Goal: Task Accomplishment & Management: Use online tool/utility

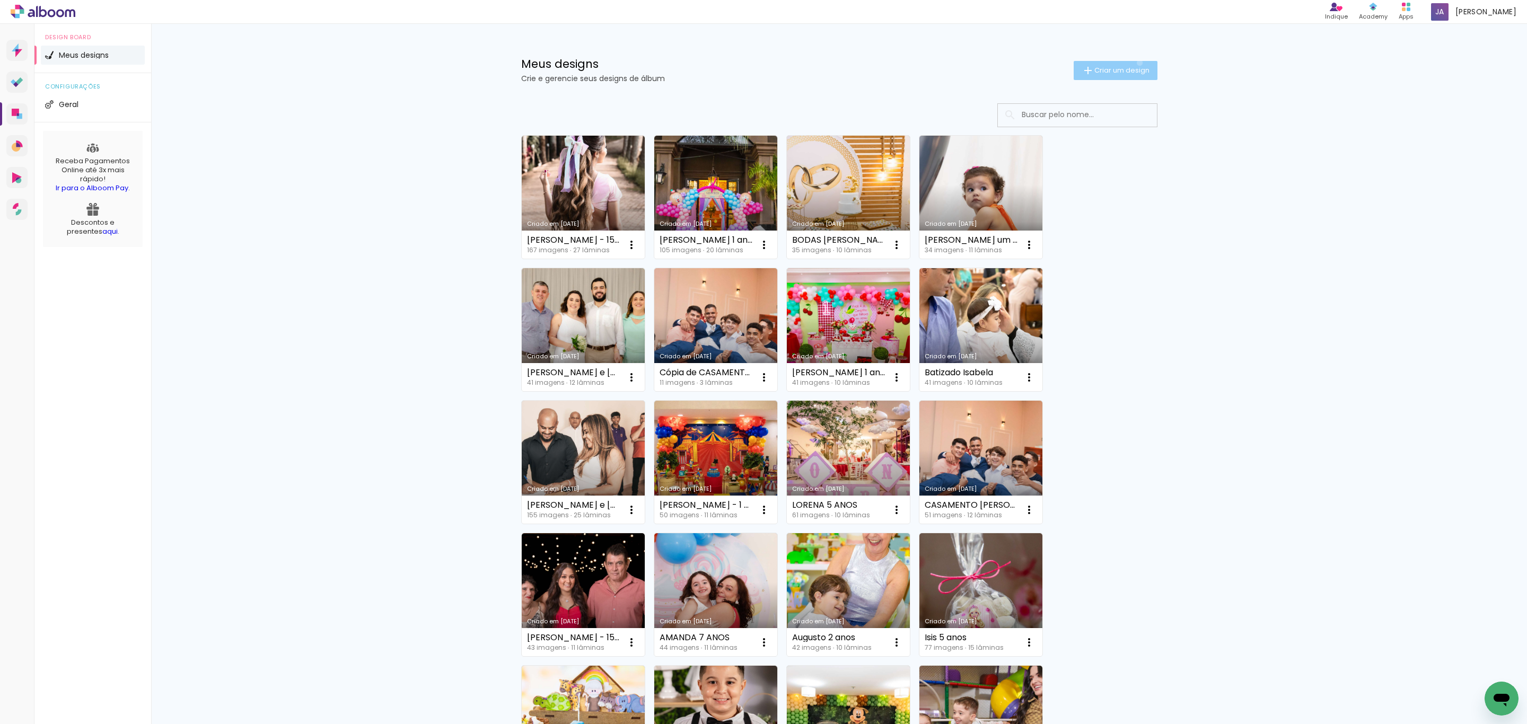
click at [1132, 63] on paper-button "Criar um design" at bounding box center [1116, 70] width 84 height 19
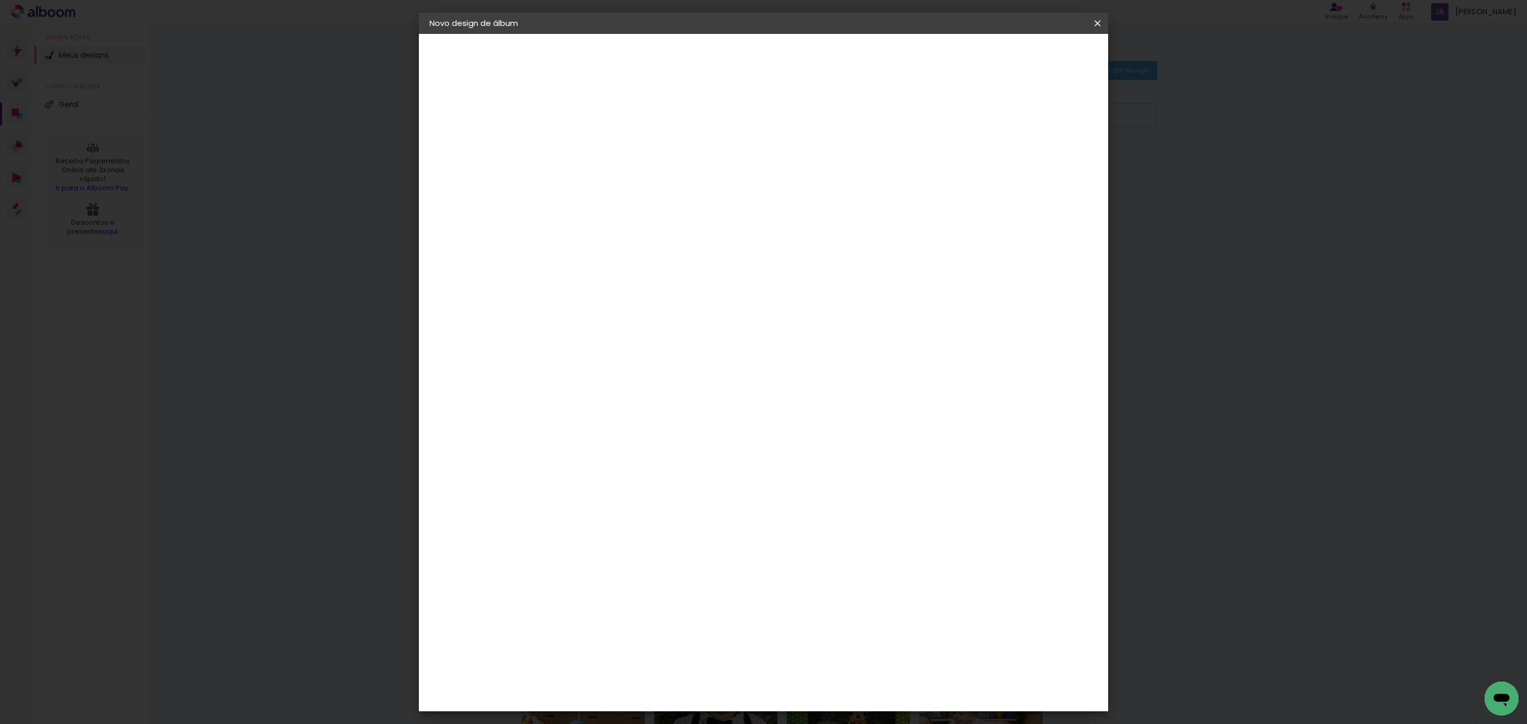
click at [603, 145] on input at bounding box center [603, 142] width 0 height 16
type input "CASAMENTO [PERSON_NAME]"
type paper-input "CASAMENTO [PERSON_NAME]"
click at [712, 64] on paper-button "Avançar" at bounding box center [686, 56] width 52 height 18
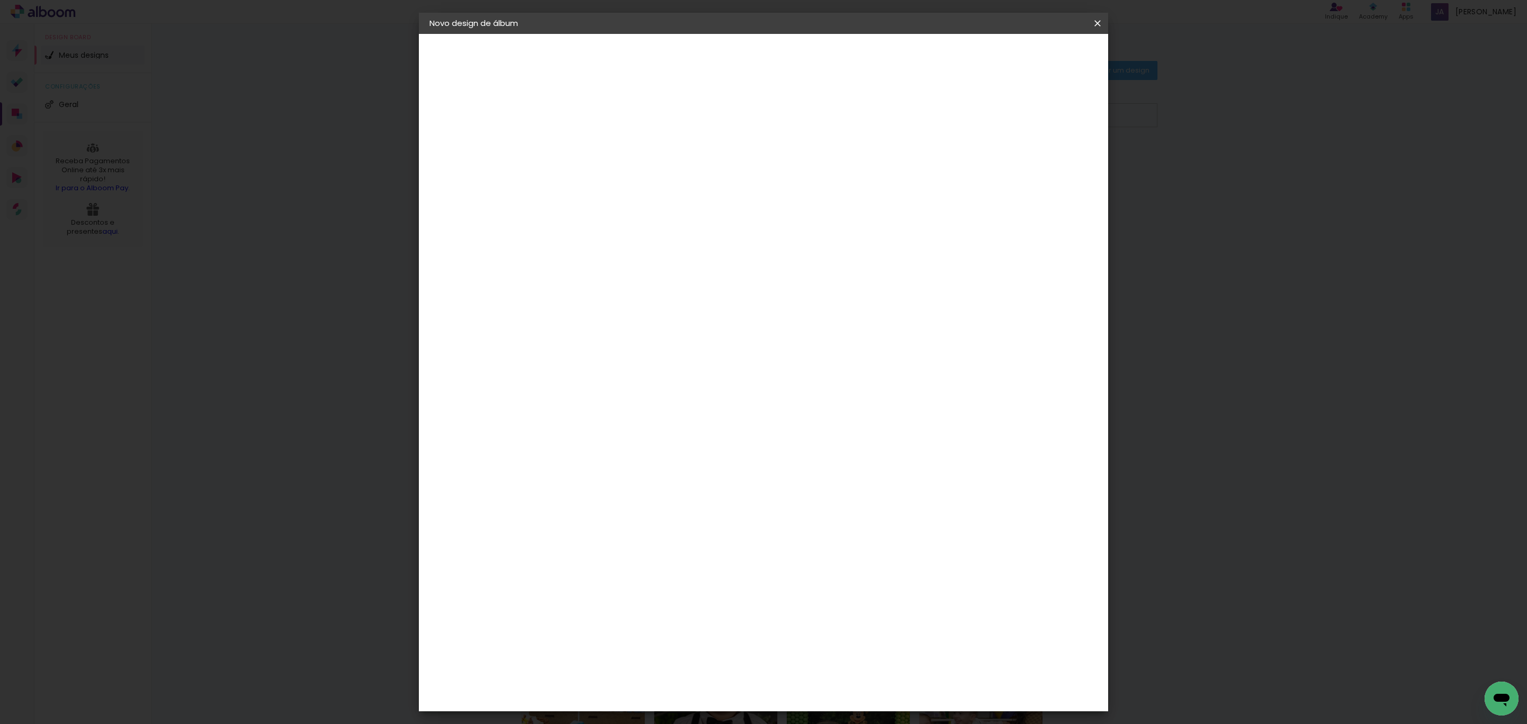
click at [627, 528] on div "Duboni Photobooks" at bounding box center [621, 536] width 50 height 17
click at [0, 0] on slot "Avançar" at bounding box center [0, 0] width 0 height 0
click at [644, 179] on input "text" at bounding box center [623, 185] width 41 height 16
click at [780, 200] on paper-item "Slim" at bounding box center [833, 197] width 212 height 21
type input "Slim"
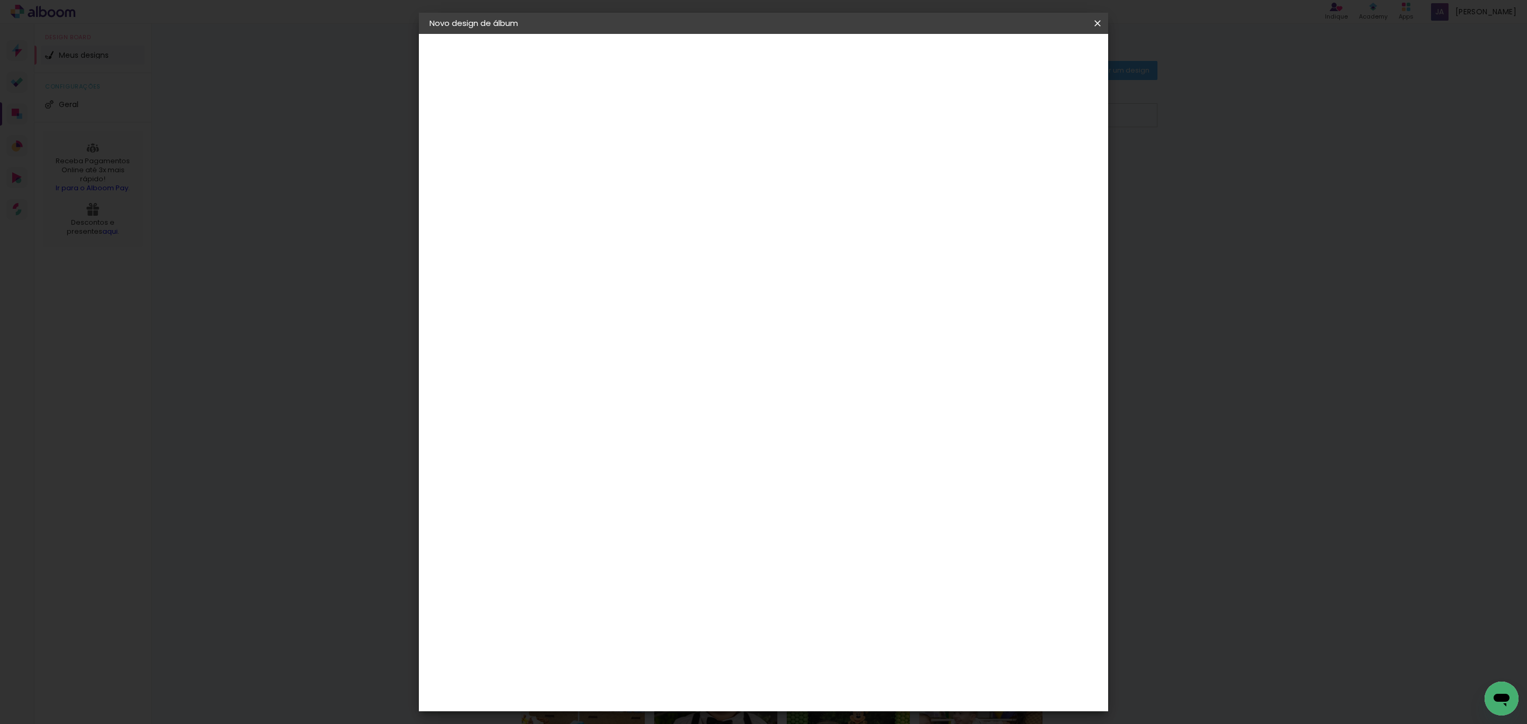
click at [675, 302] on span "20 × 50" at bounding box center [649, 316] width 49 height 28
click at [0, 0] on slot "Avançar" at bounding box center [0, 0] width 0 height 0
click at [1027, 60] on span "Iniciar design" at bounding box center [1003, 56] width 48 height 7
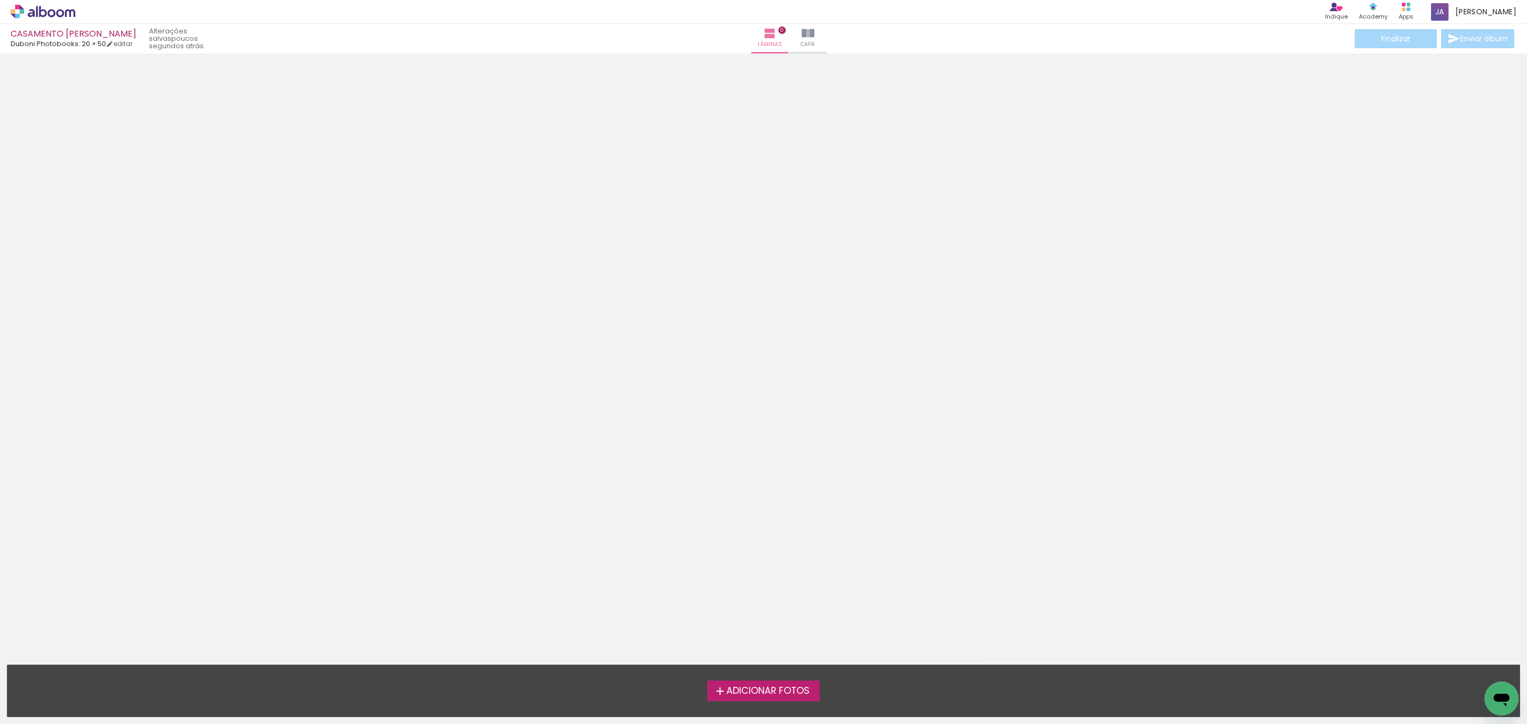
click at [780, 687] on span "Adicionar Fotos" at bounding box center [768, 692] width 83 height 10
click at [0, 0] on input "file" at bounding box center [0, 0] width 0 height 0
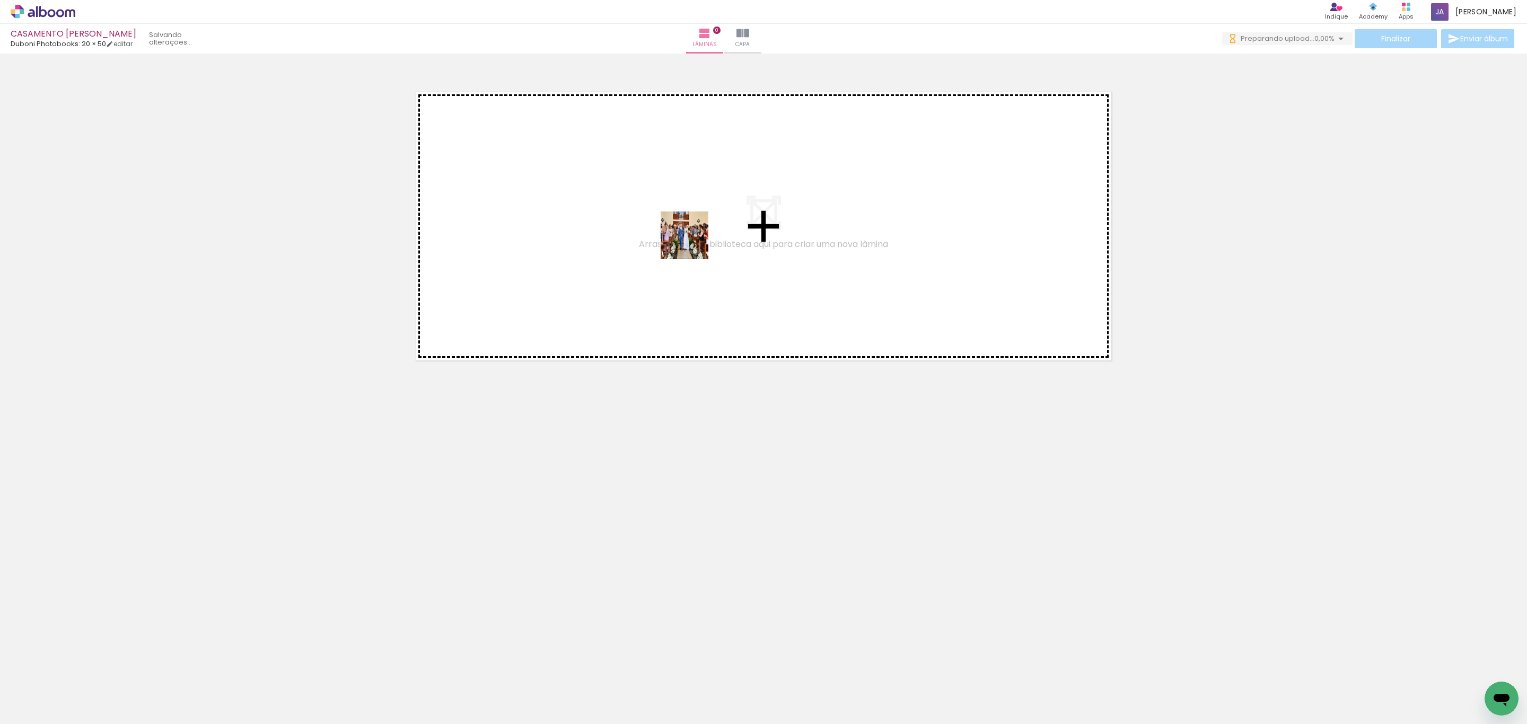
drag, startPoint x: 489, startPoint y: 417, endPoint x: 693, endPoint y: 243, distance: 267.5
click at [693, 243] on quentale-workspace at bounding box center [763, 362] width 1527 height 724
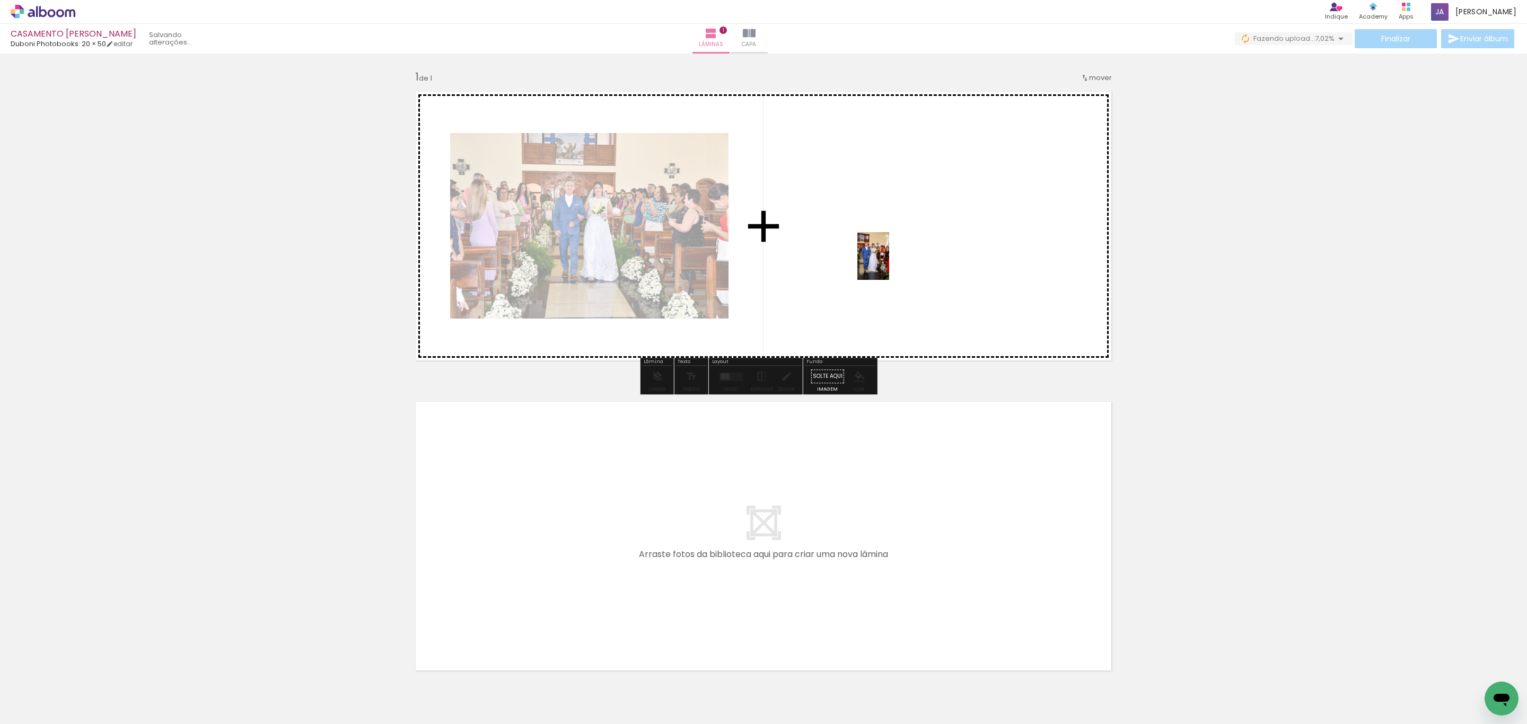
drag, startPoint x: 166, startPoint y: 683, endPoint x: 889, endPoint y: 264, distance: 836.0
click at [889, 264] on quentale-workspace at bounding box center [763, 362] width 1527 height 724
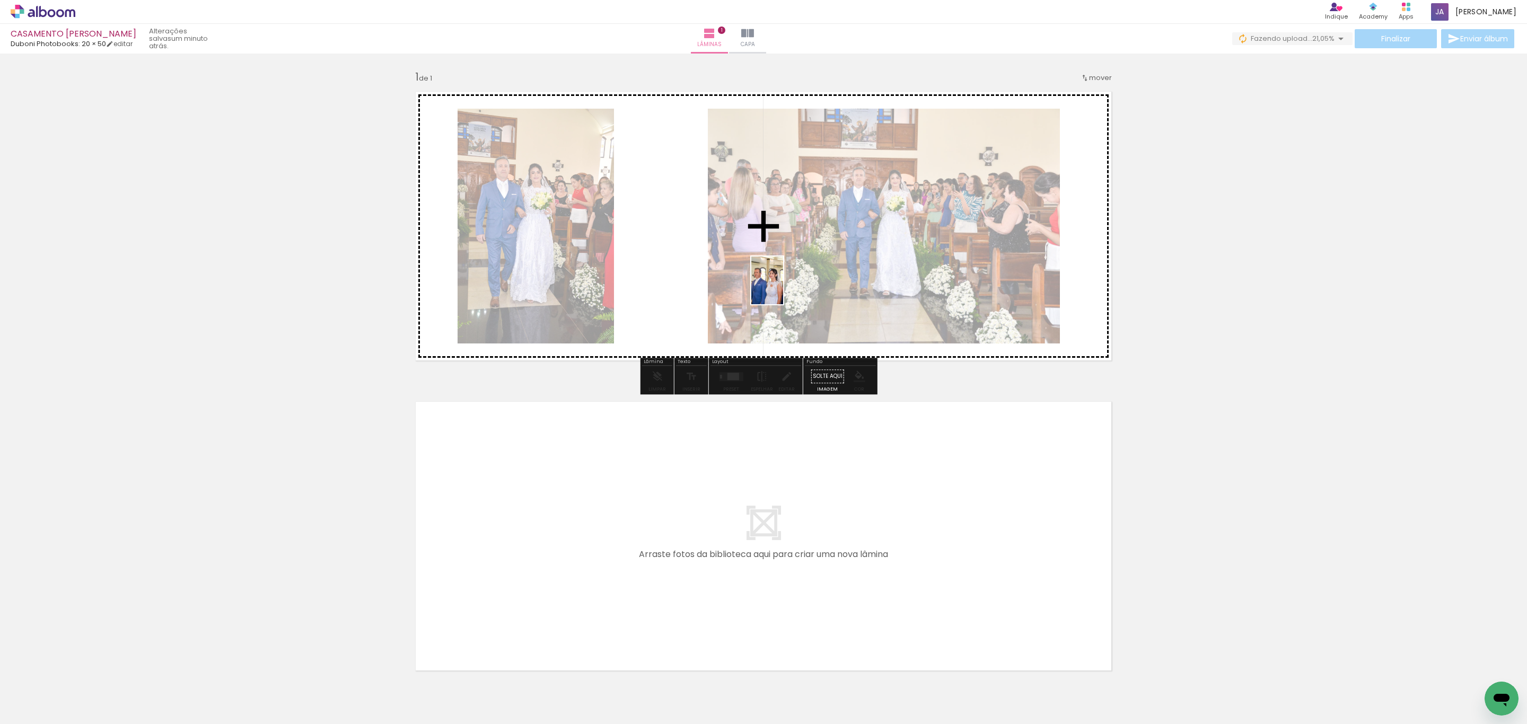
drag, startPoint x: 234, startPoint y: 683, endPoint x: 783, endPoint y: 289, distance: 675.7
click at [783, 289] on quentale-workspace at bounding box center [763, 362] width 1527 height 724
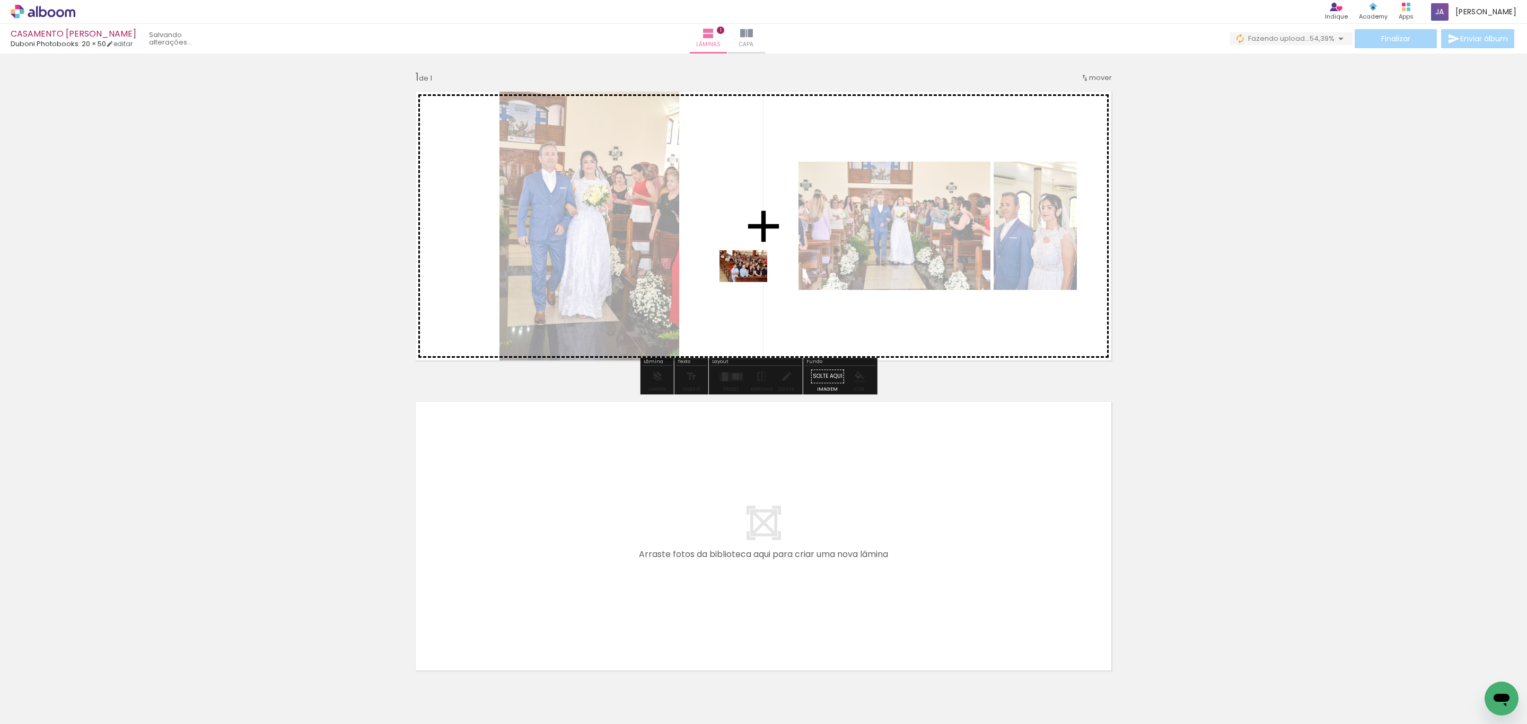
drag, startPoint x: 347, startPoint y: 693, endPoint x: 752, endPoint y: 282, distance: 576.0
click at [752, 282] on quentale-workspace at bounding box center [763, 362] width 1527 height 724
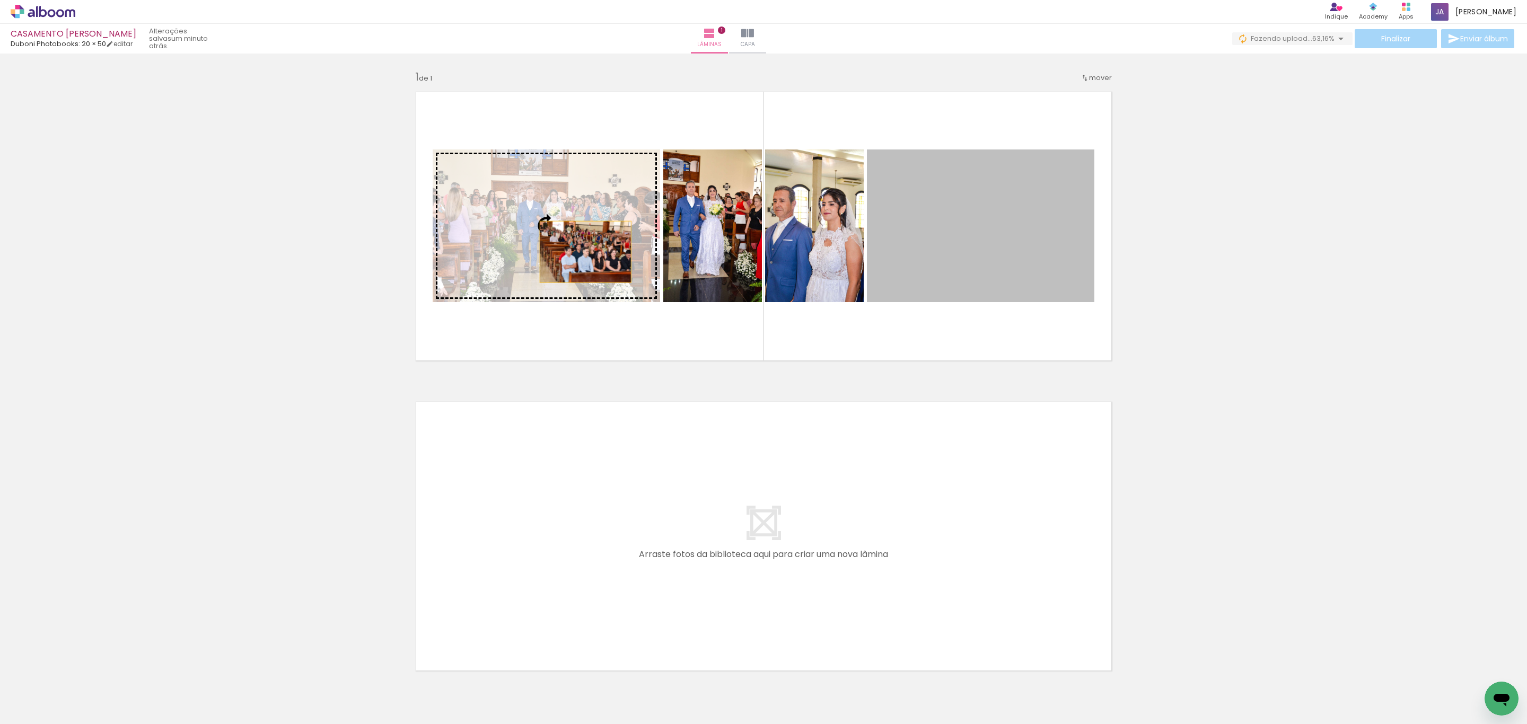
drag, startPoint x: 929, startPoint y: 252, endPoint x: 580, endPoint y: 252, distance: 349.5
click at [0, 0] on slot at bounding box center [0, 0] width 0 height 0
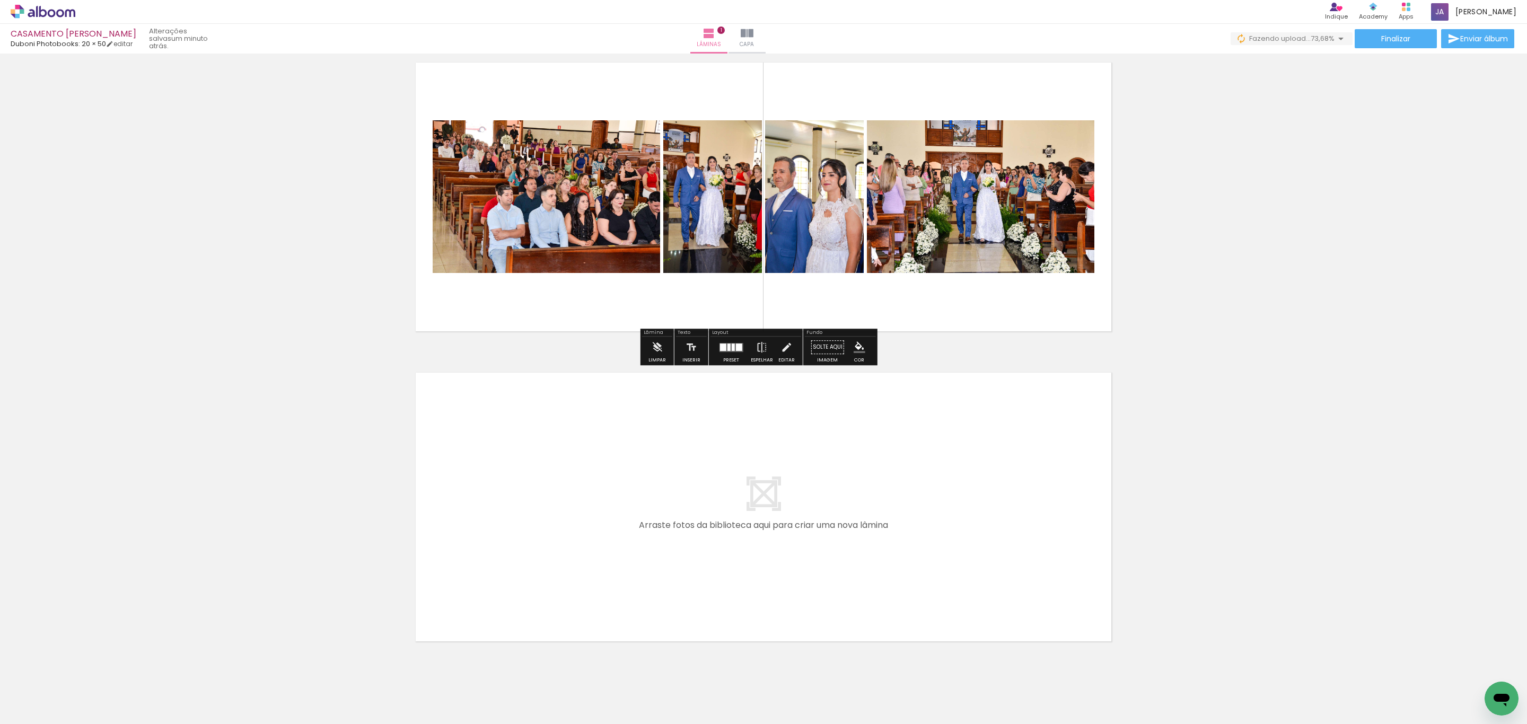
scroll to position [56, 0]
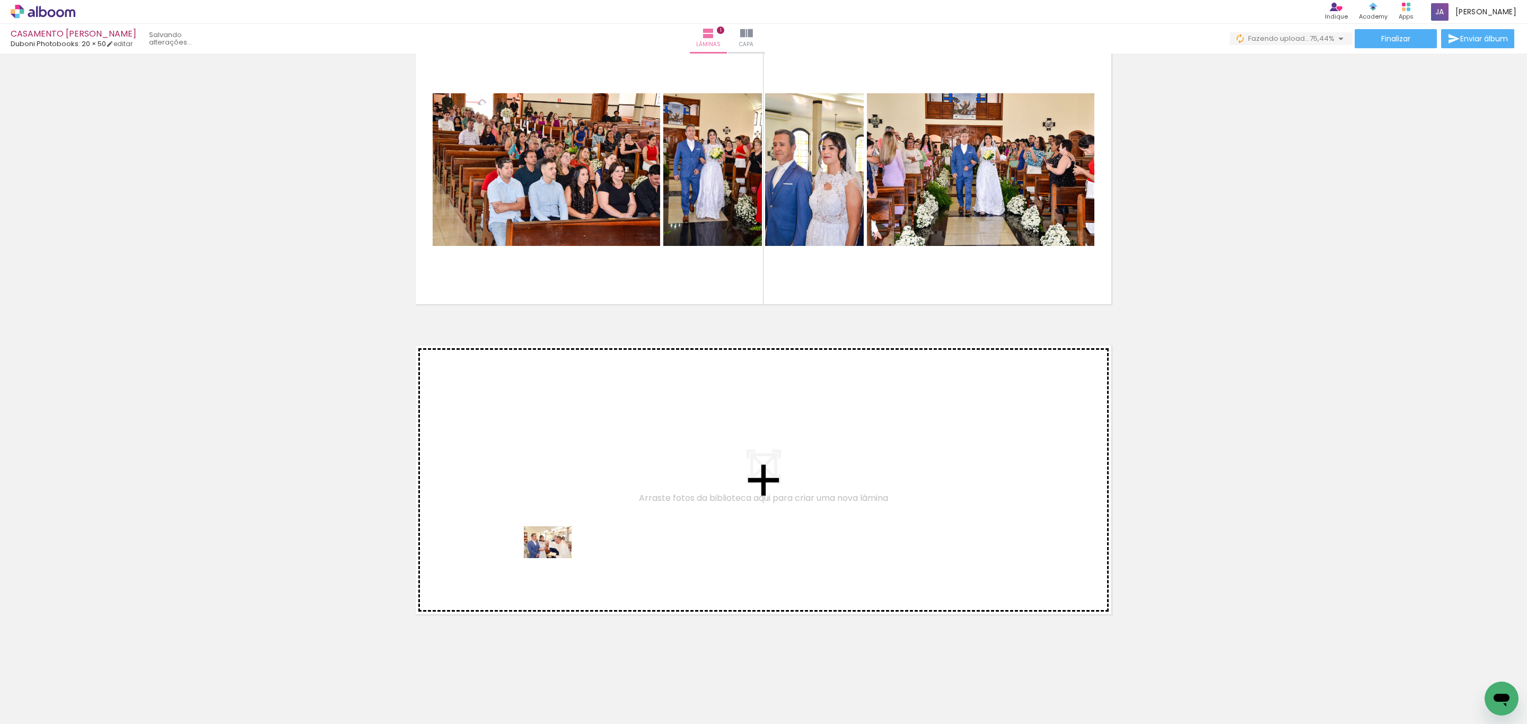
drag, startPoint x: 404, startPoint y: 686, endPoint x: 556, endPoint y: 558, distance: 198.0
click at [556, 558] on quentale-workspace at bounding box center [763, 362] width 1527 height 724
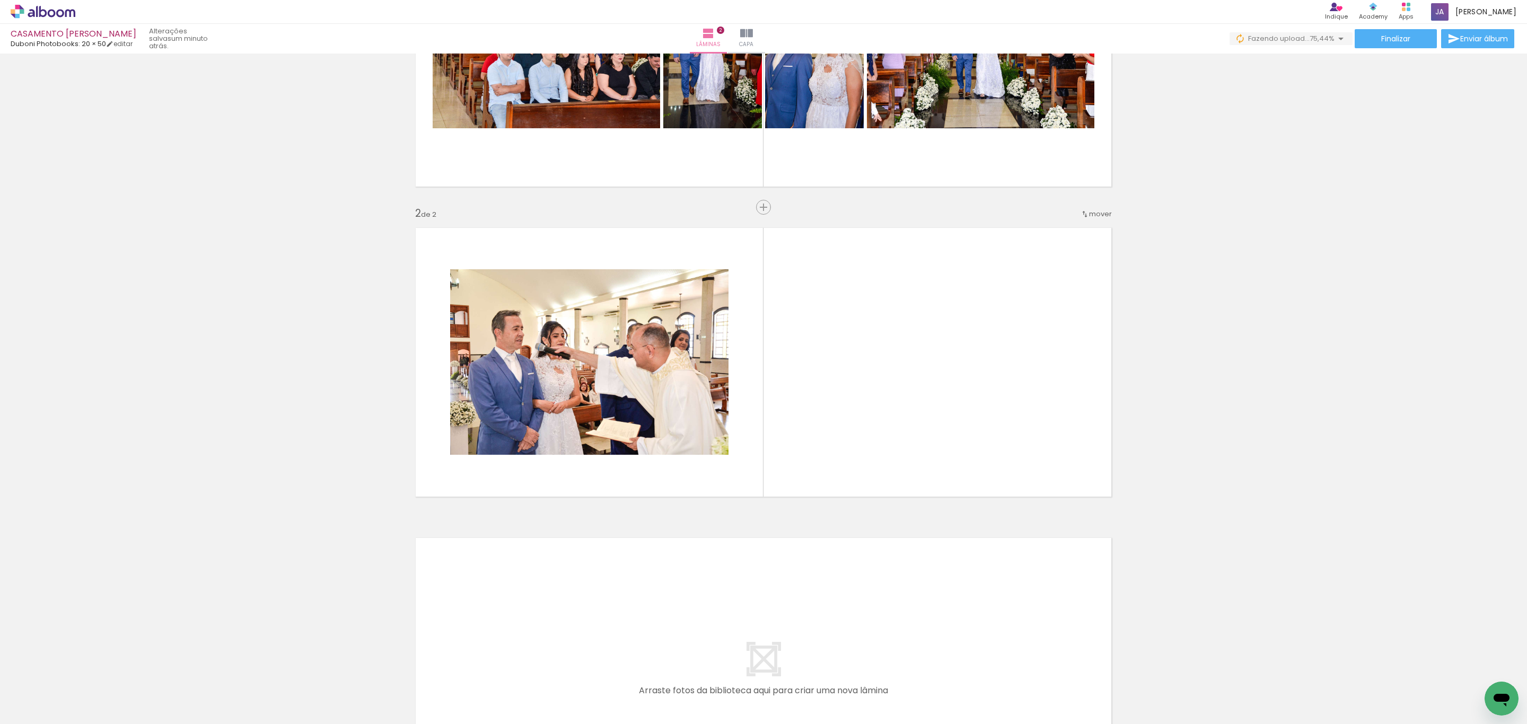
scroll to position [180, 0]
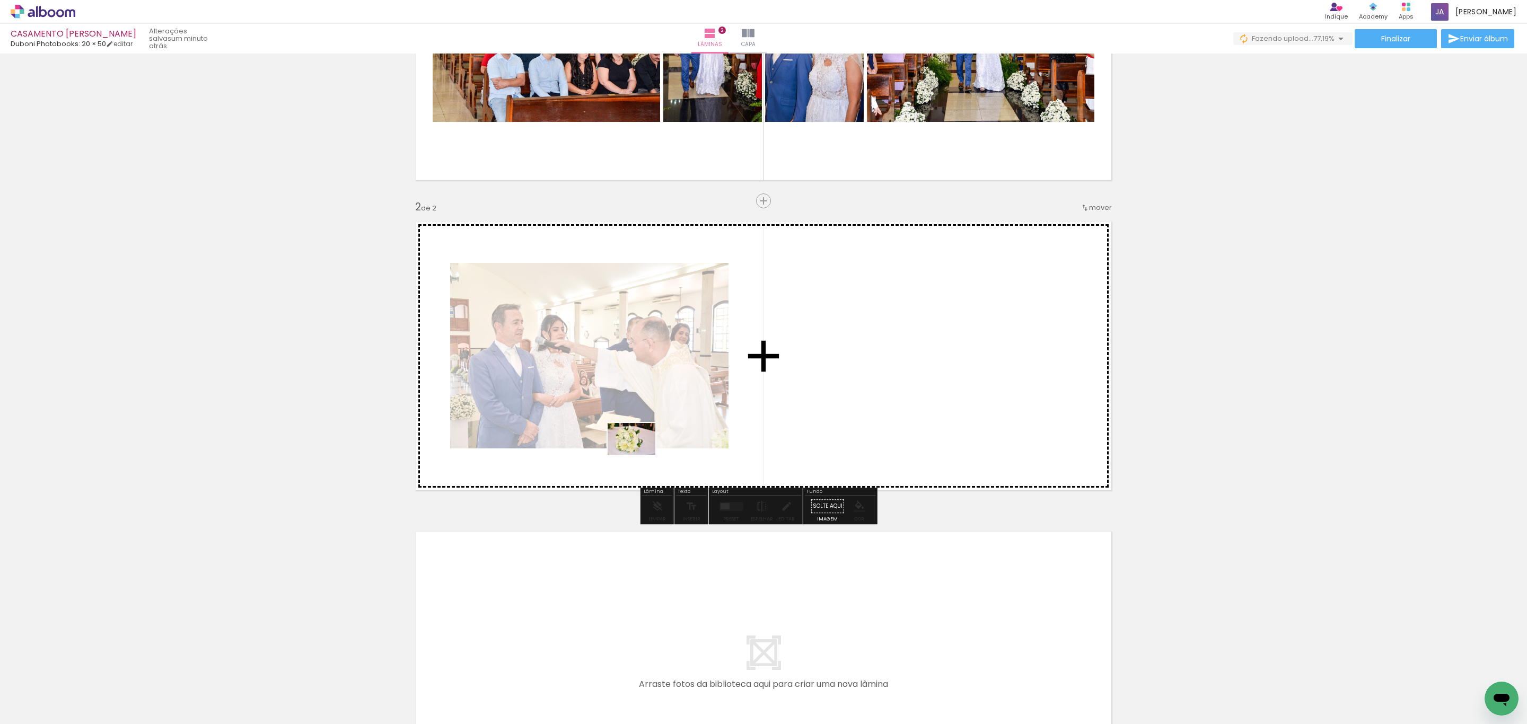
drag, startPoint x: 469, startPoint y: 685, endPoint x: 640, endPoint y: 455, distance: 285.9
click at [640, 455] on quentale-workspace at bounding box center [763, 362] width 1527 height 724
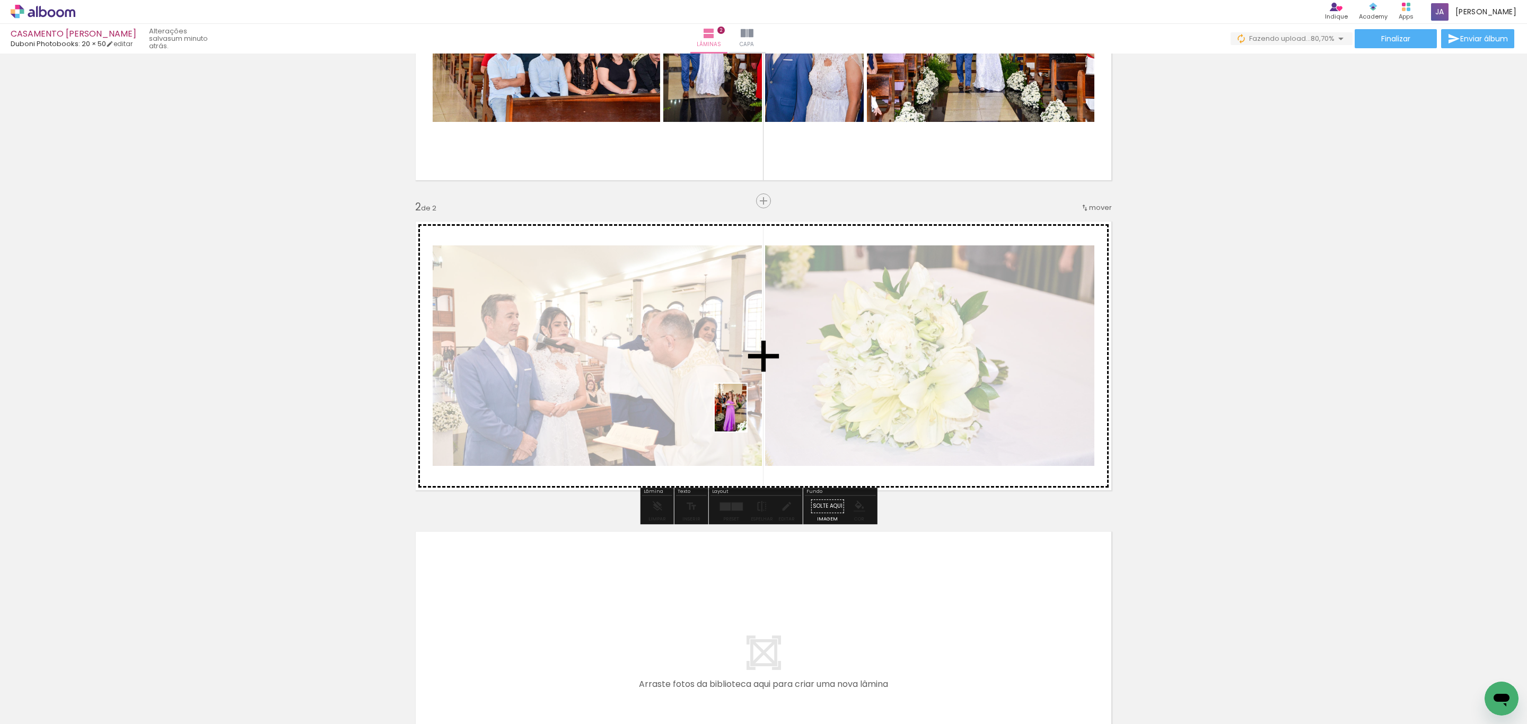
drag, startPoint x: 519, startPoint y: 681, endPoint x: 764, endPoint y: 401, distance: 372.4
click at [764, 401] on quentale-workspace at bounding box center [763, 362] width 1527 height 724
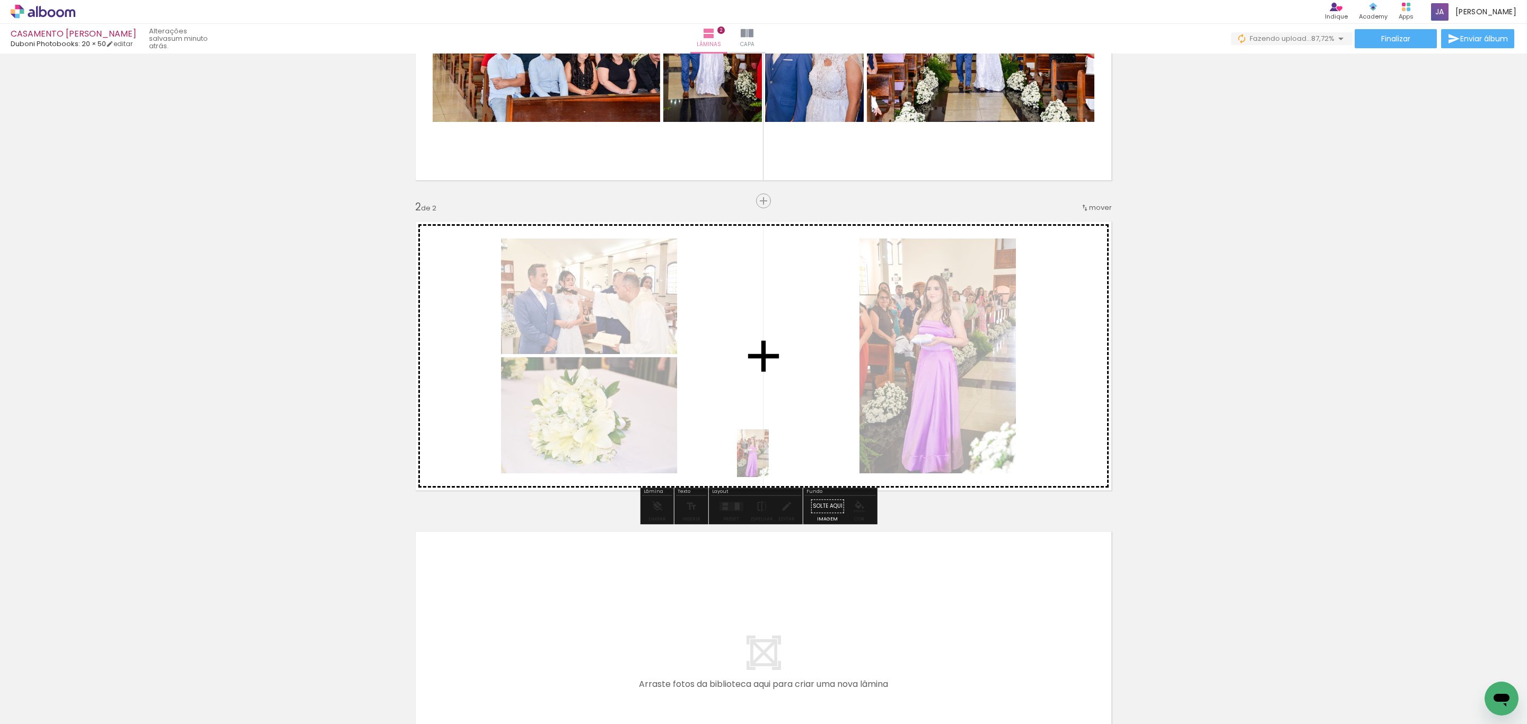
drag, startPoint x: 536, startPoint y: 697, endPoint x: 769, endPoint y: 461, distance: 331.1
click at [769, 461] on quentale-workspace at bounding box center [763, 362] width 1527 height 724
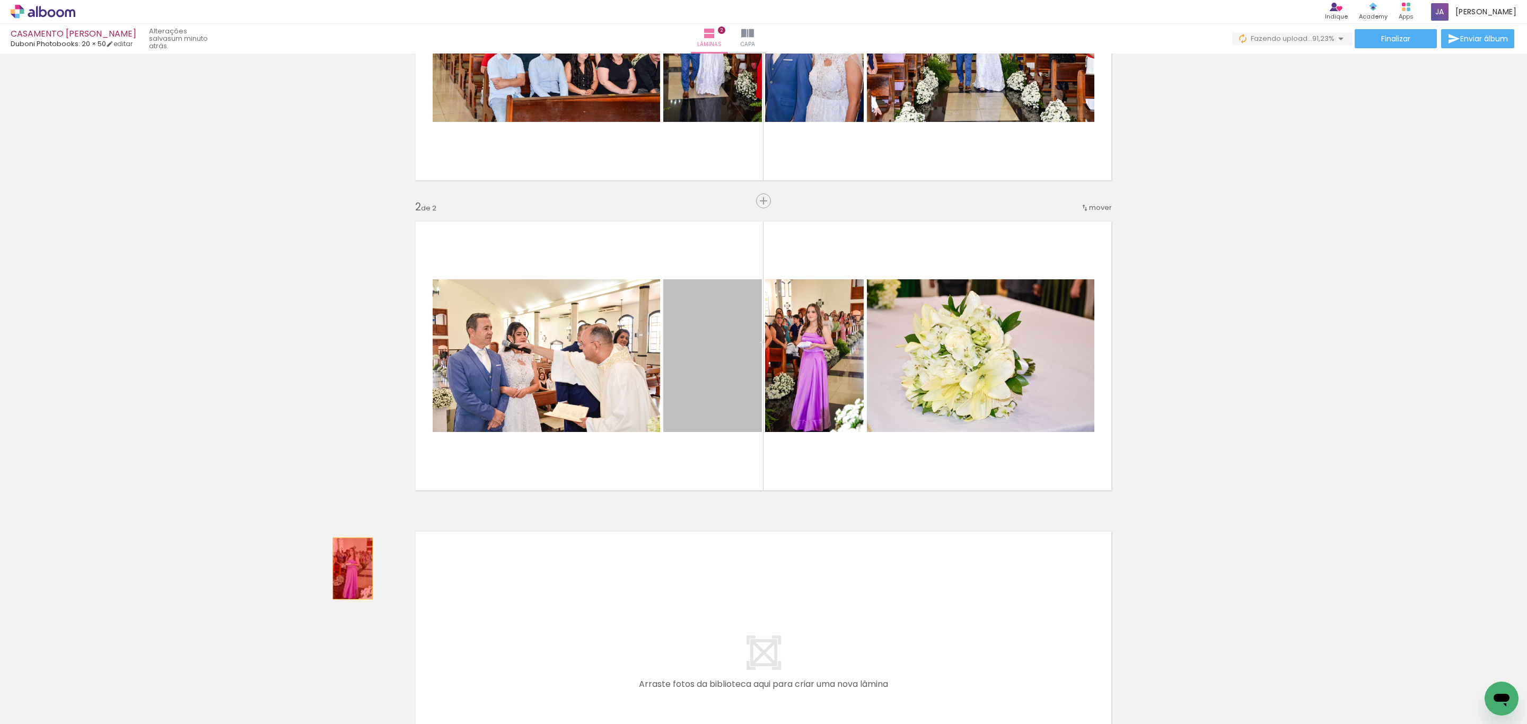
drag, startPoint x: 711, startPoint y: 372, endPoint x: 578, endPoint y: 697, distance: 351.5
click at [328, 578] on div "Inserir lâmina 1 de 2 Inserir lâmina 2 de 2" at bounding box center [763, 342] width 1527 height 931
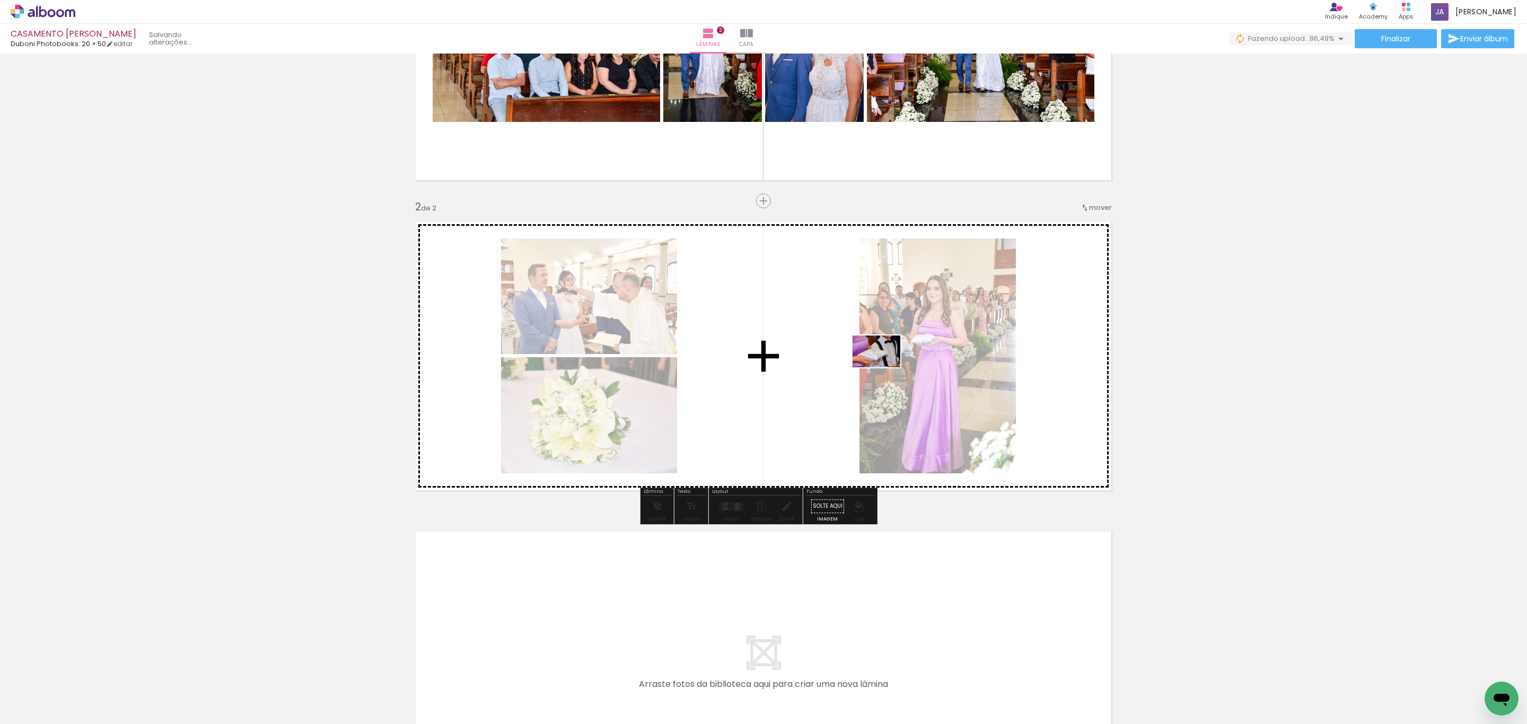
drag, startPoint x: 582, startPoint y: 694, endPoint x: 890, endPoint y: 420, distance: 411.7
click at [885, 366] on quentale-workspace at bounding box center [763, 362] width 1527 height 724
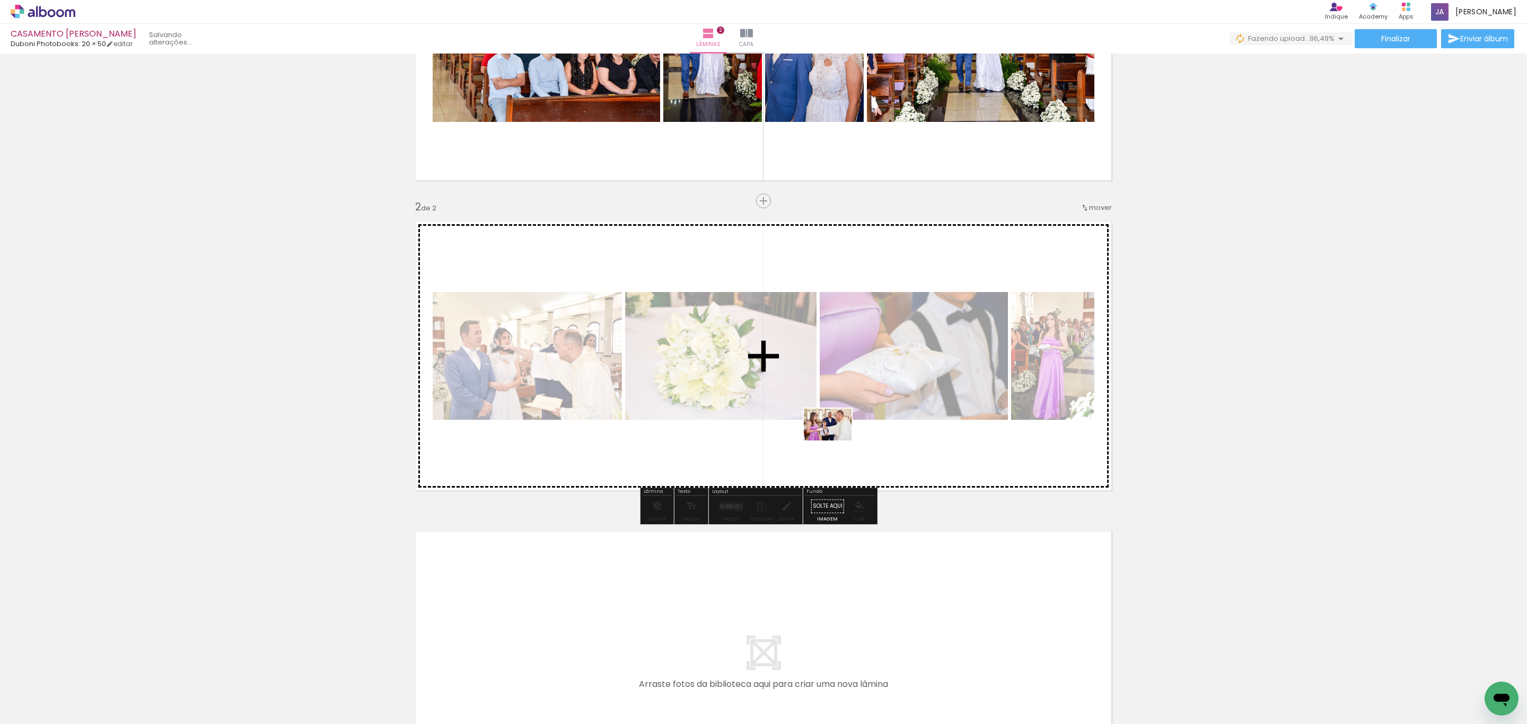
drag, startPoint x: 656, startPoint y: 692, endPoint x: 836, endPoint y: 440, distance: 309.9
click at [836, 440] on quentale-workspace at bounding box center [763, 362] width 1527 height 724
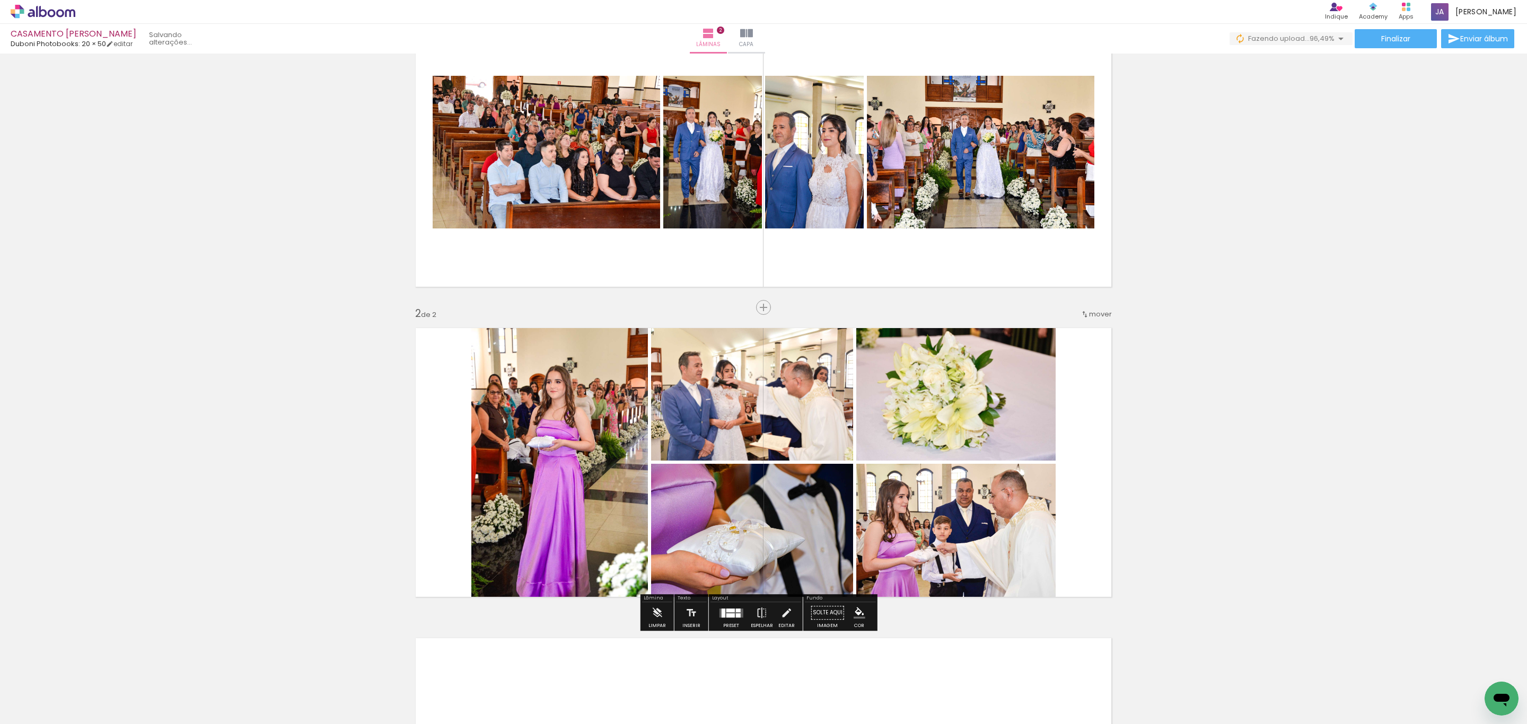
scroll to position [0, 0]
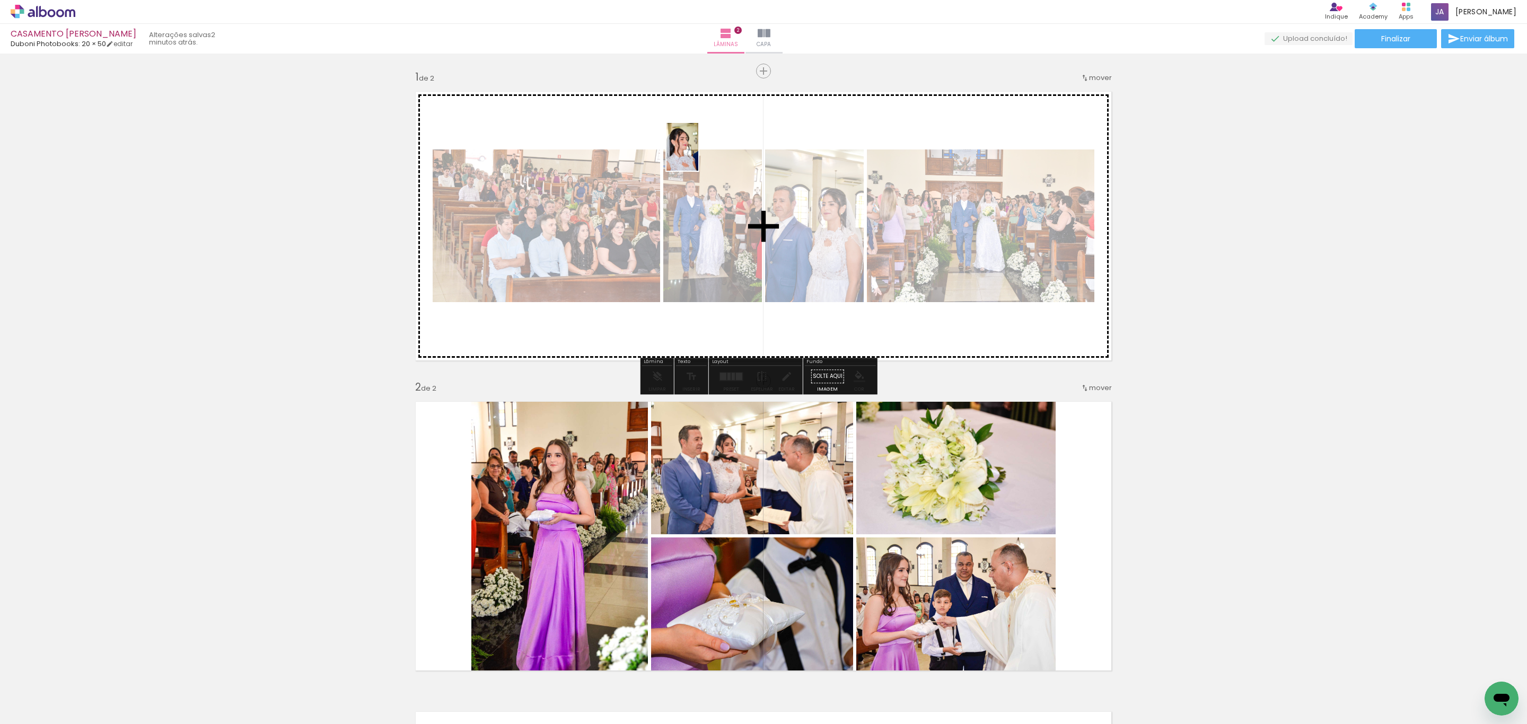
drag, startPoint x: 285, startPoint y: 694, endPoint x: 695, endPoint y: 156, distance: 676.2
click at [699, 155] on quentale-workspace at bounding box center [763, 362] width 1527 height 724
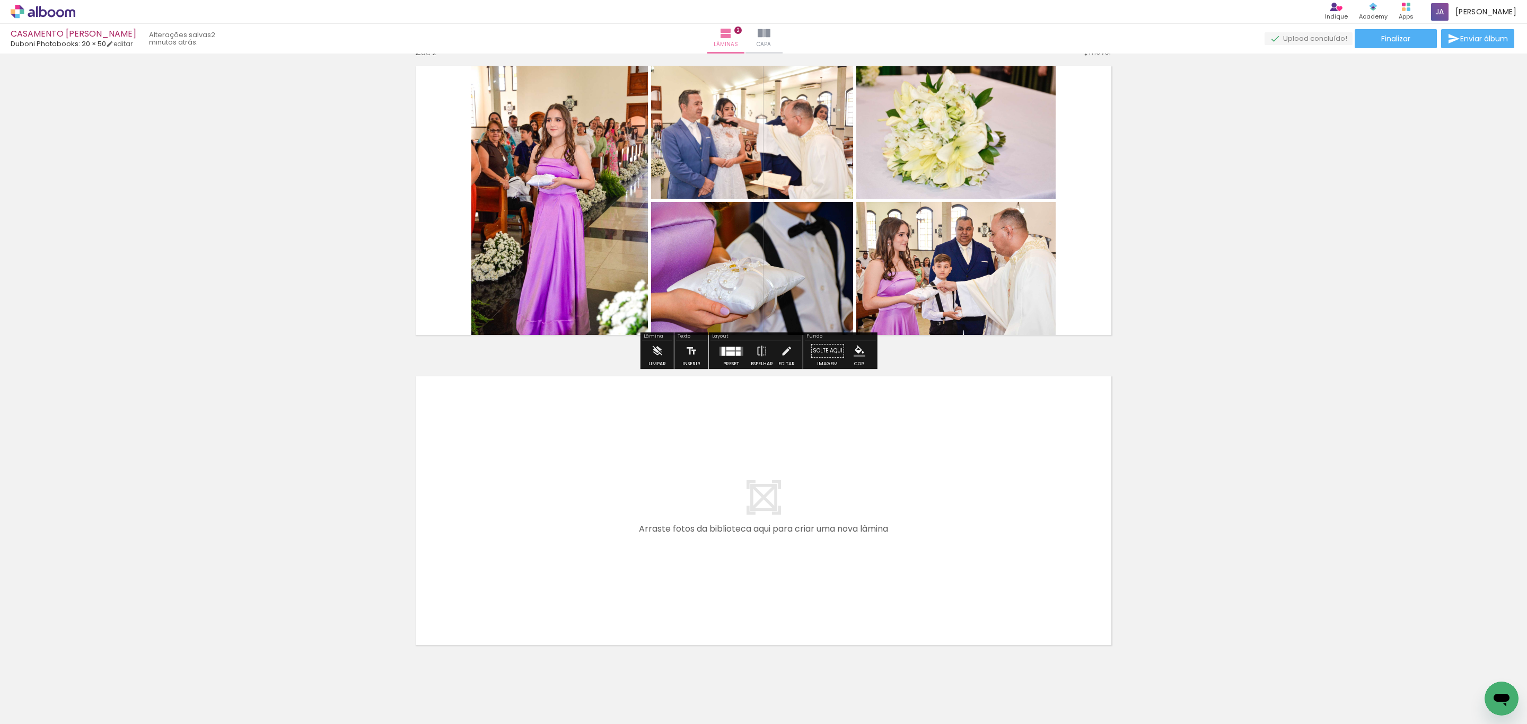
scroll to position [366, 0]
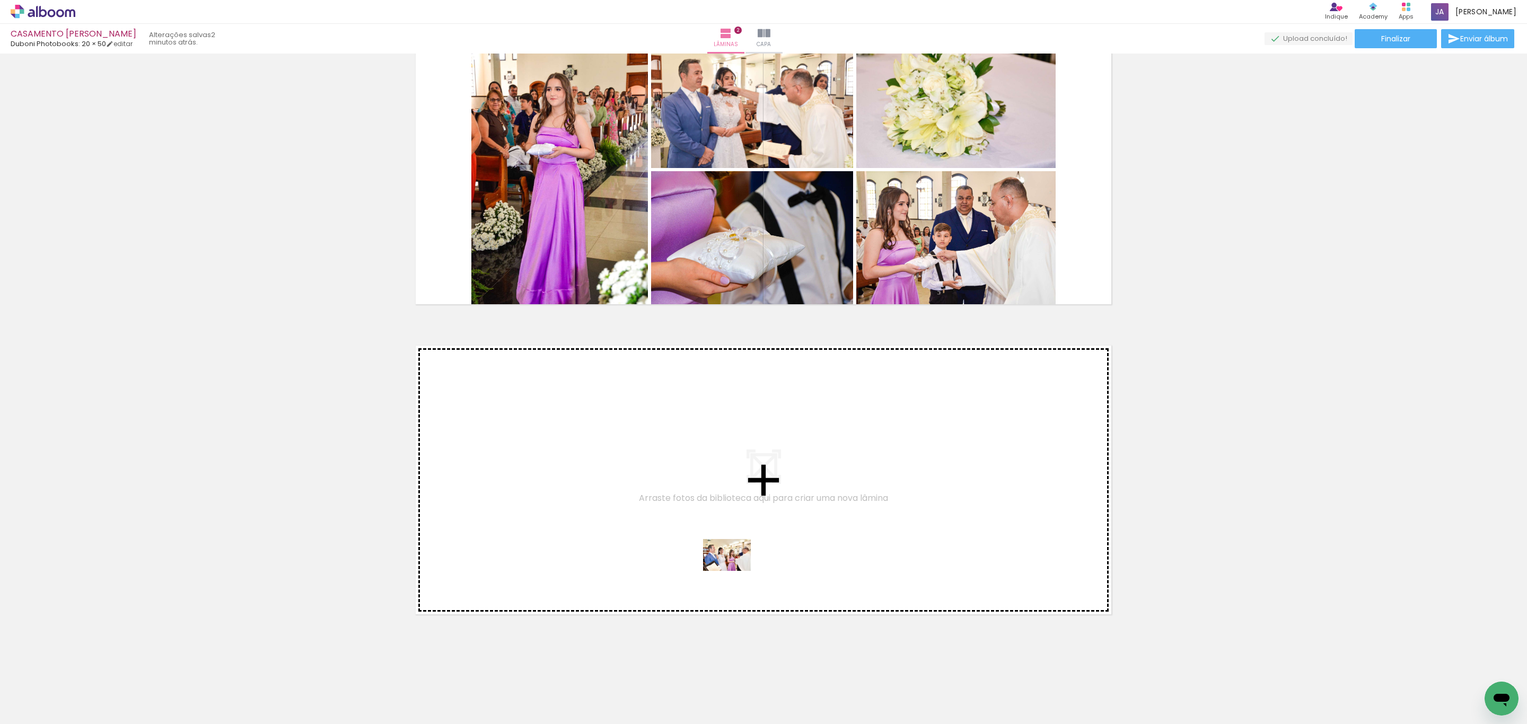
drag, startPoint x: 699, startPoint y: 696, endPoint x: 803, endPoint y: 651, distance: 113.6
click at [735, 558] on quentale-workspace at bounding box center [763, 362] width 1527 height 724
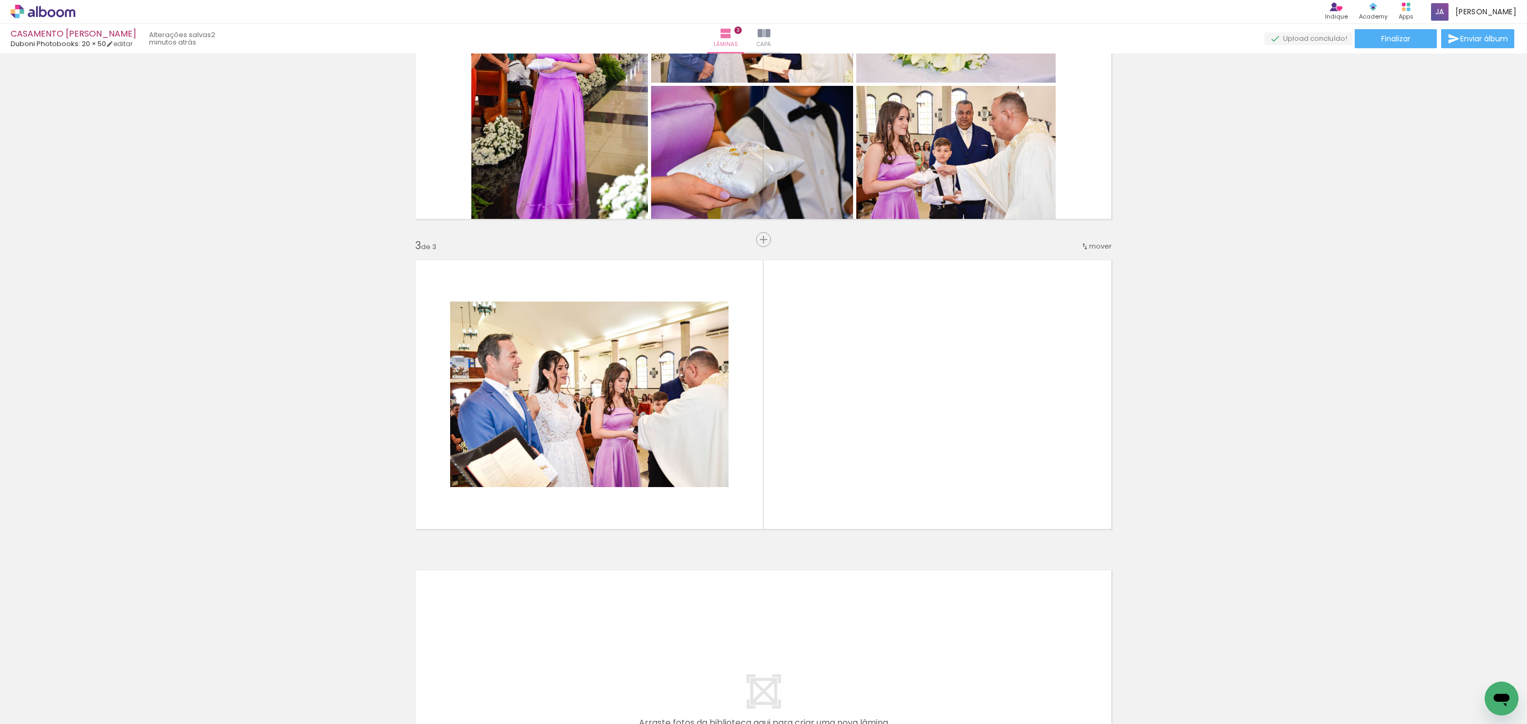
scroll to position [491, 0]
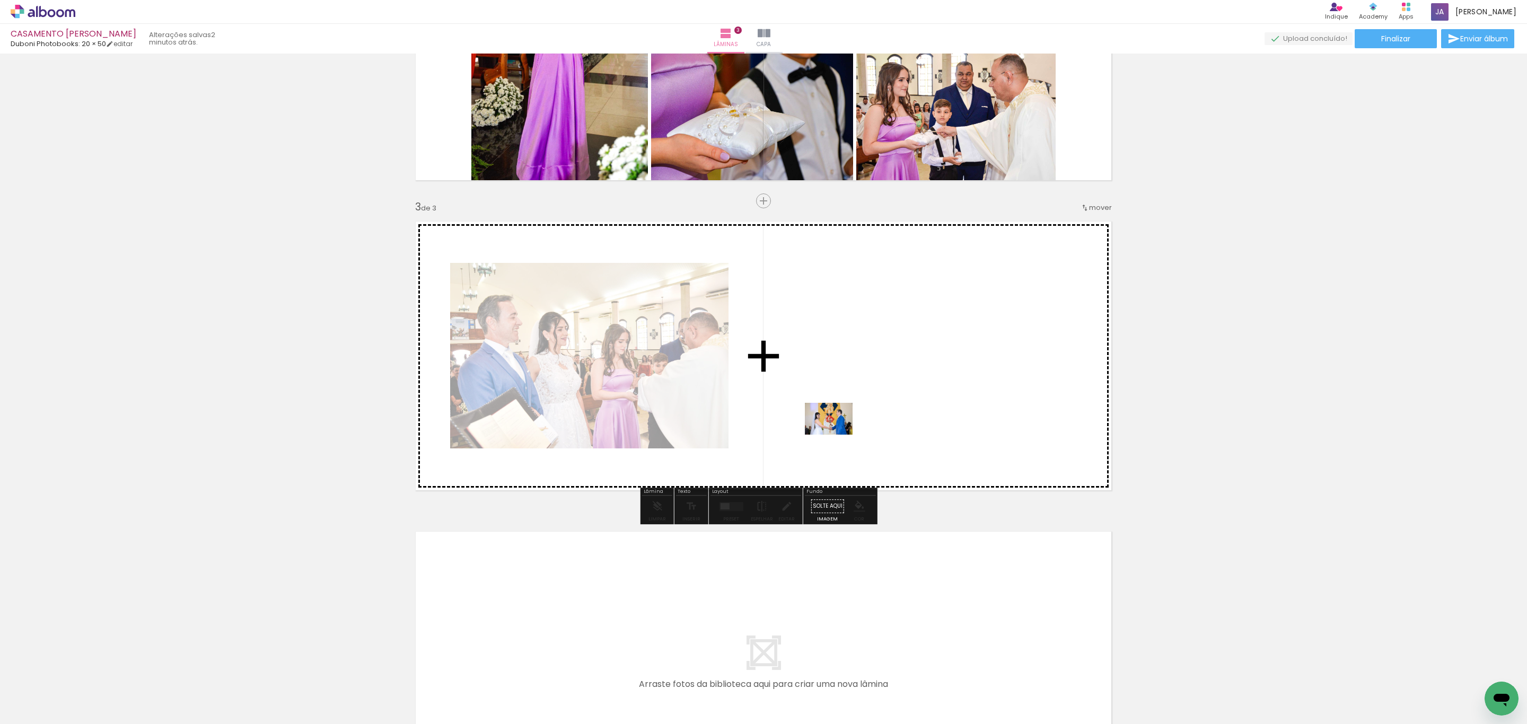
drag, startPoint x: 769, startPoint y: 696, endPoint x: 853, endPoint y: 563, distance: 156.8
click at [839, 433] on quentale-workspace at bounding box center [763, 362] width 1527 height 724
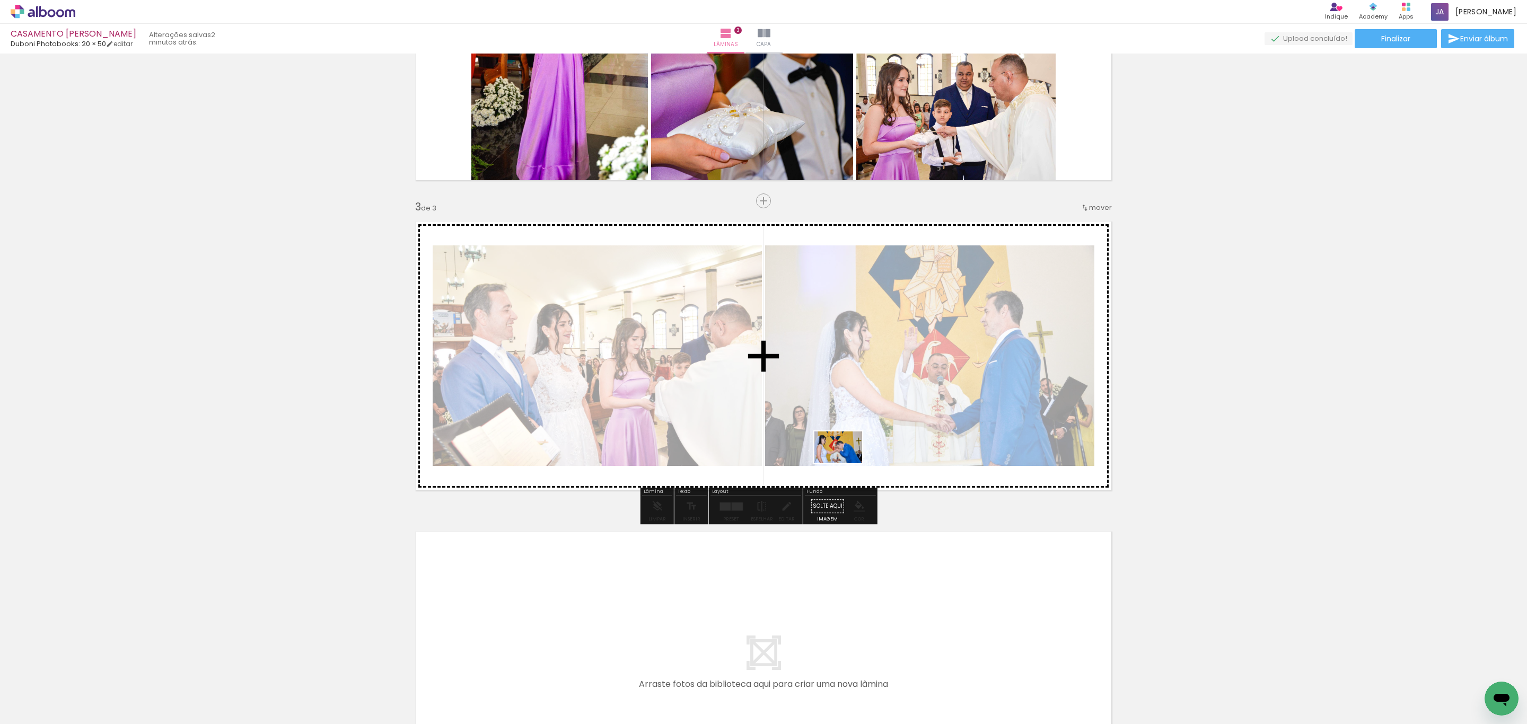
drag, startPoint x: 823, startPoint y: 699, endPoint x: 892, endPoint y: 630, distance: 97.1
click at [850, 425] on quentale-workspace at bounding box center [763, 362] width 1527 height 724
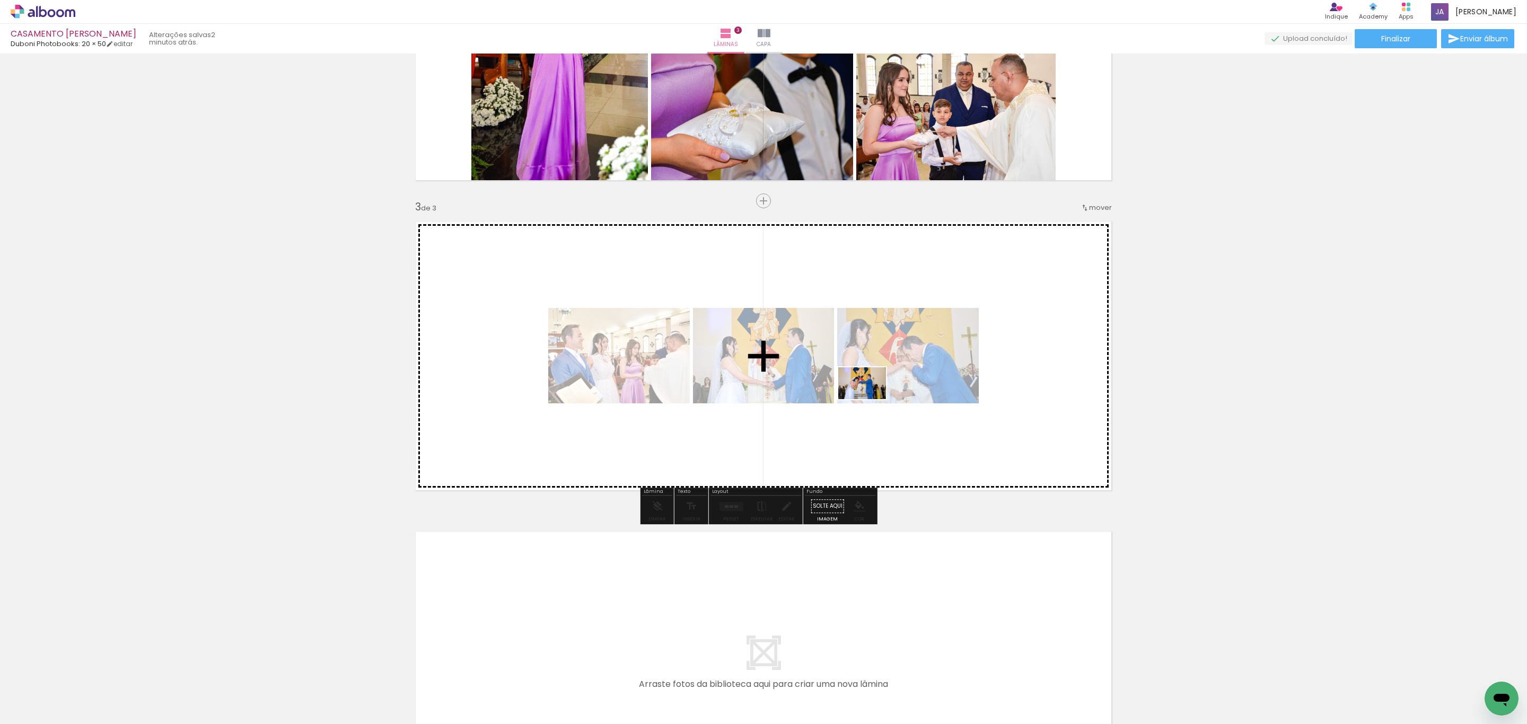
drag, startPoint x: 886, startPoint y: 697, endPoint x: 927, endPoint y: 503, distance: 197.7
click at [868, 392] on quentale-workspace at bounding box center [763, 362] width 1527 height 724
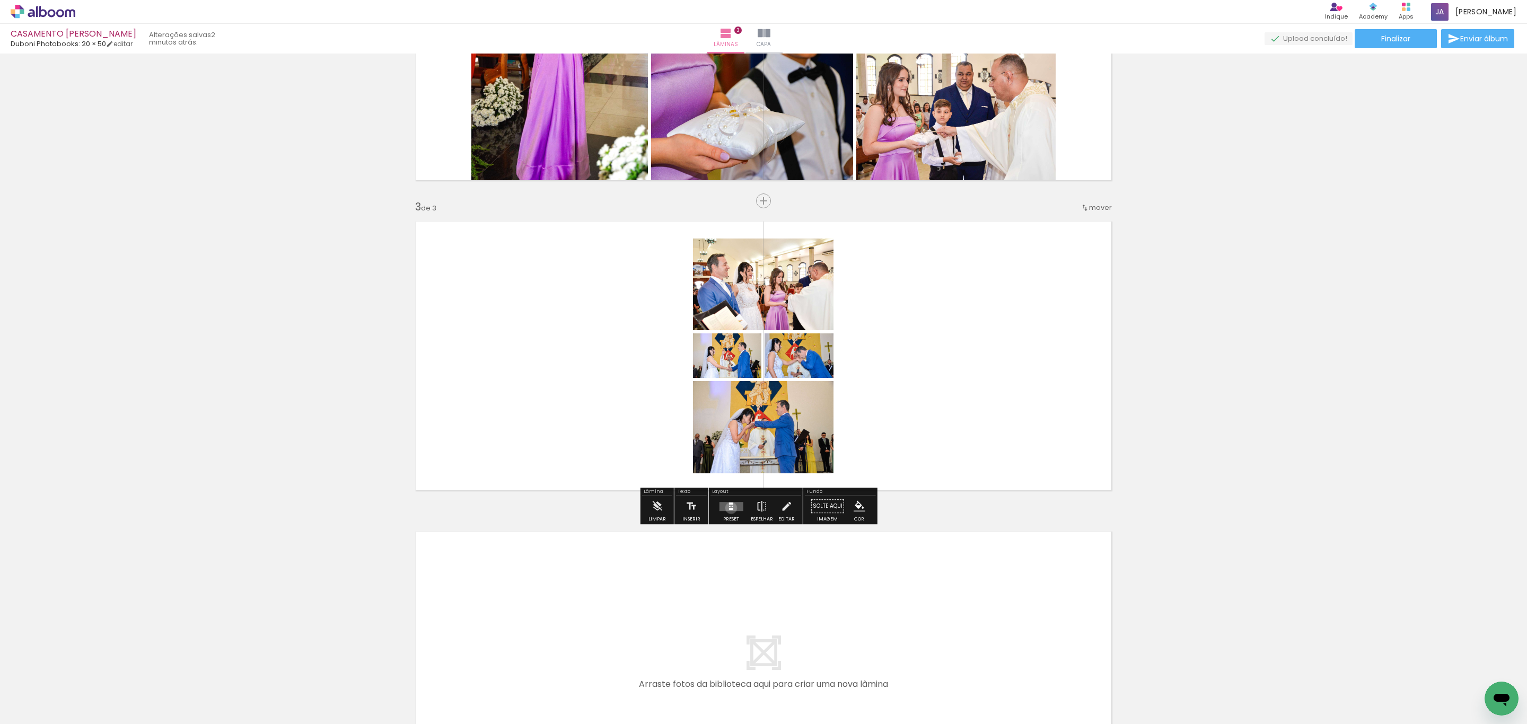
click at [729, 508] on div at bounding box center [731, 509] width 4 height 2
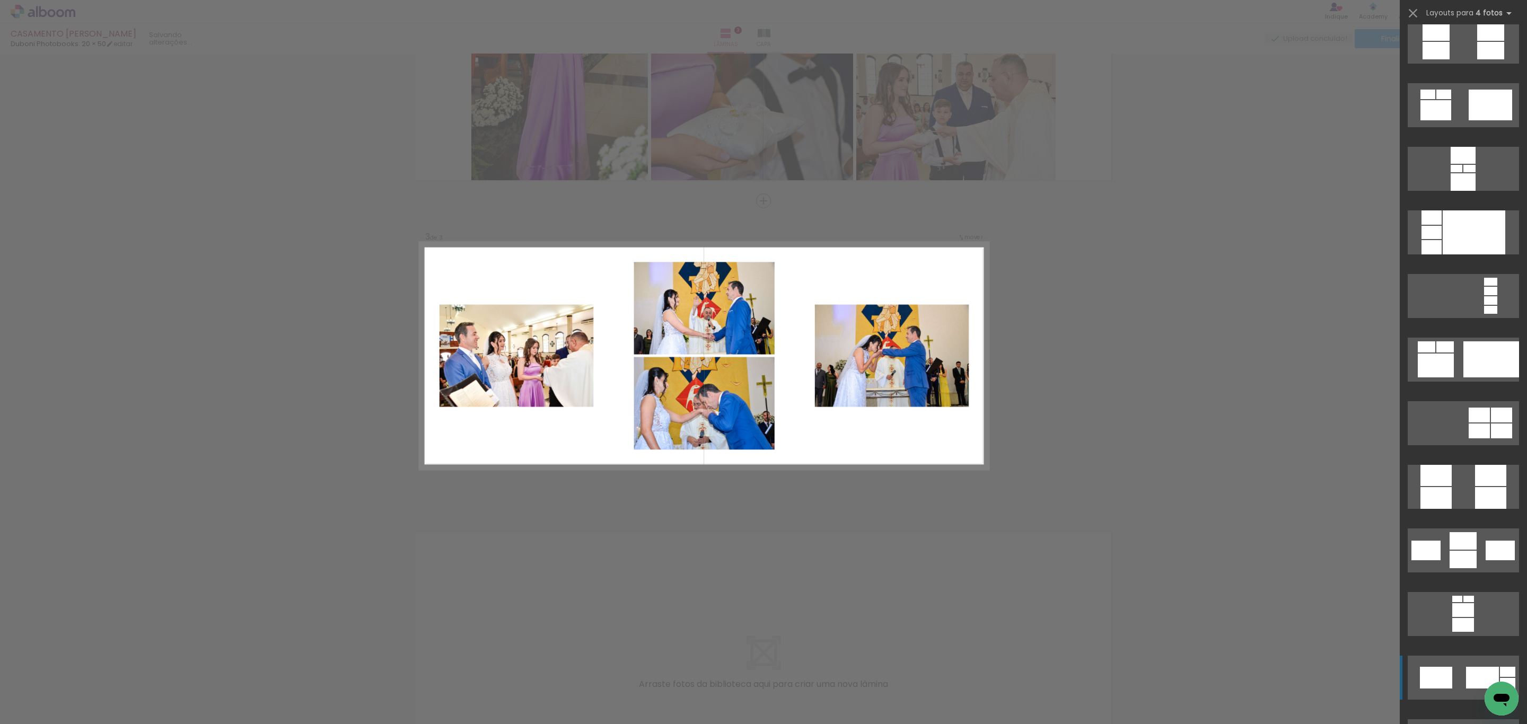
scroll to position [3262, 0]
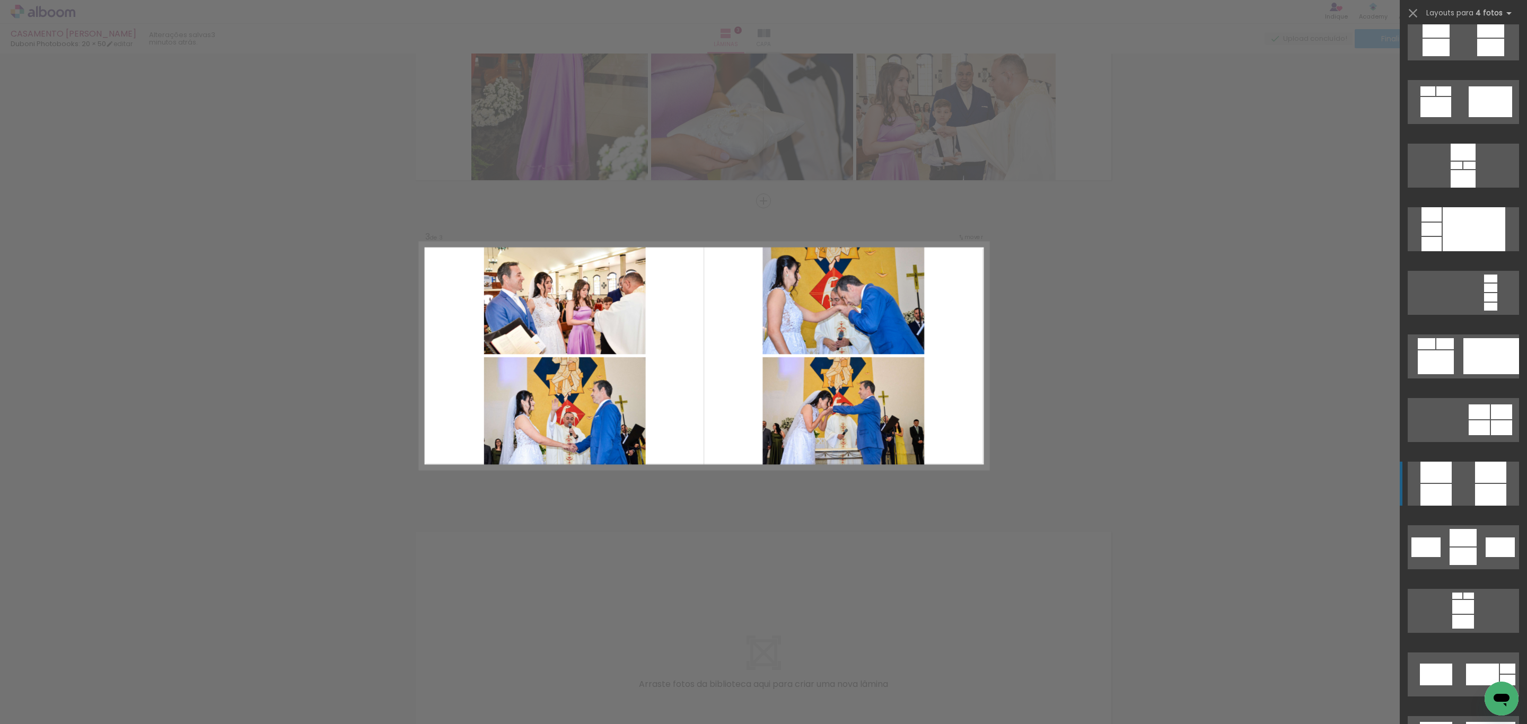
click at [1464, 487] on quentale-layouter at bounding box center [1463, 484] width 111 height 44
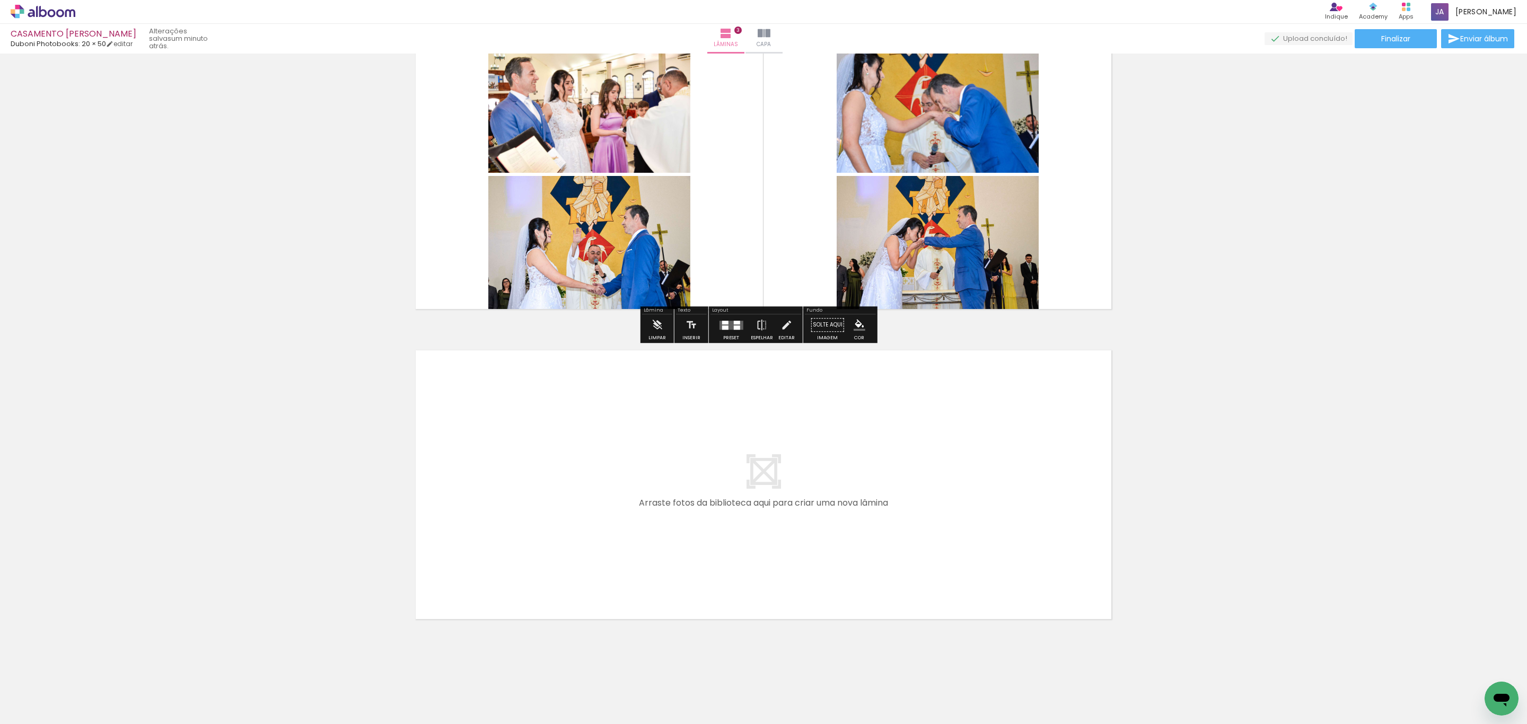
scroll to position [677, 0]
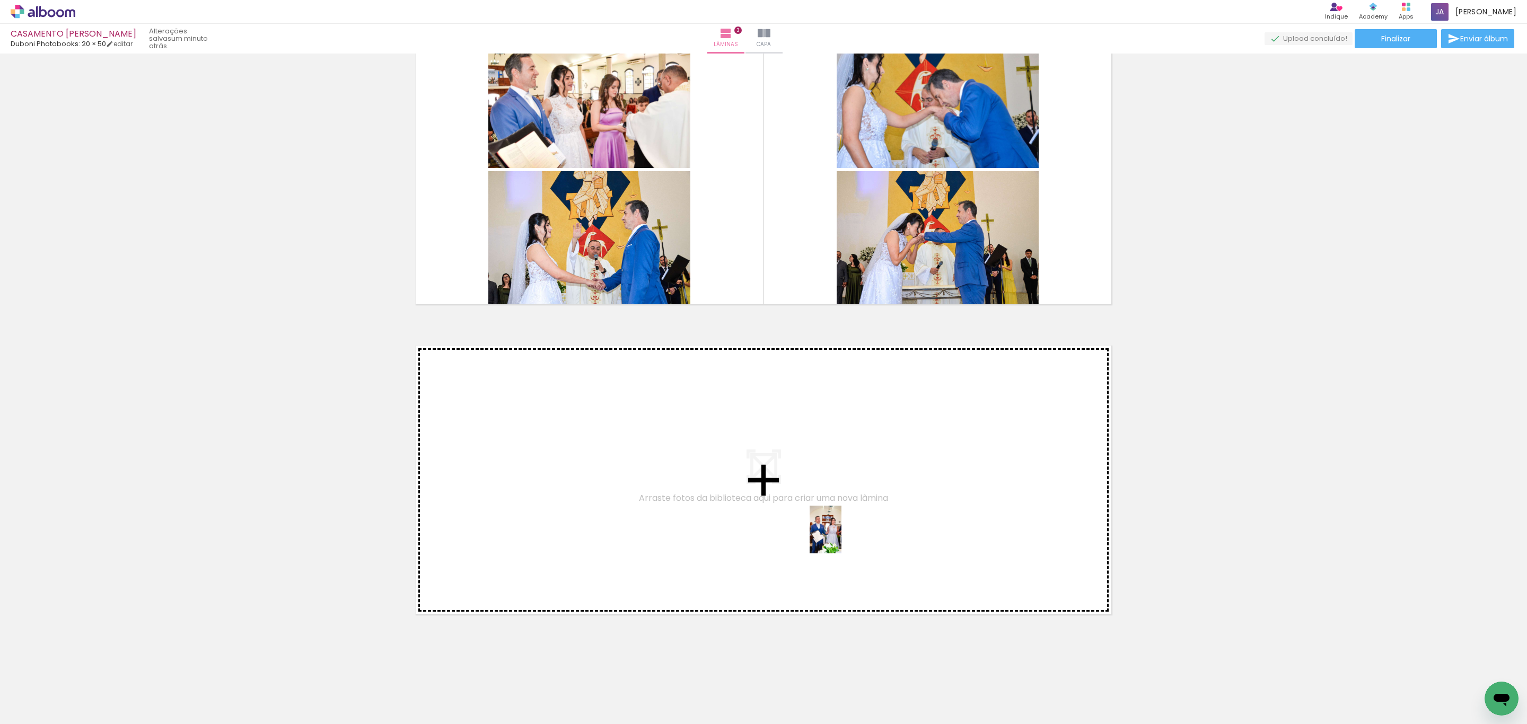
drag, startPoint x: 934, startPoint y: 680, endPoint x: 842, endPoint y: 538, distance: 169.8
click at [842, 538] on quentale-workspace at bounding box center [763, 362] width 1527 height 724
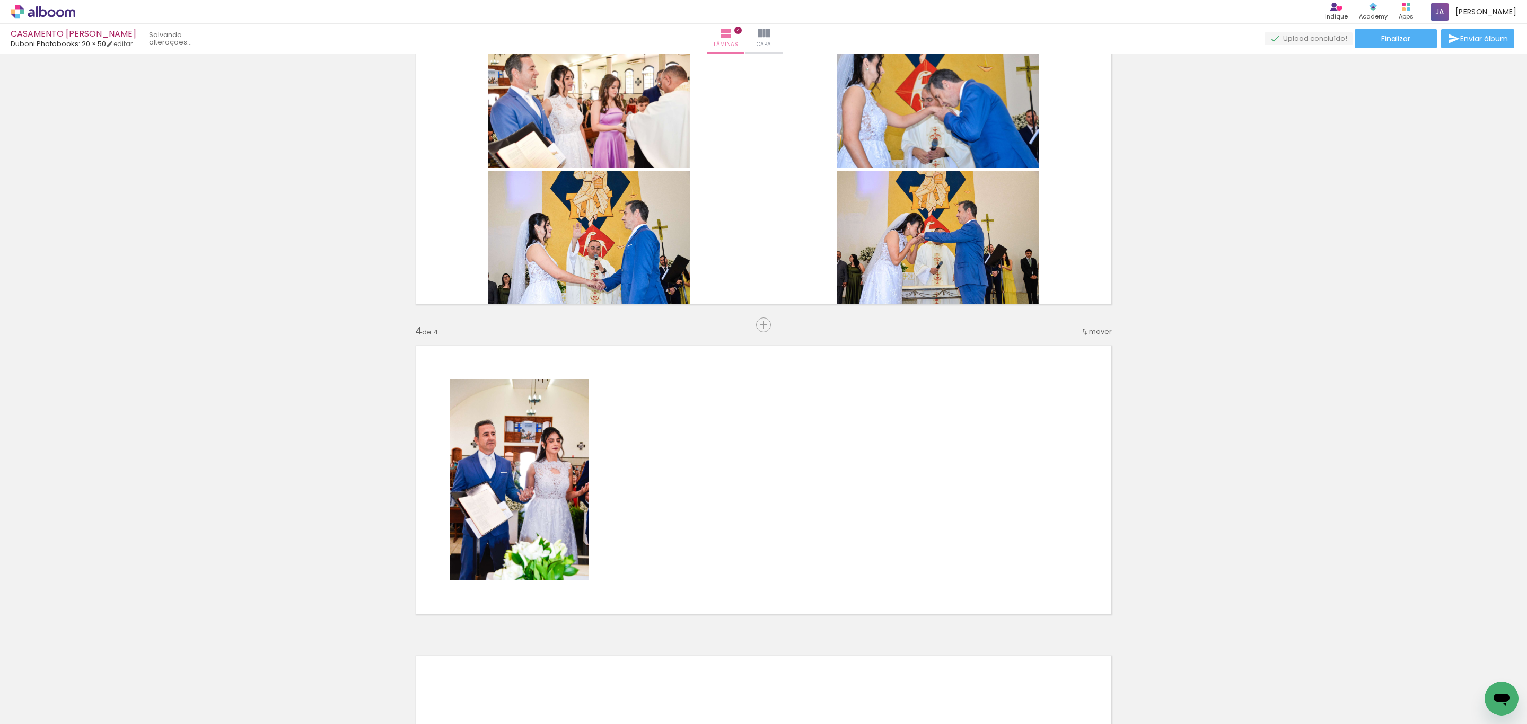
scroll to position [801, 0]
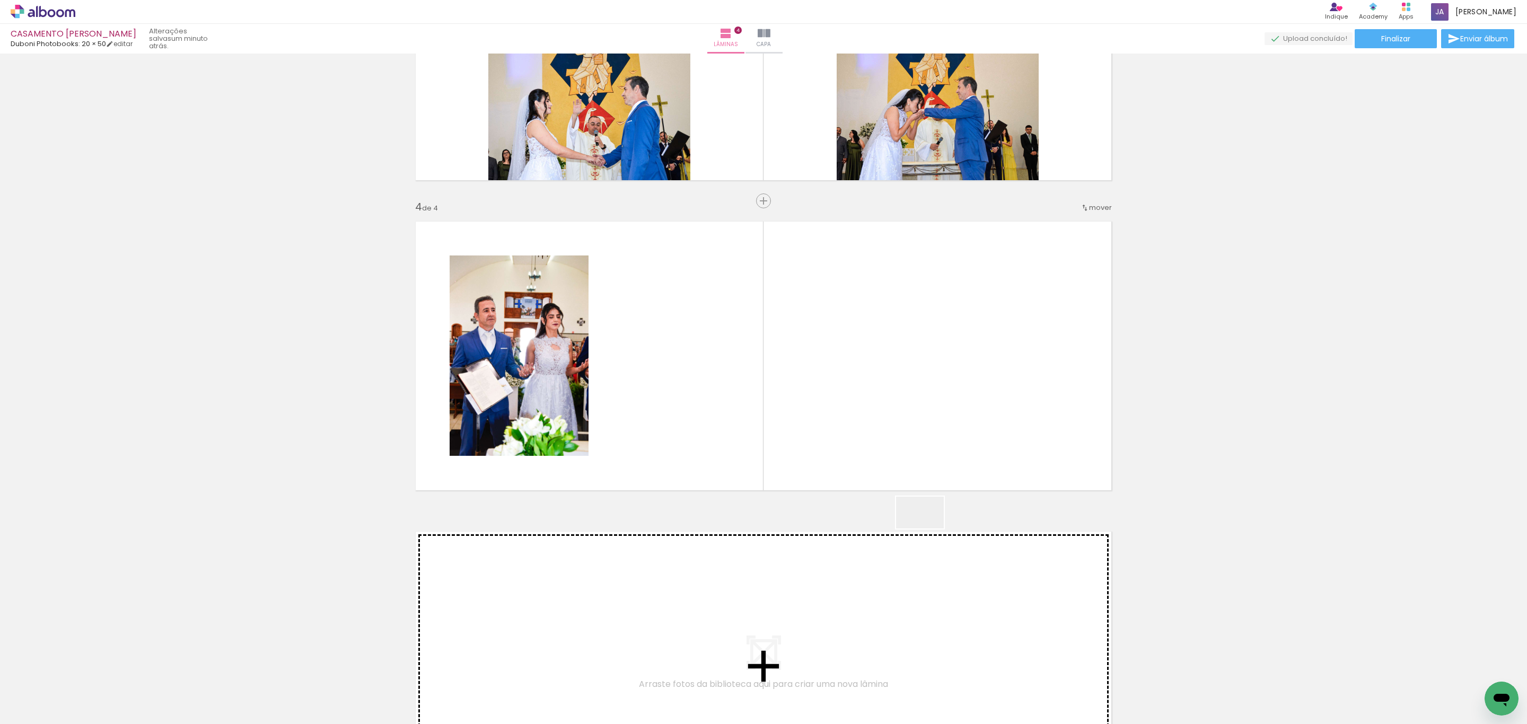
drag, startPoint x: 996, startPoint y: 687, endPoint x: 1057, endPoint y: 694, distance: 61.4
click at [928, 528] on quentale-workspace at bounding box center [763, 362] width 1527 height 724
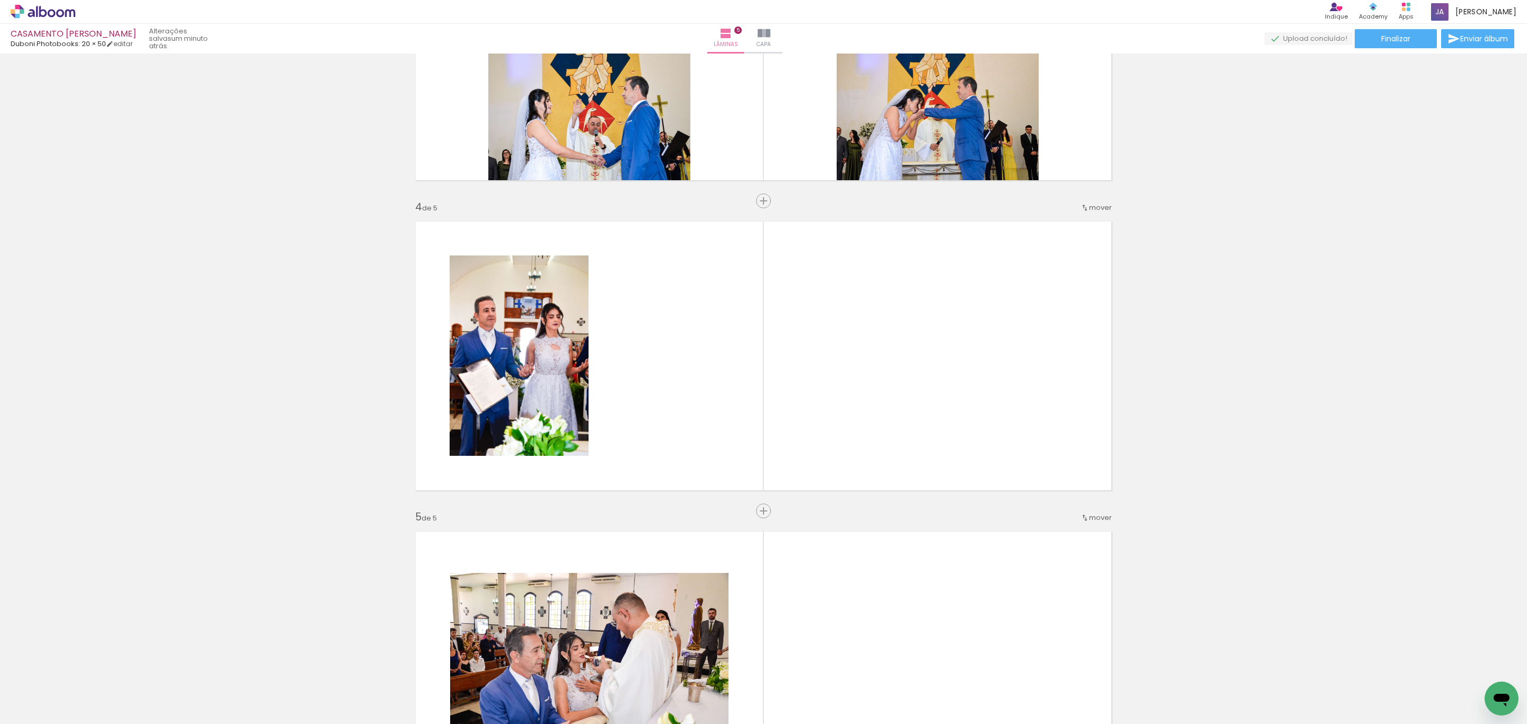
scroll to position [1111, 0]
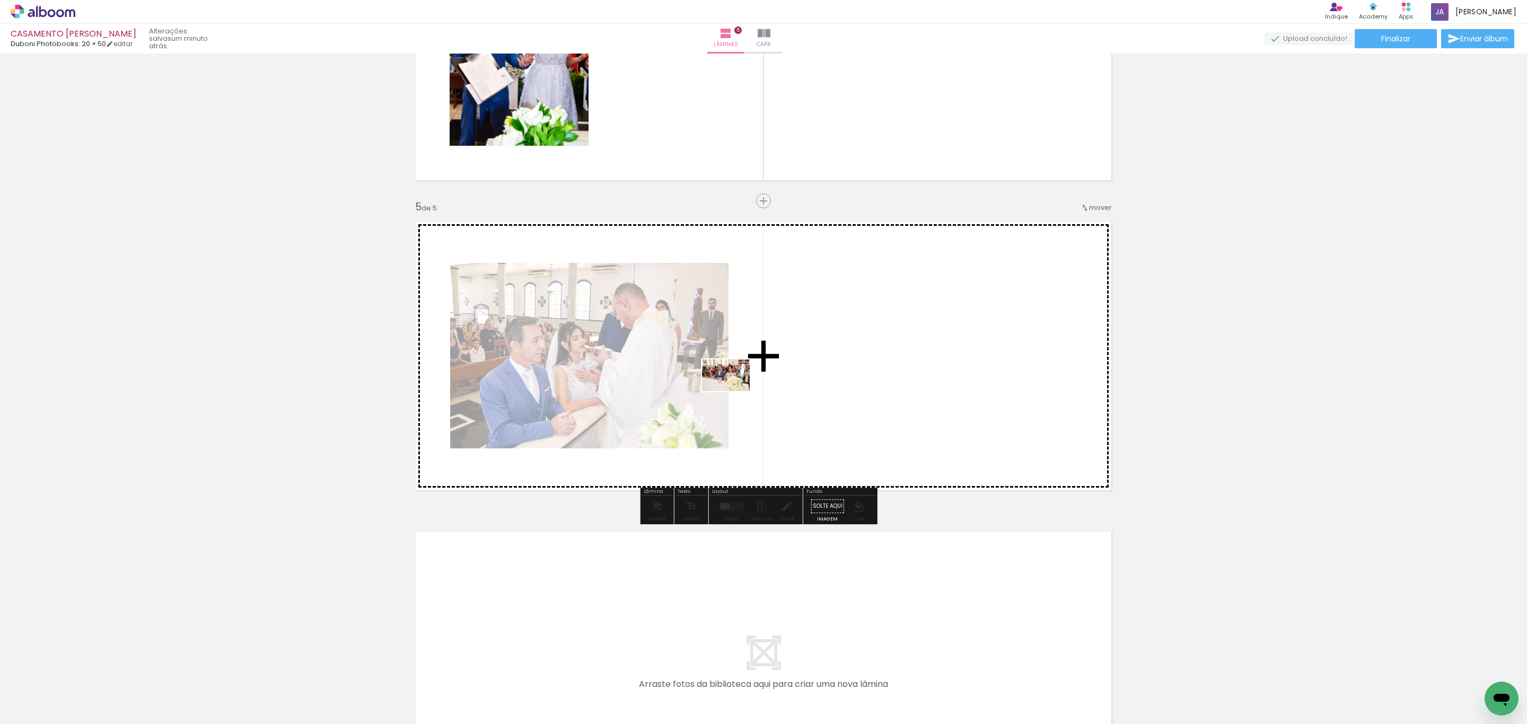
drag, startPoint x: 1059, startPoint y: 677, endPoint x: 734, endPoint y: 391, distance: 432.2
click at [734, 391] on quentale-workspace at bounding box center [763, 362] width 1527 height 724
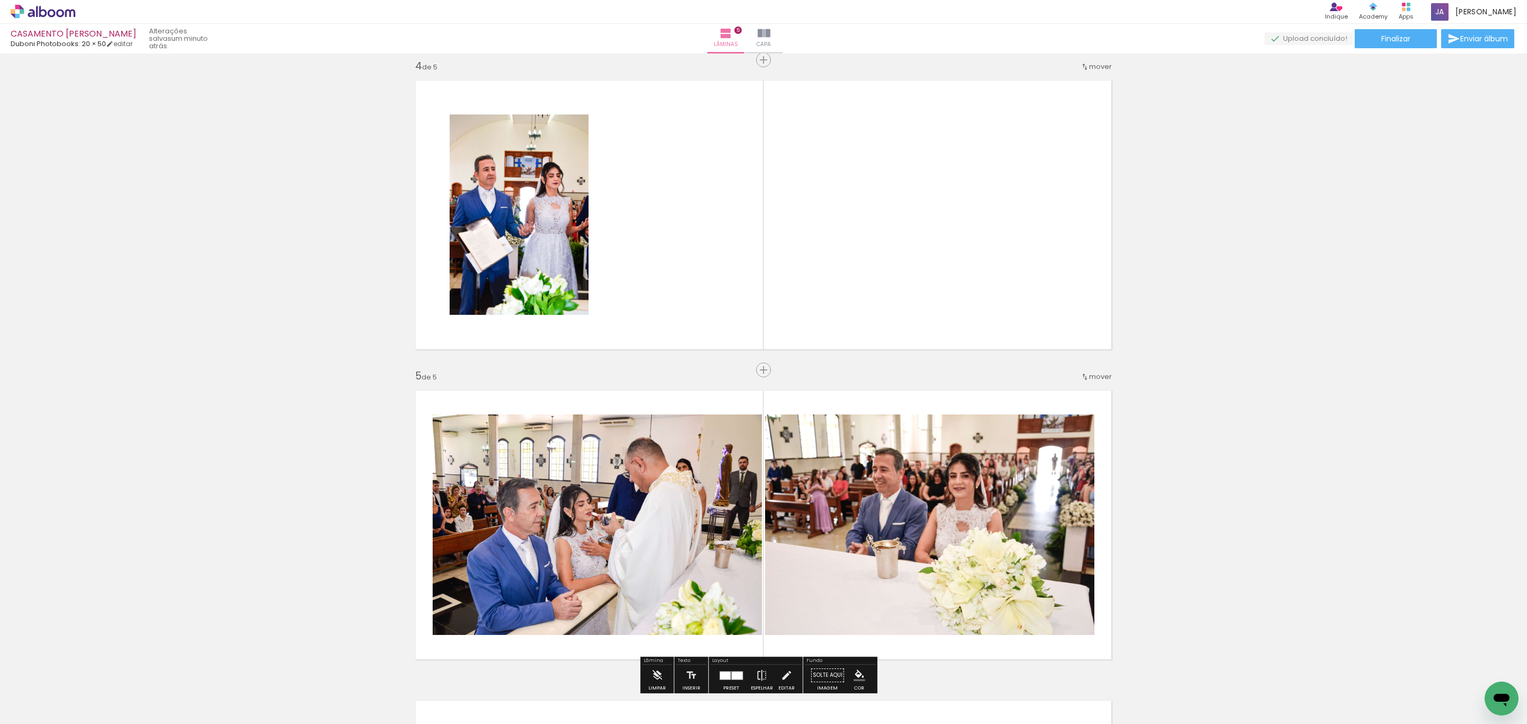
scroll to position [872, 0]
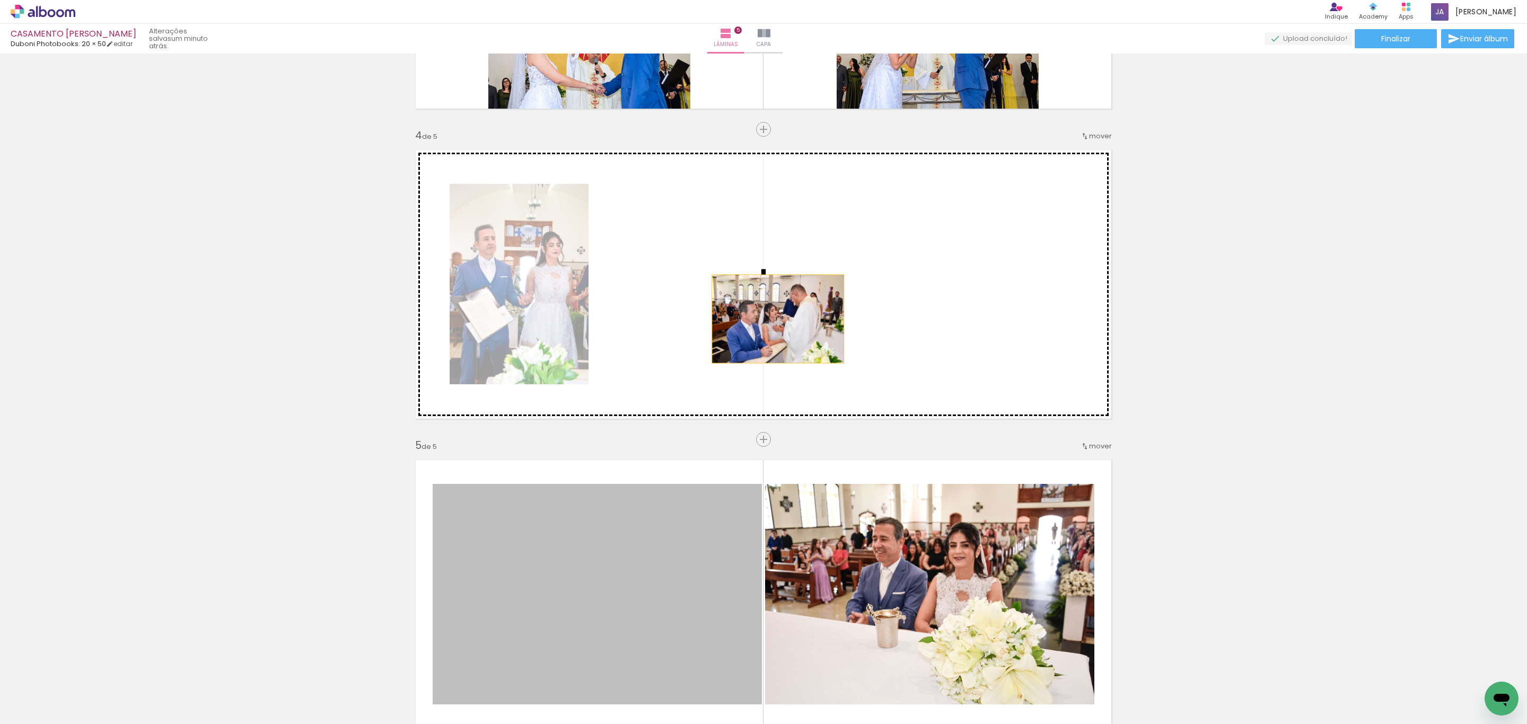
drag, startPoint x: 651, startPoint y: 535, endPoint x: 772, endPoint y: 319, distance: 247.7
click at [772, 319] on div "Inserir lâmina 1 de 5 Inserir lâmina 2 de 5 Inserir lâmina 3 de 5 Inserir lâmin…" at bounding box center [763, 116] width 1527 height 1862
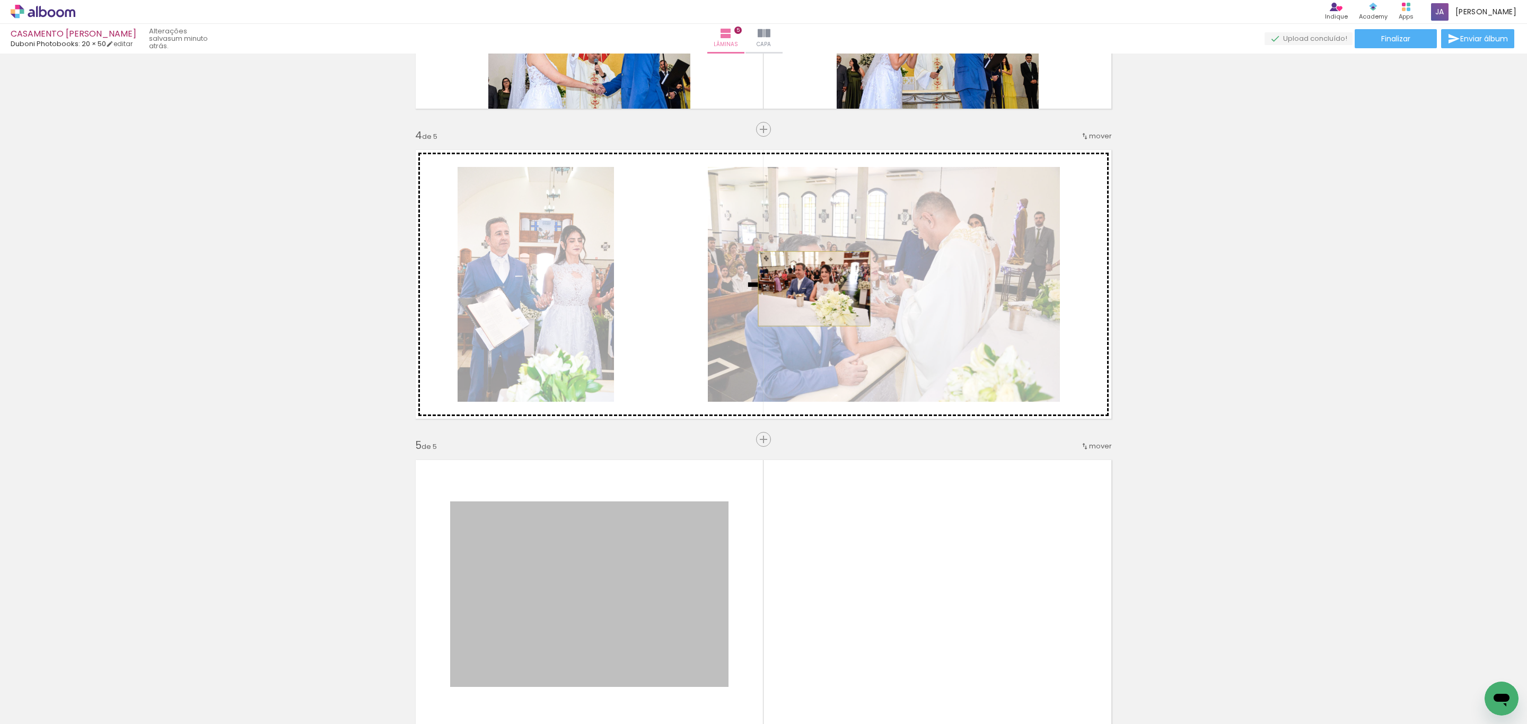
drag, startPoint x: 578, startPoint y: 562, endPoint x: 808, endPoint y: 289, distance: 357.9
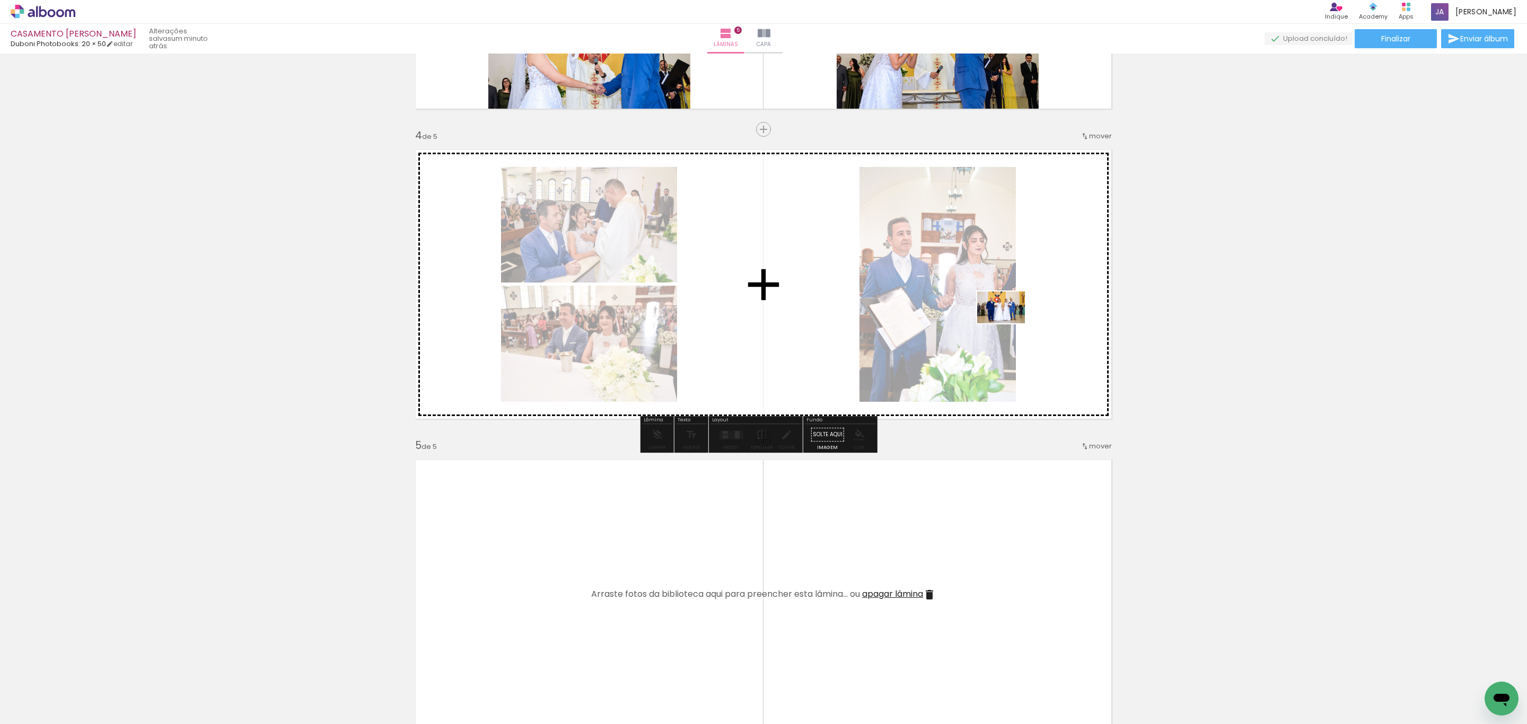
drag, startPoint x: 1116, startPoint y: 694, endPoint x: 1009, endPoint y: 324, distance: 385.7
click at [1009, 324] on quentale-workspace at bounding box center [763, 362] width 1527 height 724
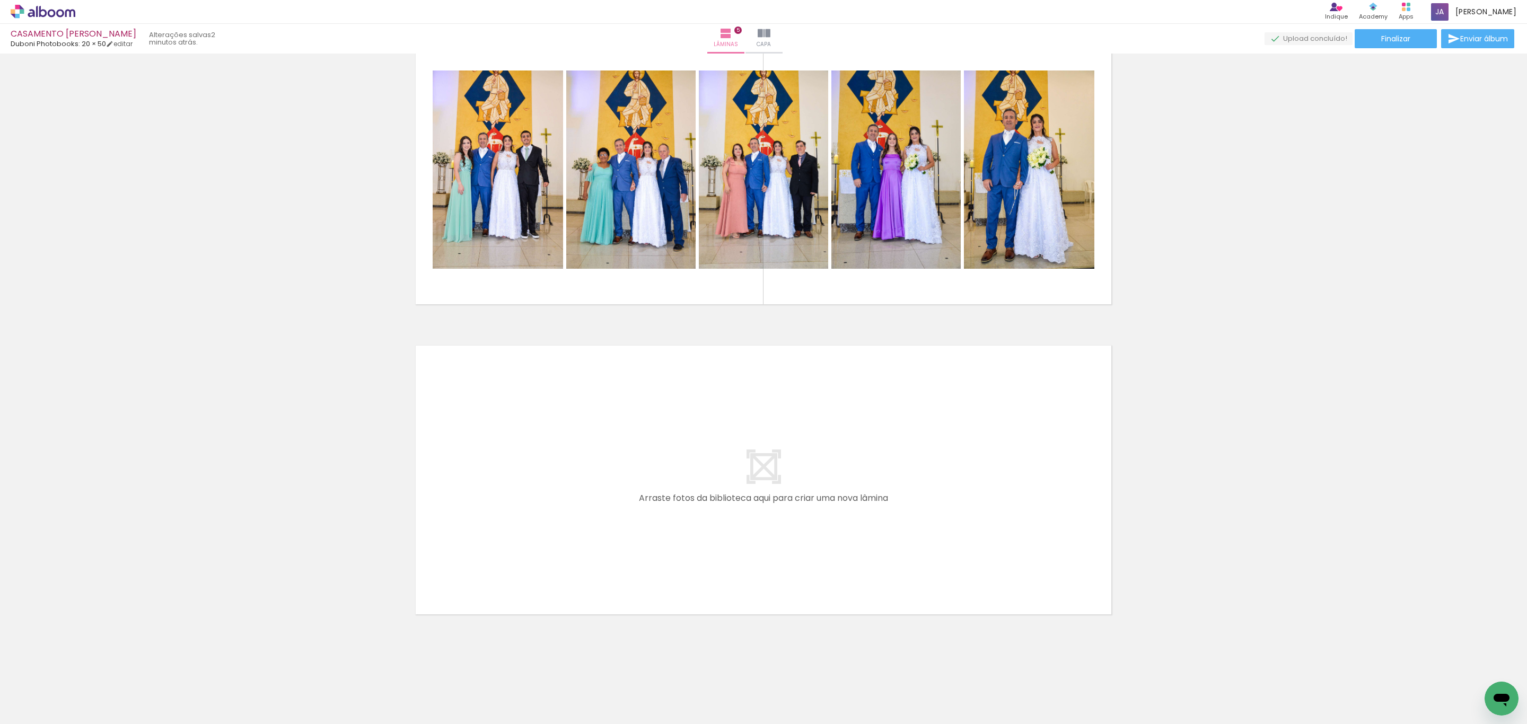
scroll to position [0, 1240]
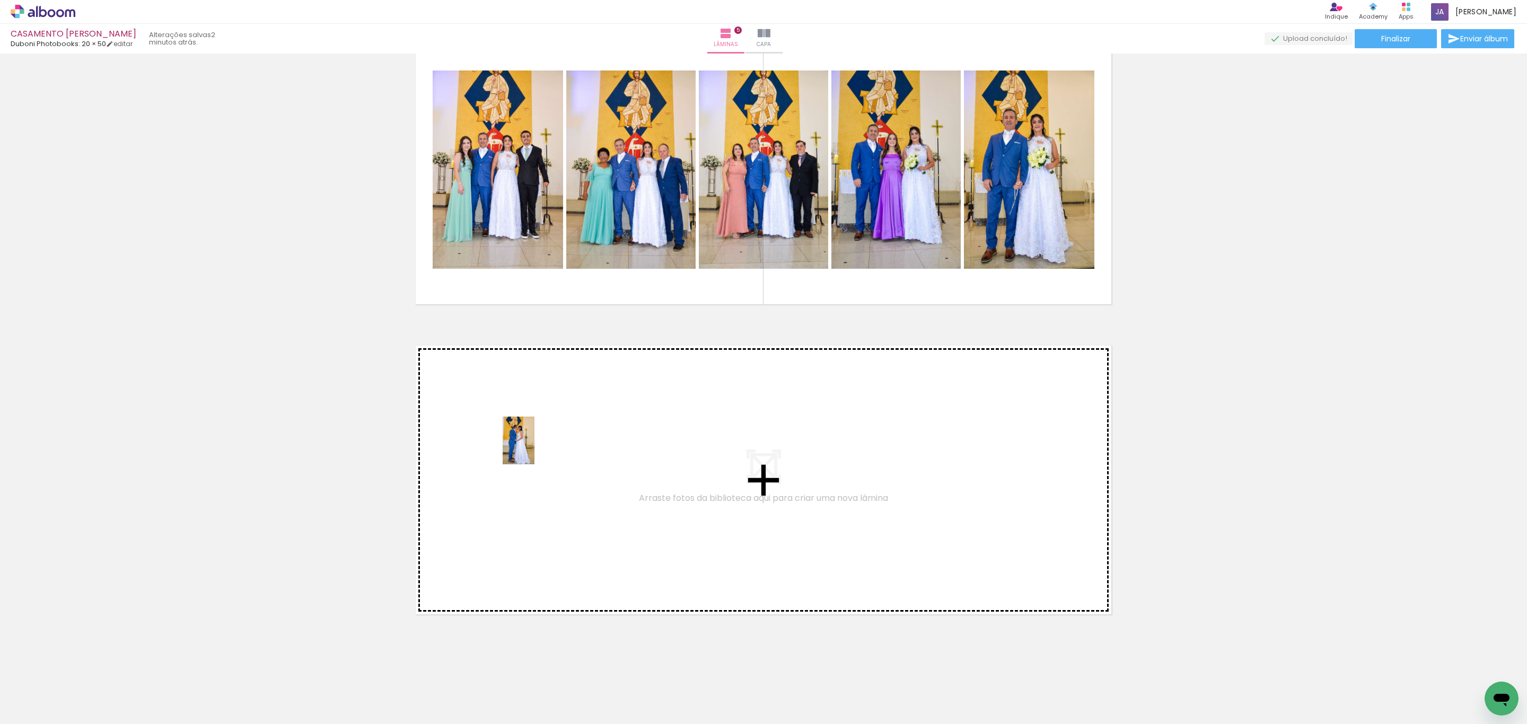
drag, startPoint x: 290, startPoint y: 695, endPoint x: 414, endPoint y: 686, distance: 125.0
click at [534, 448] on quentale-workspace at bounding box center [763, 362] width 1527 height 724
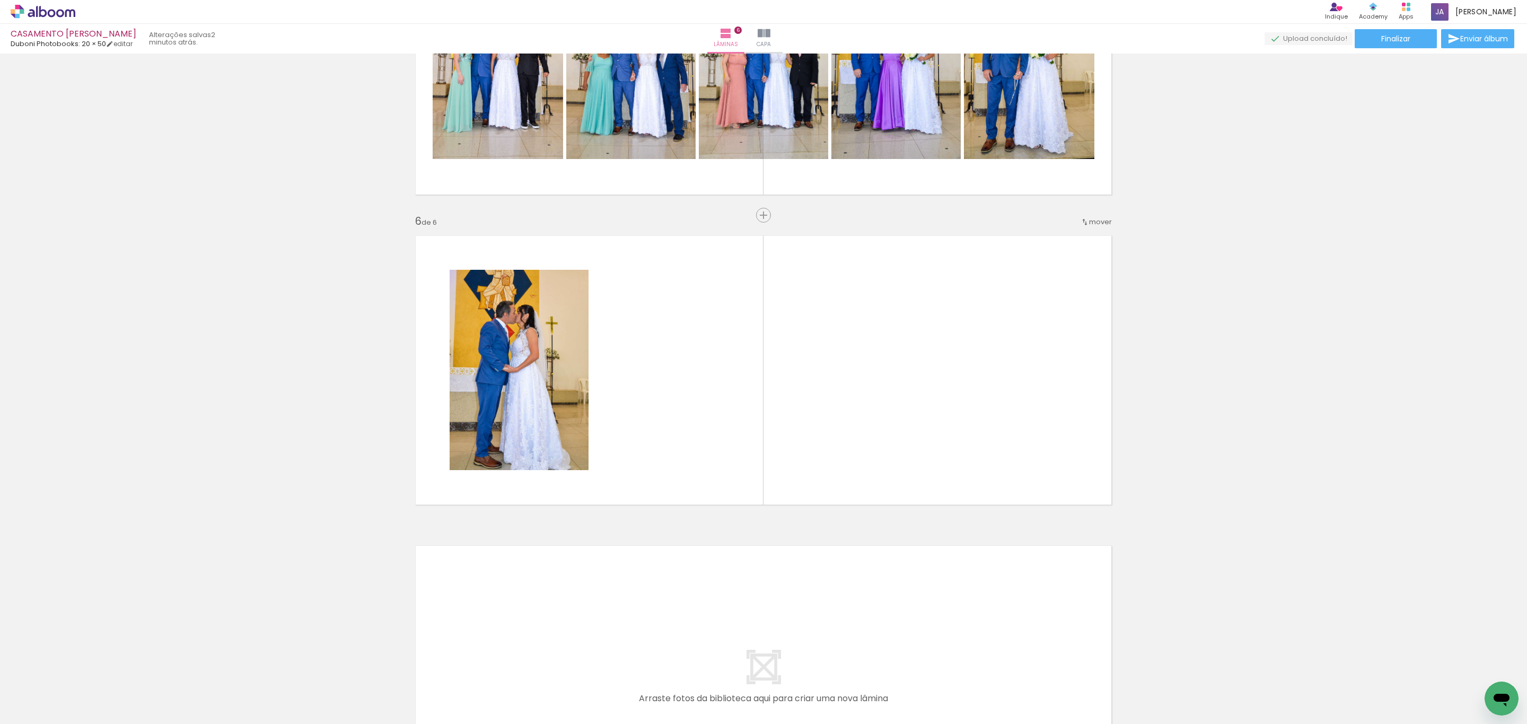
scroll to position [1421, 0]
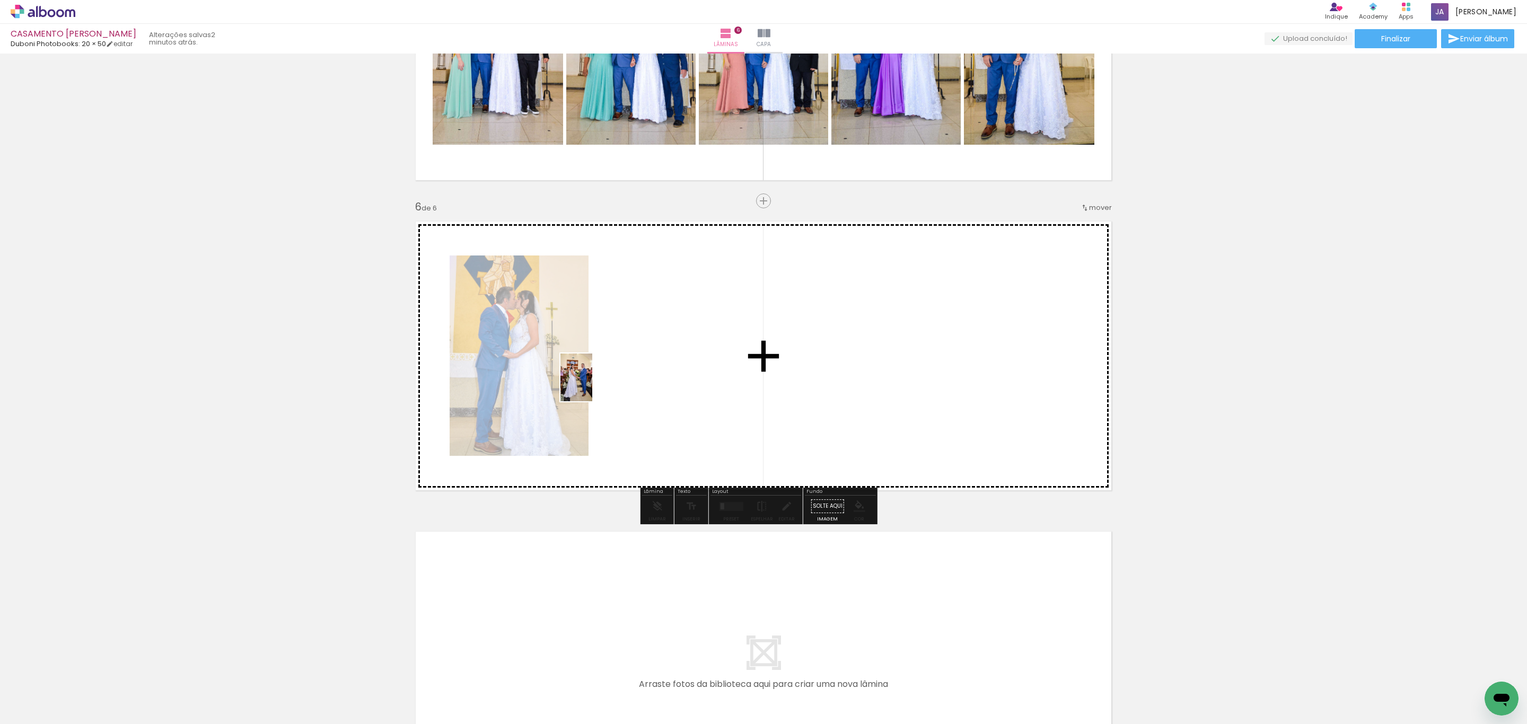
drag, startPoint x: 354, startPoint y: 700, endPoint x: 613, endPoint y: 621, distance: 270.8
click at [650, 317] on quentale-workspace at bounding box center [763, 362] width 1527 height 724
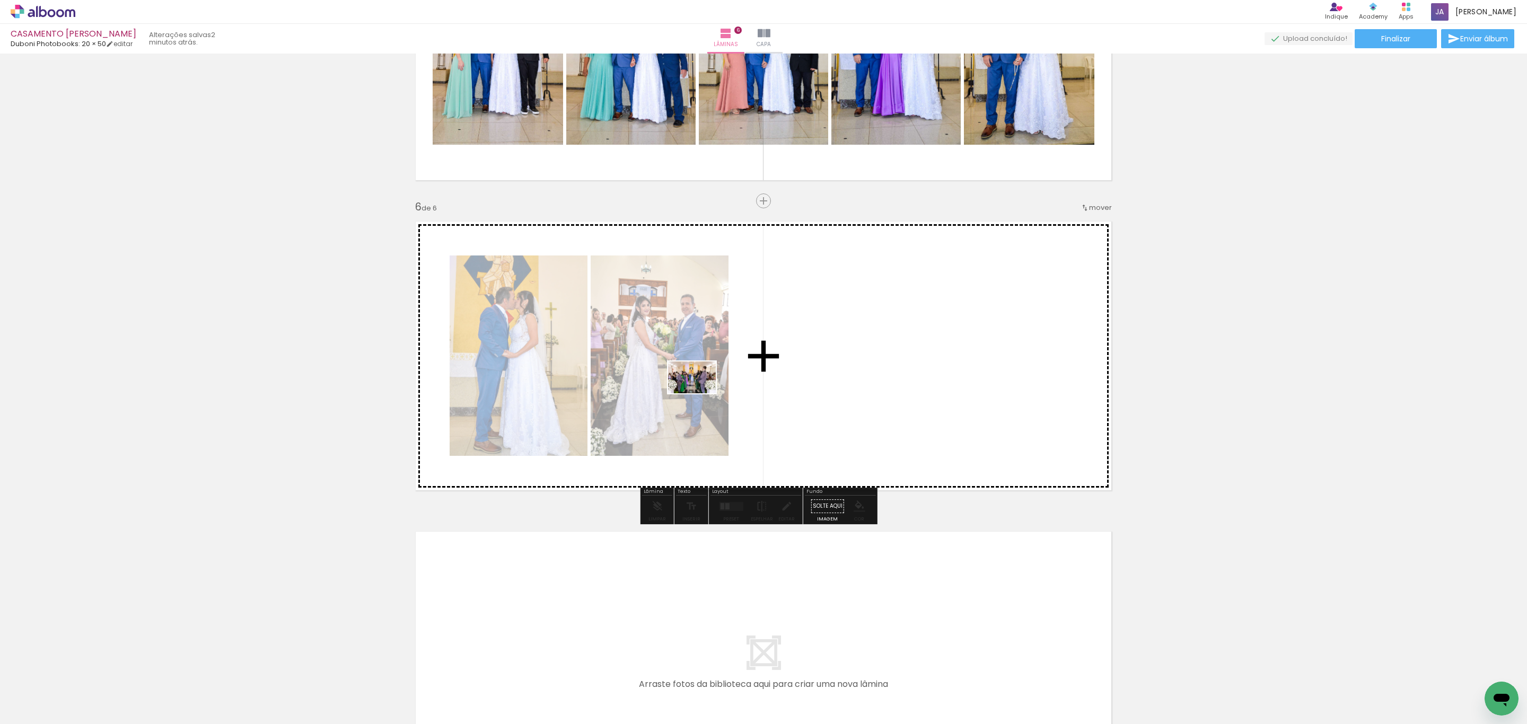
drag, startPoint x: 401, startPoint y: 699, endPoint x: 758, endPoint y: 569, distance: 379.5
click at [861, 292] on quentale-workspace at bounding box center [763, 362] width 1527 height 724
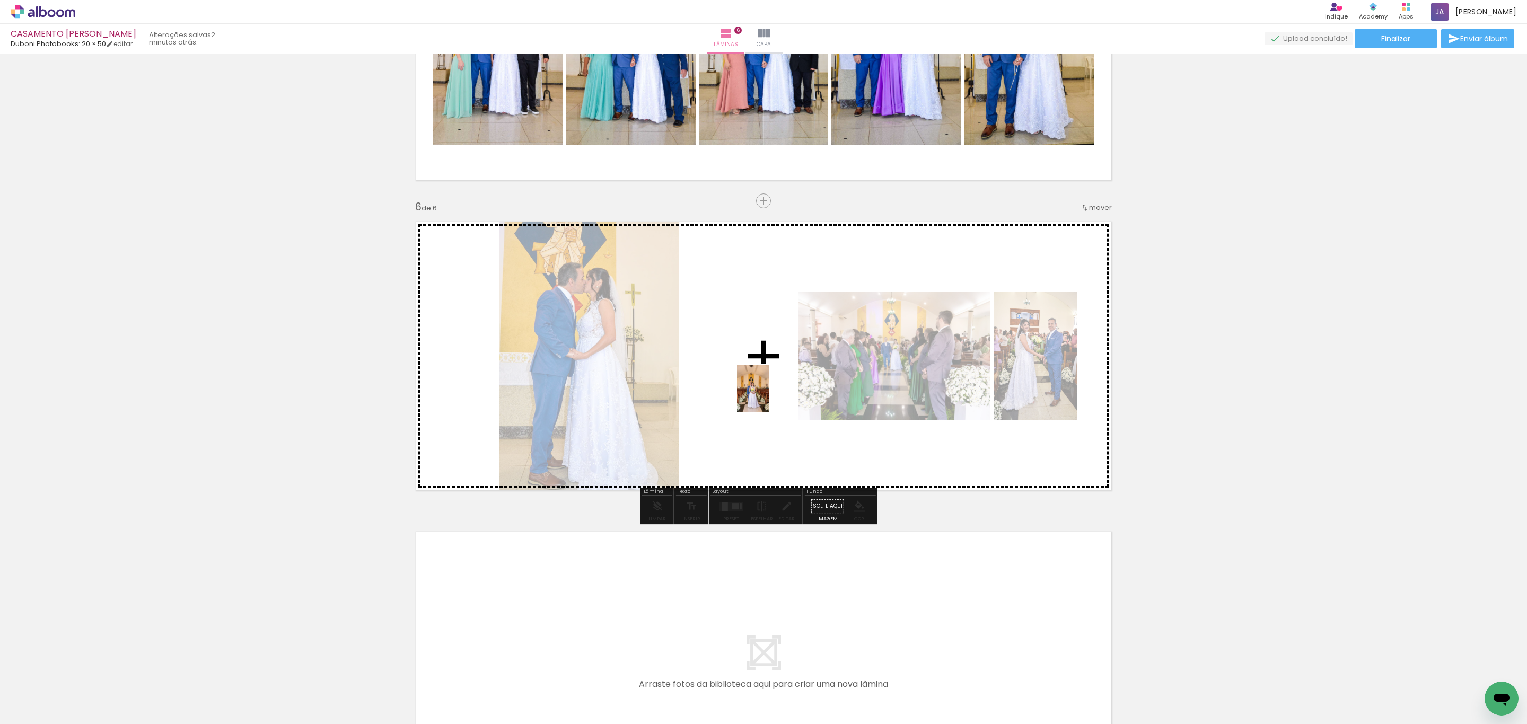
drag, startPoint x: 476, startPoint y: 687, endPoint x: 643, endPoint y: 657, distance: 170.3
click at [794, 374] on quentale-workspace at bounding box center [763, 362] width 1527 height 724
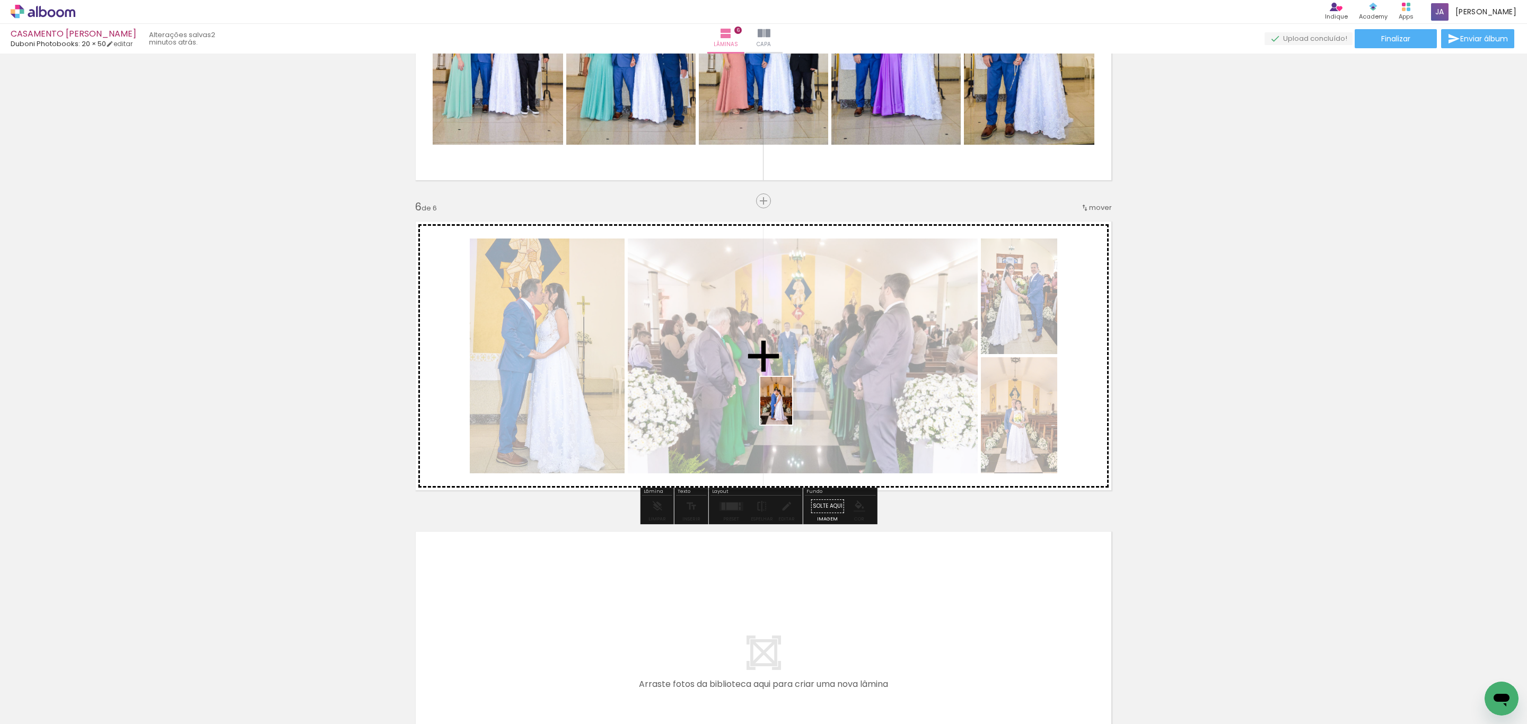
drag, startPoint x: 527, startPoint y: 710, endPoint x: 767, endPoint y: 411, distance: 383.7
click at [798, 403] on quentale-workspace at bounding box center [763, 362] width 1527 height 724
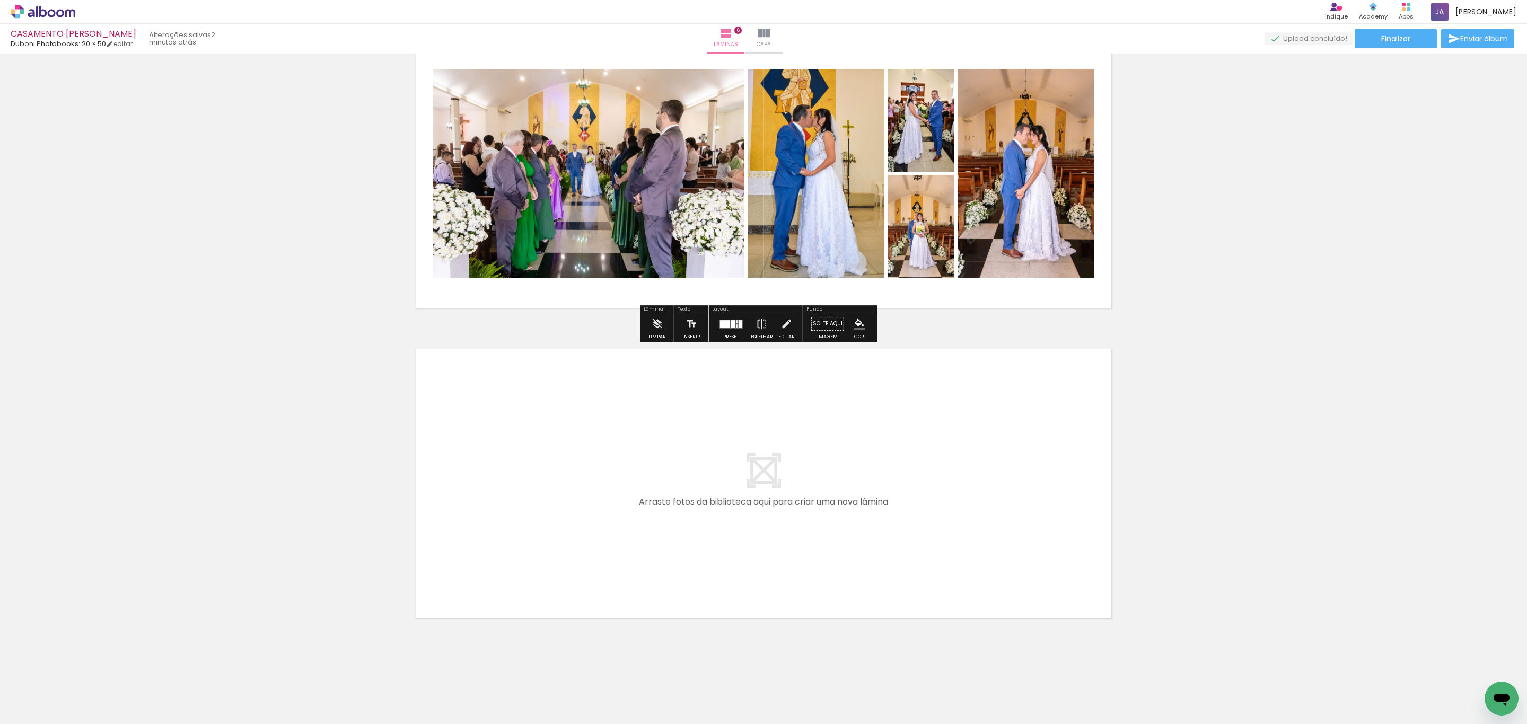
scroll to position [1607, 0]
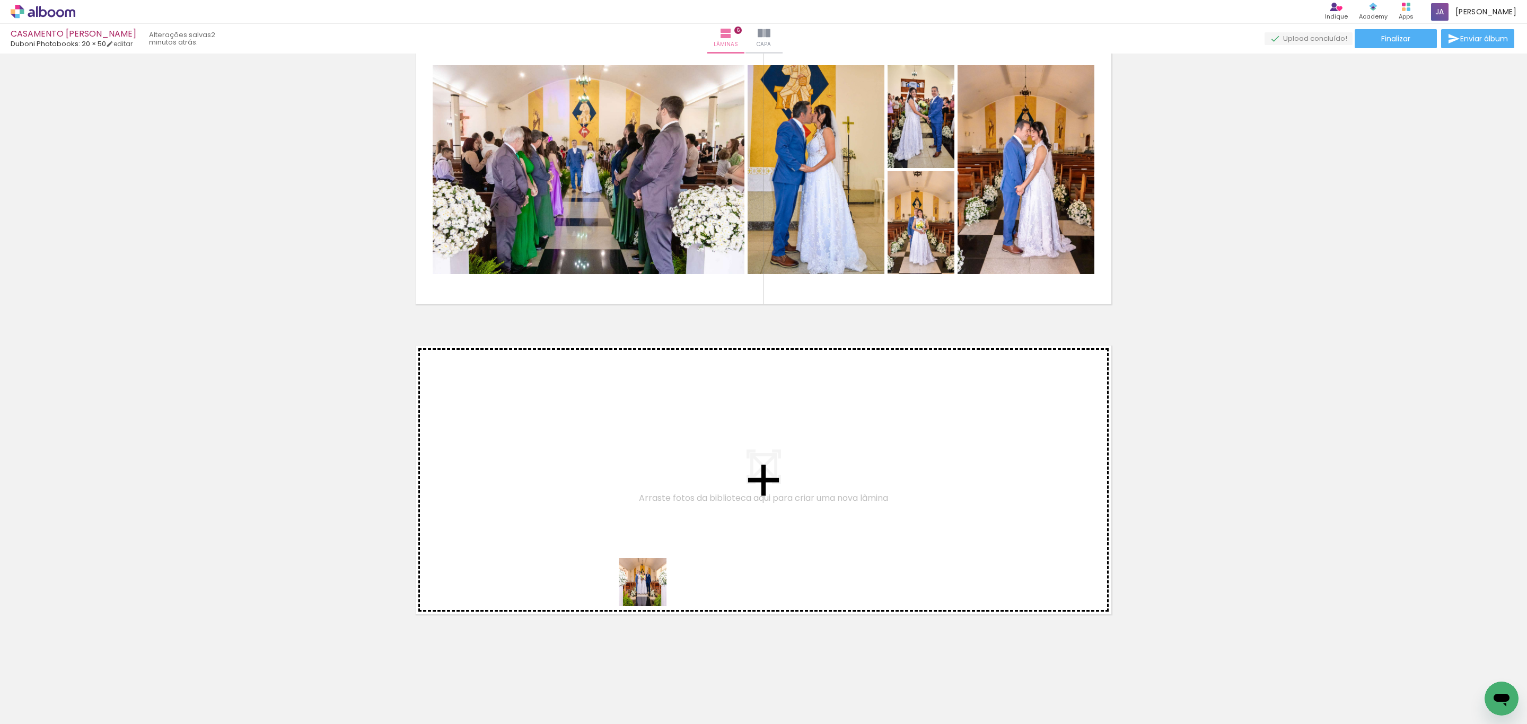
drag, startPoint x: 605, startPoint y: 660, endPoint x: 672, endPoint y: 679, distance: 69.5
click at [719, 508] on quentale-workspace at bounding box center [763, 362] width 1527 height 724
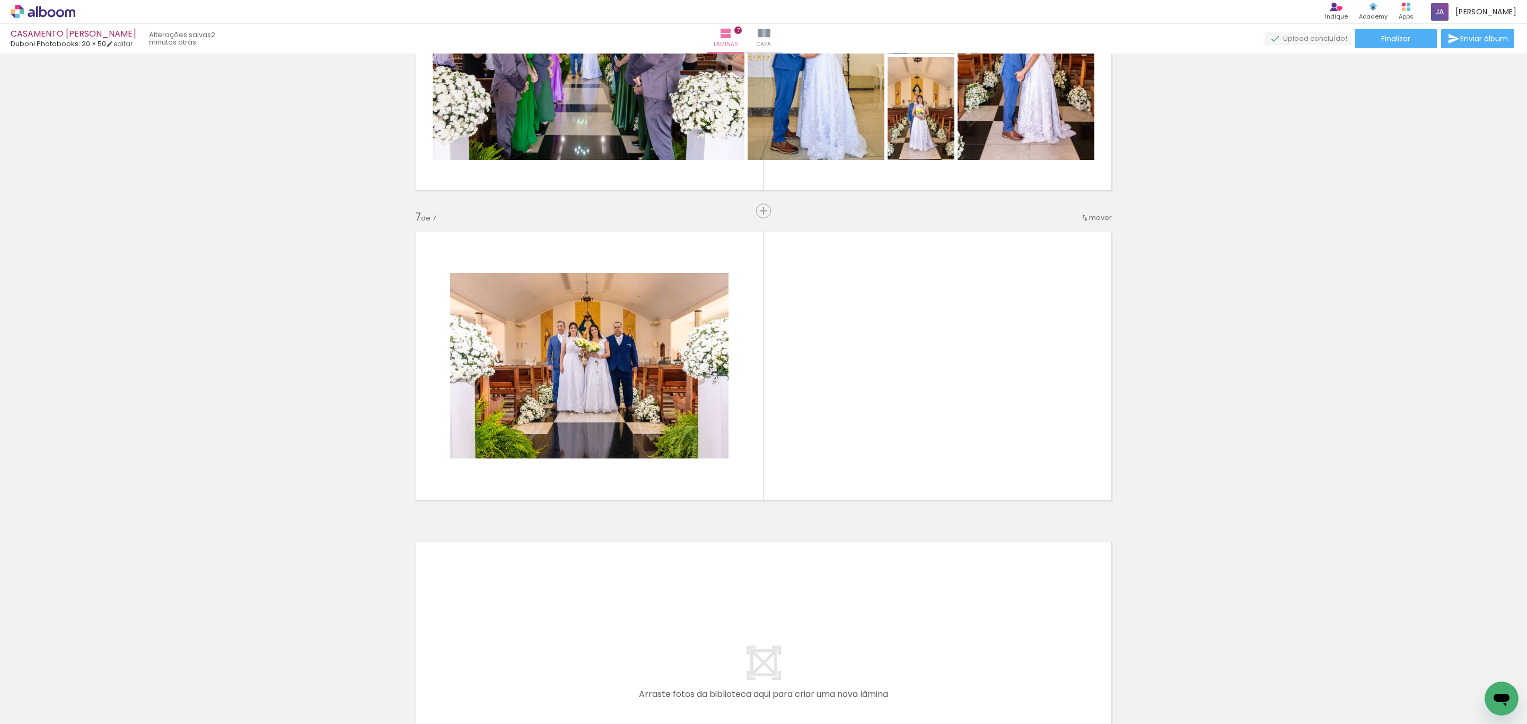
scroll to position [1732, 0]
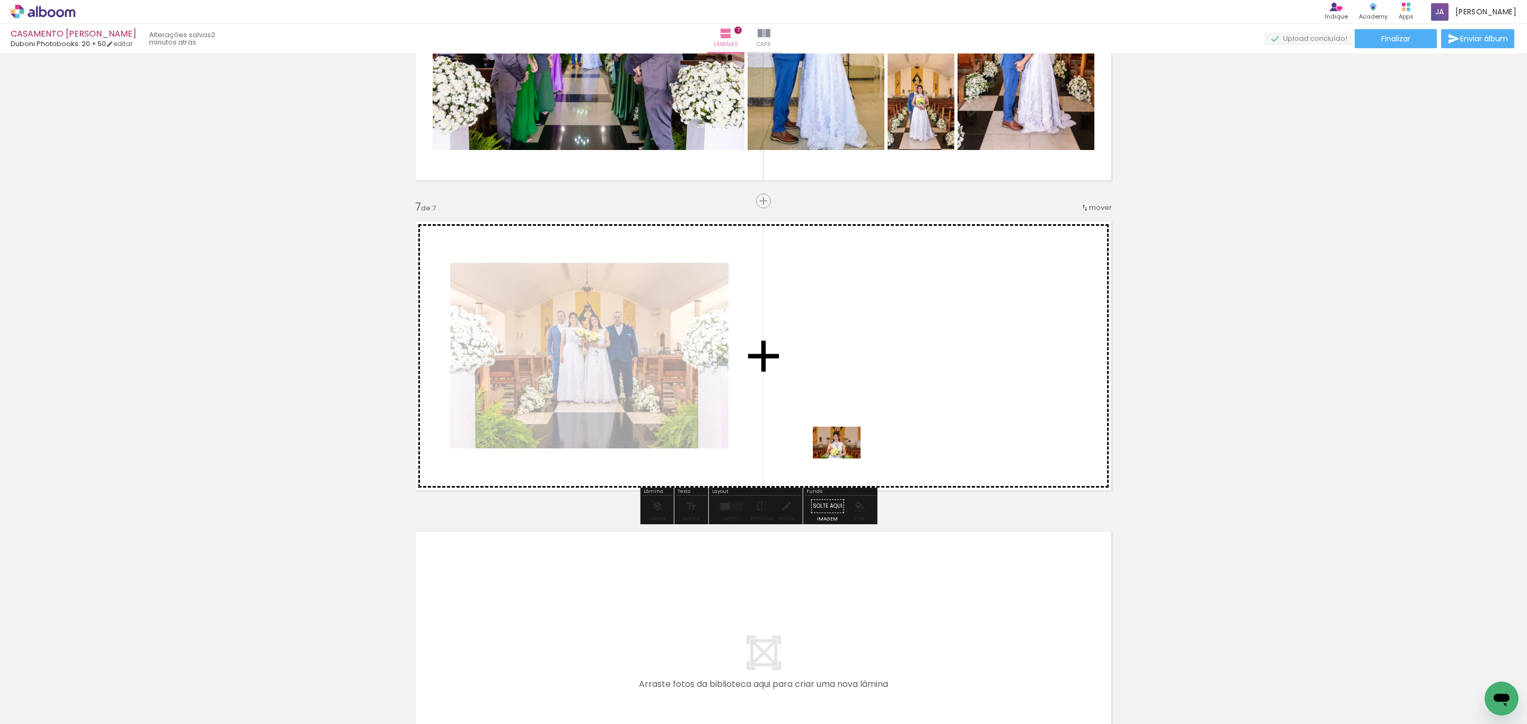
drag, startPoint x: 654, startPoint y: 694, endPoint x: 845, endPoint y: 459, distance: 302.8
click at [845, 459] on quentale-workspace at bounding box center [763, 362] width 1527 height 724
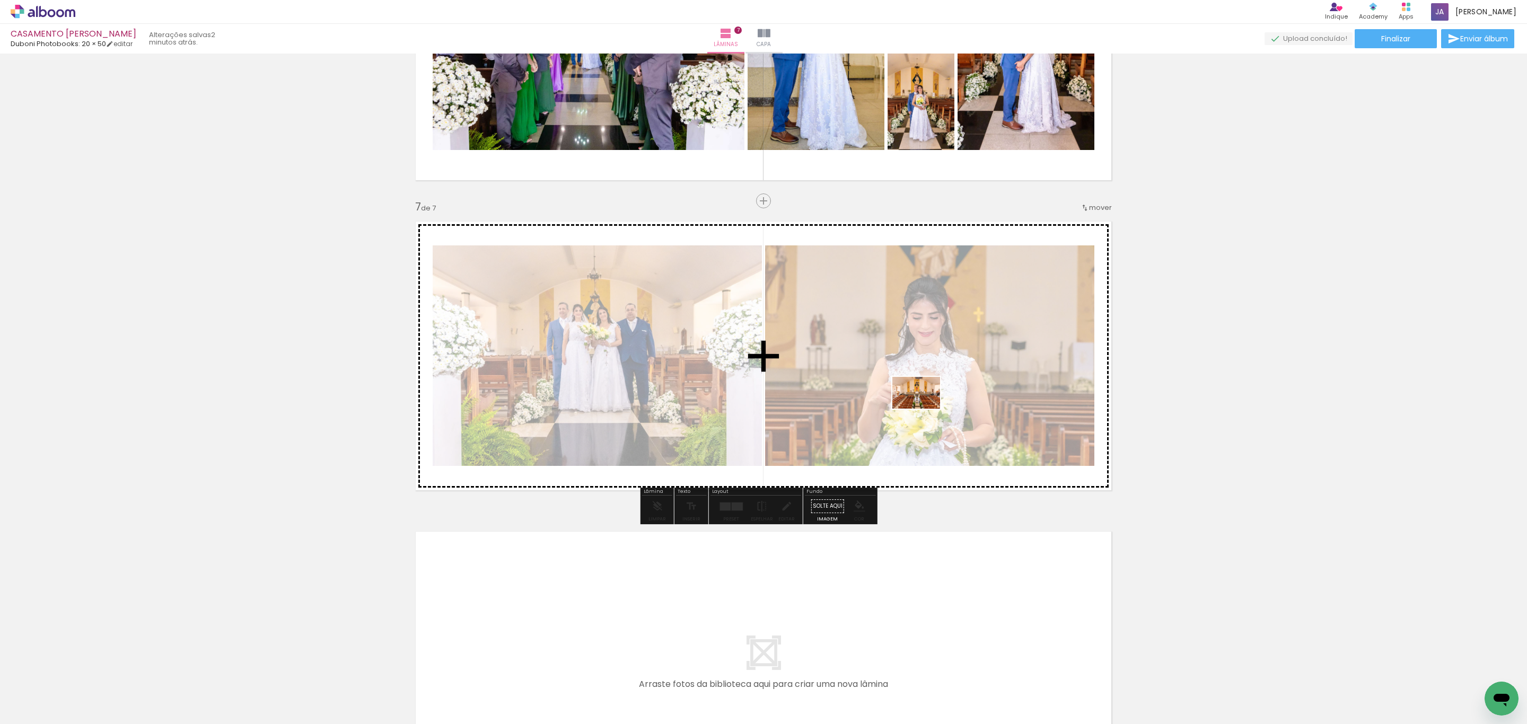
drag, startPoint x: 709, startPoint y: 694, endPoint x: 899, endPoint y: 567, distance: 229.0
click at [953, 387] on quentale-workspace at bounding box center [763, 362] width 1527 height 724
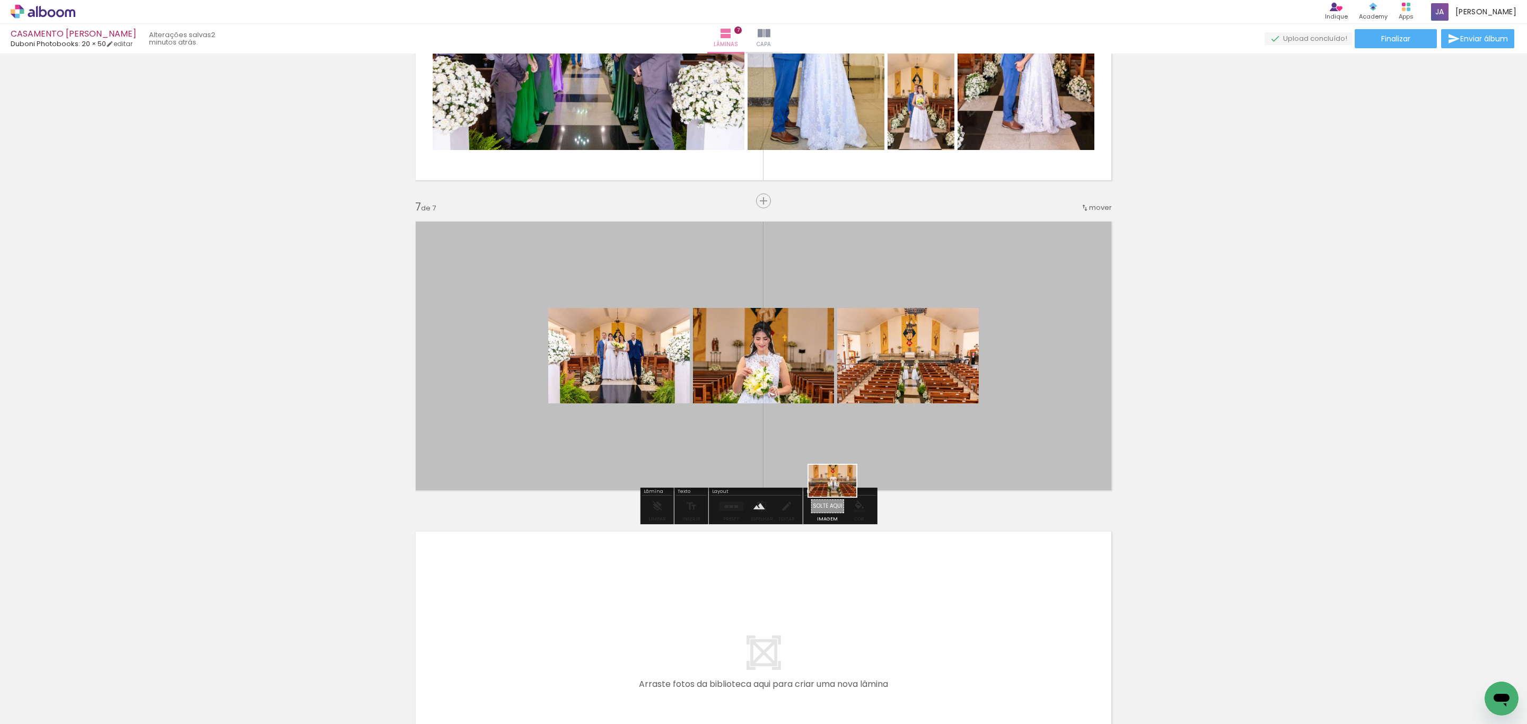
drag, startPoint x: 761, startPoint y: 708, endPoint x: 877, endPoint y: 602, distance: 157.3
click at [874, 418] on quentale-workspace at bounding box center [763, 362] width 1527 height 724
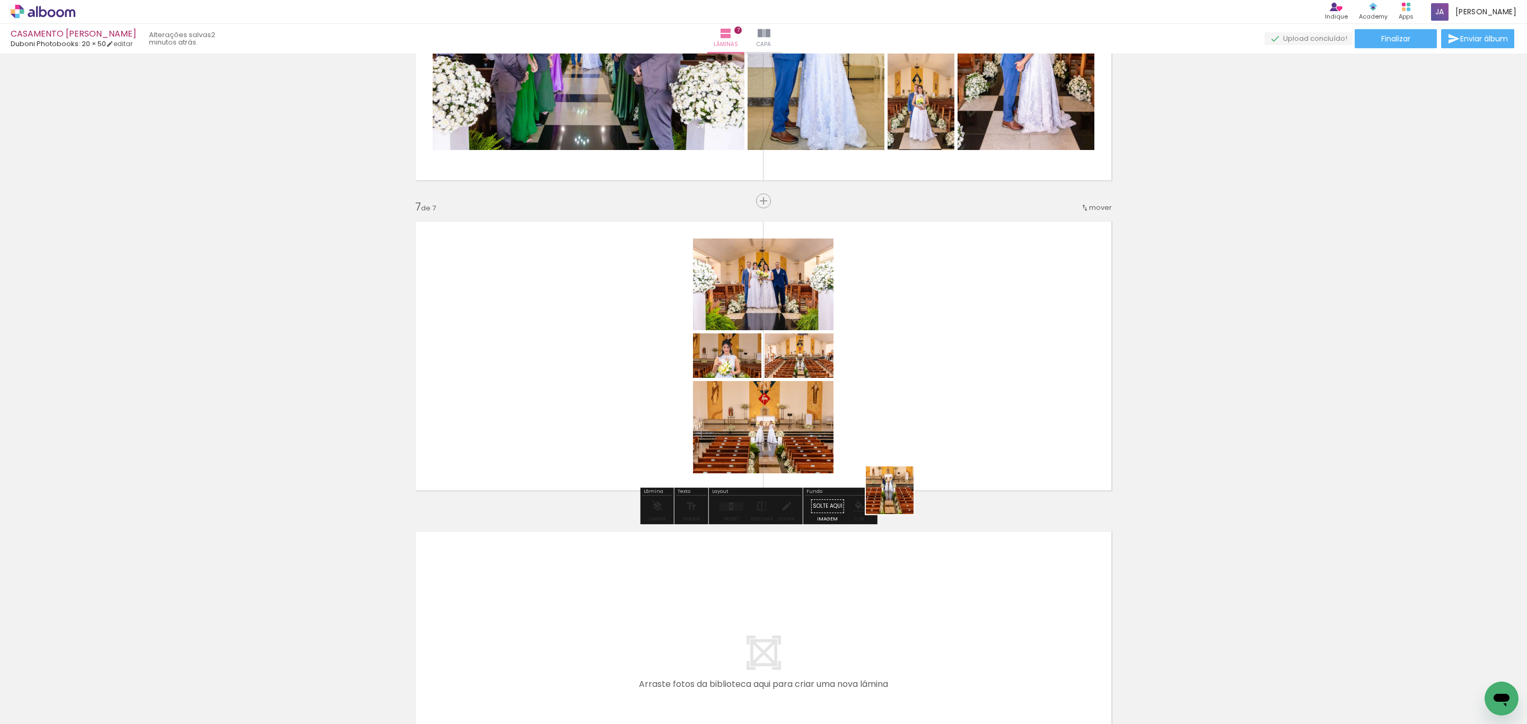
drag, startPoint x: 829, startPoint y: 697, endPoint x: 860, endPoint y: 441, distance: 258.5
click at [936, 426] on quentale-workspace at bounding box center [763, 362] width 1527 height 724
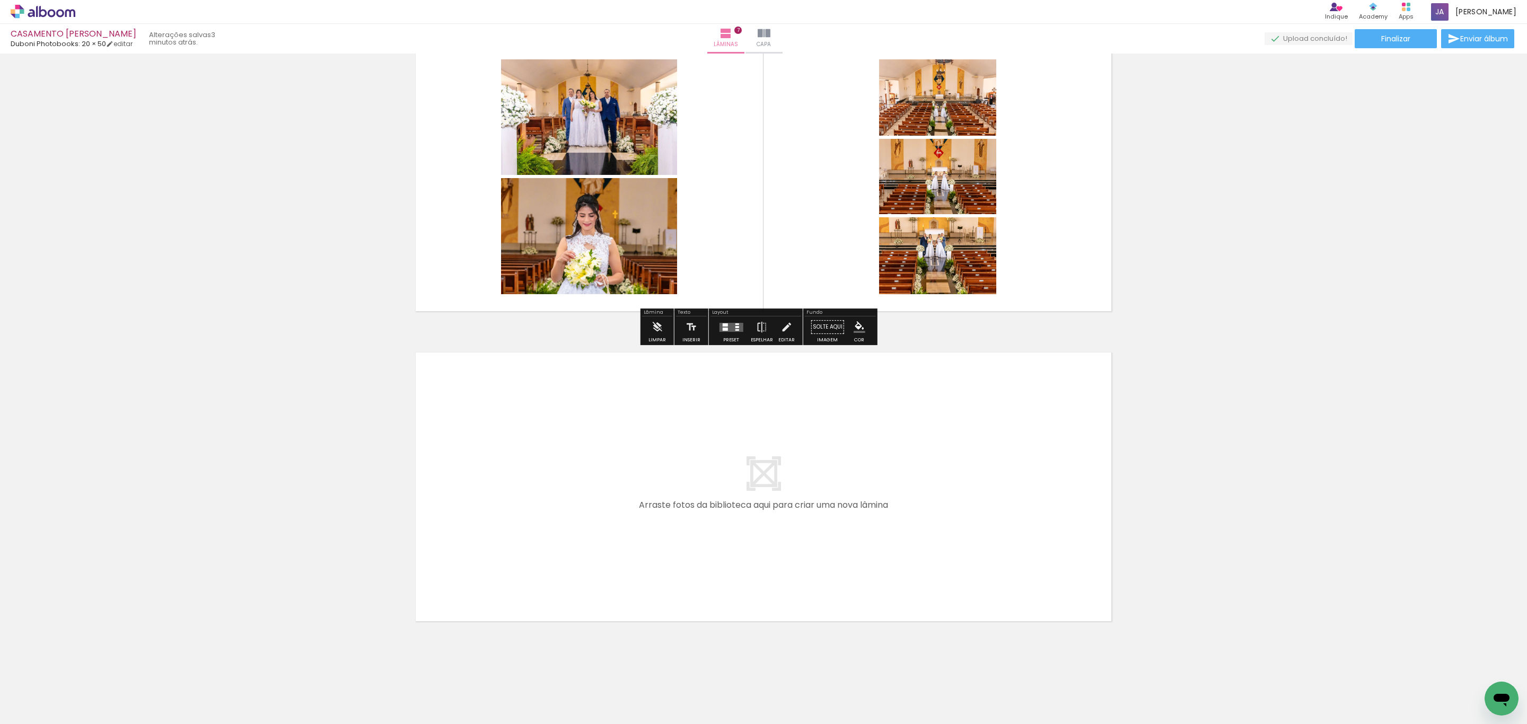
scroll to position [1918, 0]
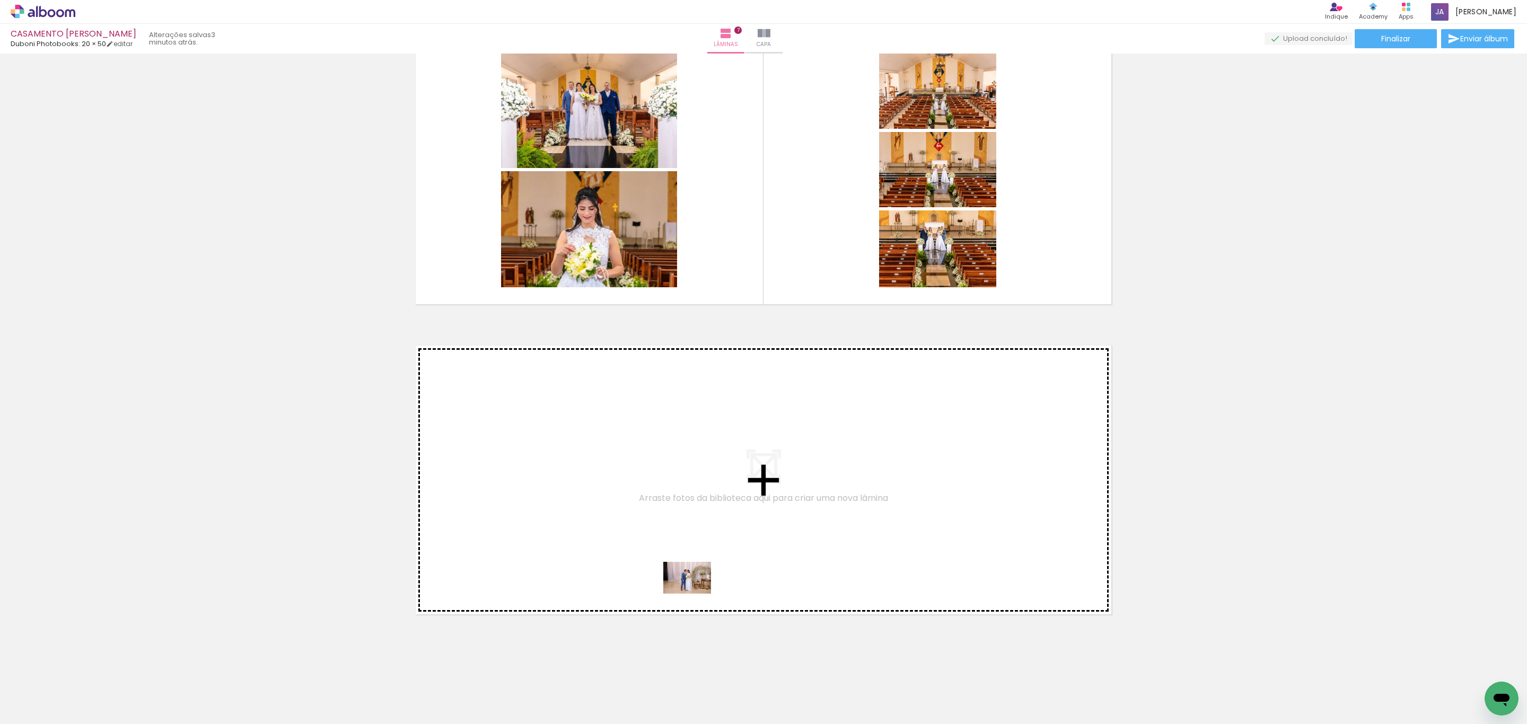
drag, startPoint x: 896, startPoint y: 687, endPoint x: 667, endPoint y: 586, distance: 250.0
click at [667, 586] on quentale-workspace at bounding box center [763, 362] width 1527 height 724
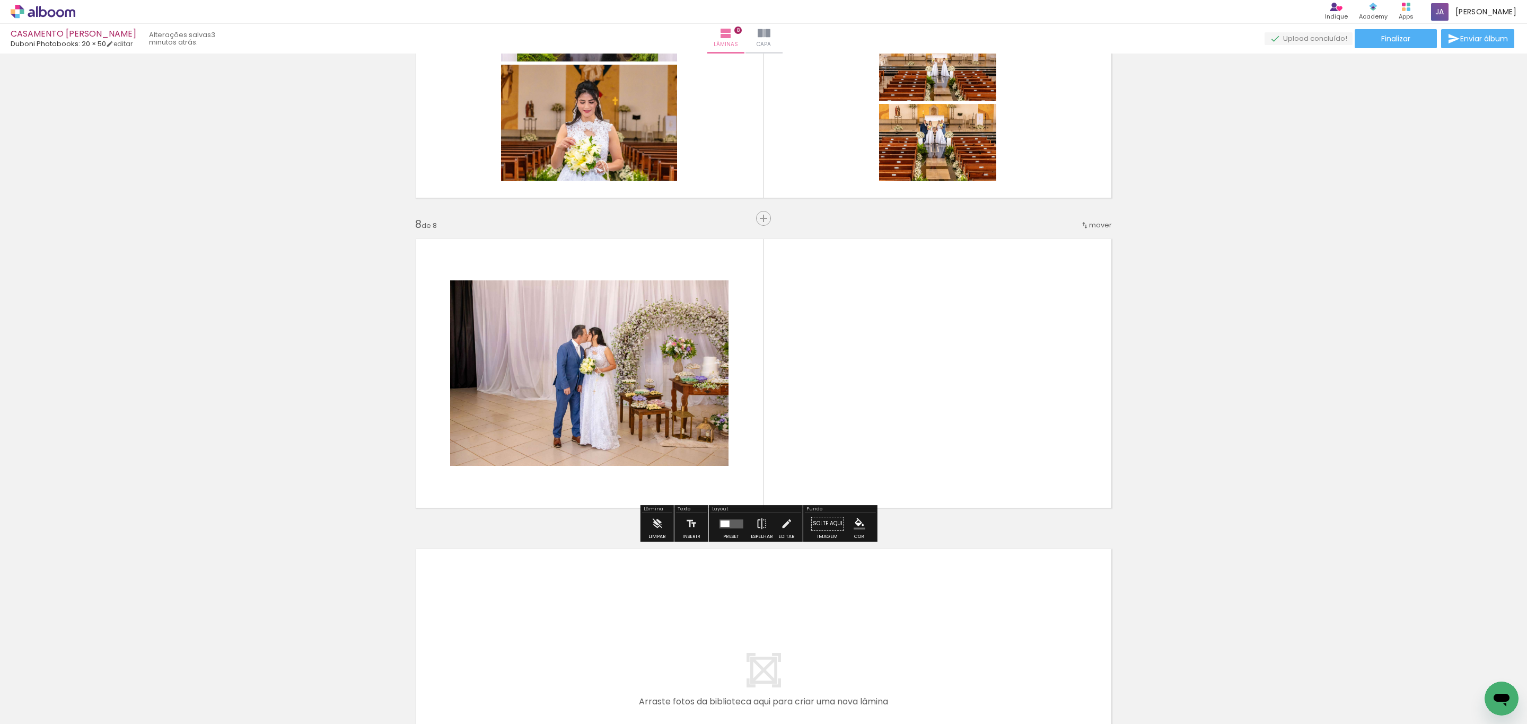
scroll to position [2042, 0]
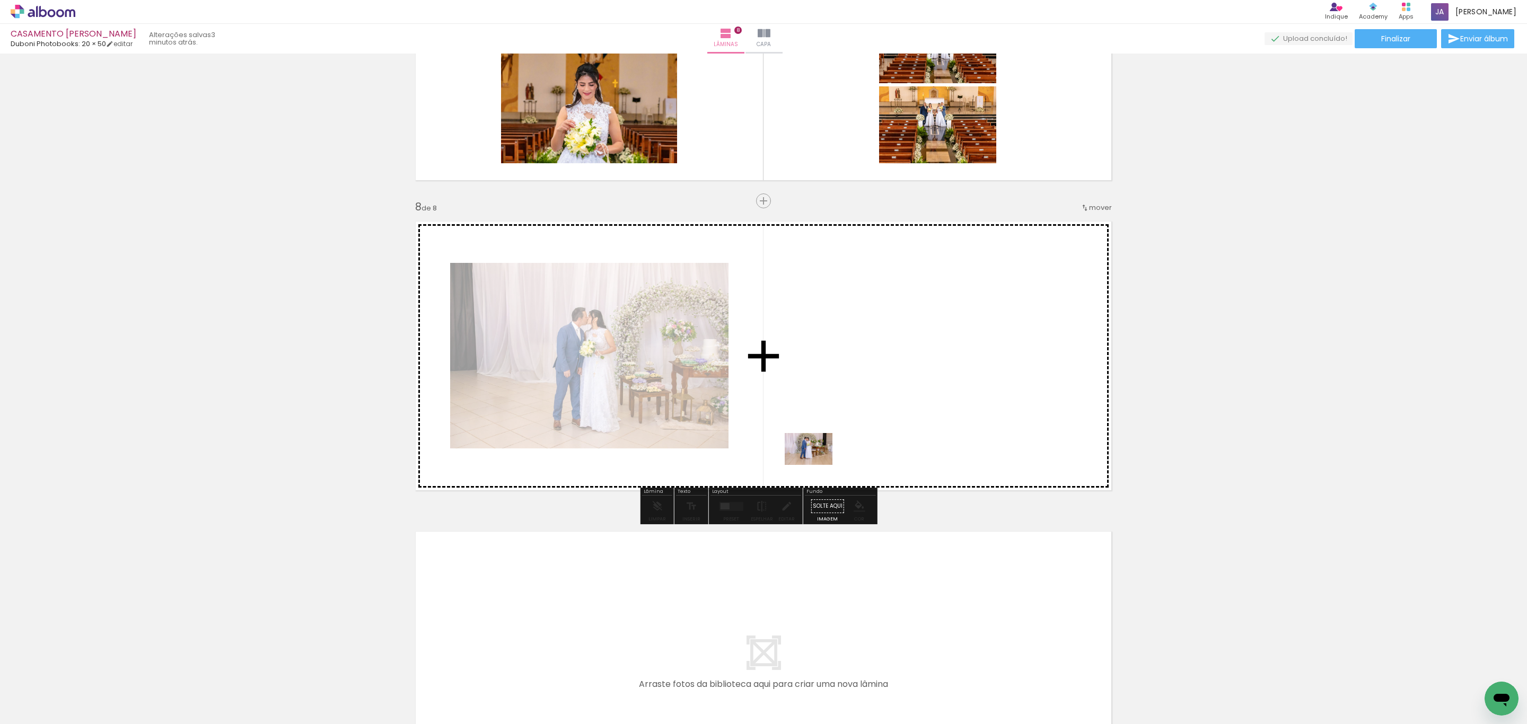
drag, startPoint x: 966, startPoint y: 694, endPoint x: 992, endPoint y: 635, distance: 64.8
click at [817, 461] on quentale-workspace at bounding box center [763, 362] width 1527 height 724
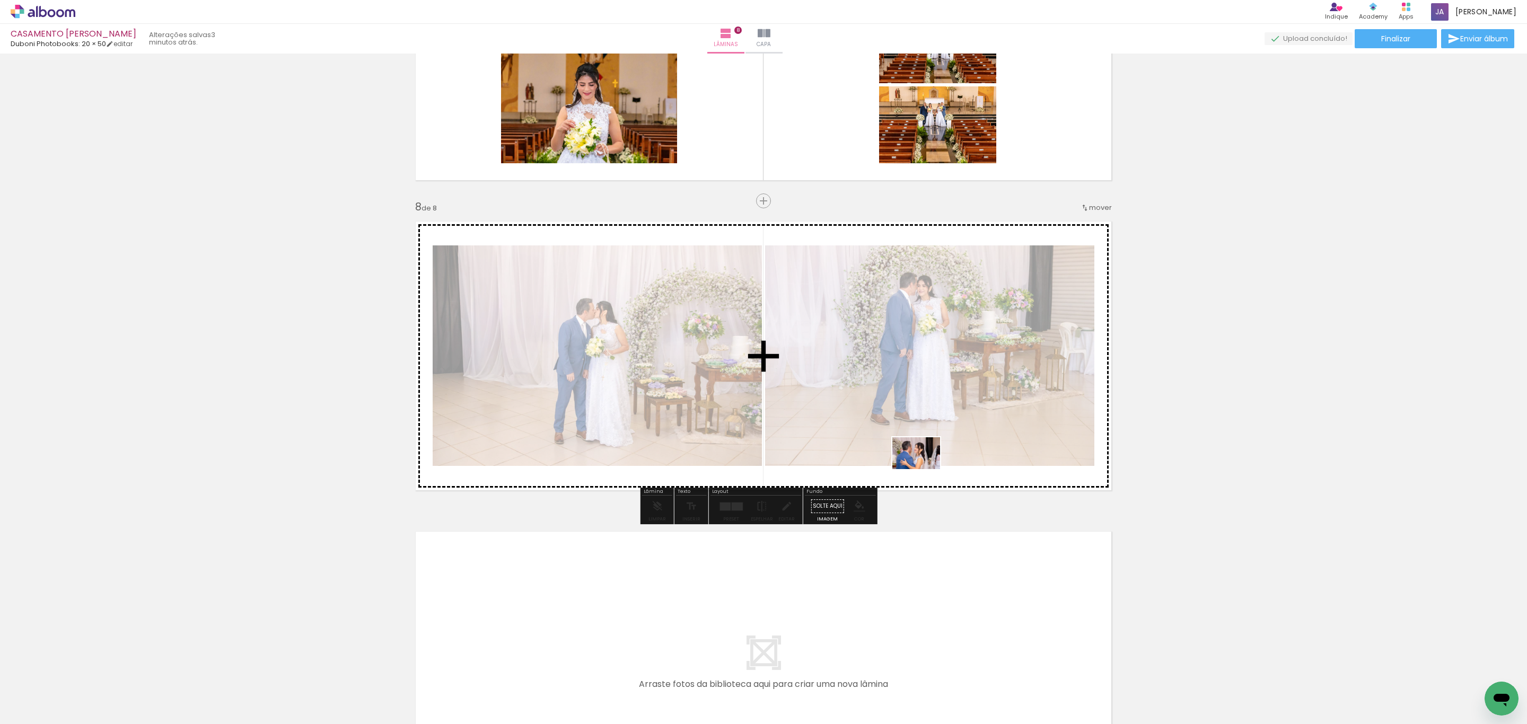
drag, startPoint x: 1012, startPoint y: 695, endPoint x: 1076, endPoint y: 633, distance: 88.9
click at [912, 429] on quentale-workspace at bounding box center [763, 362] width 1527 height 724
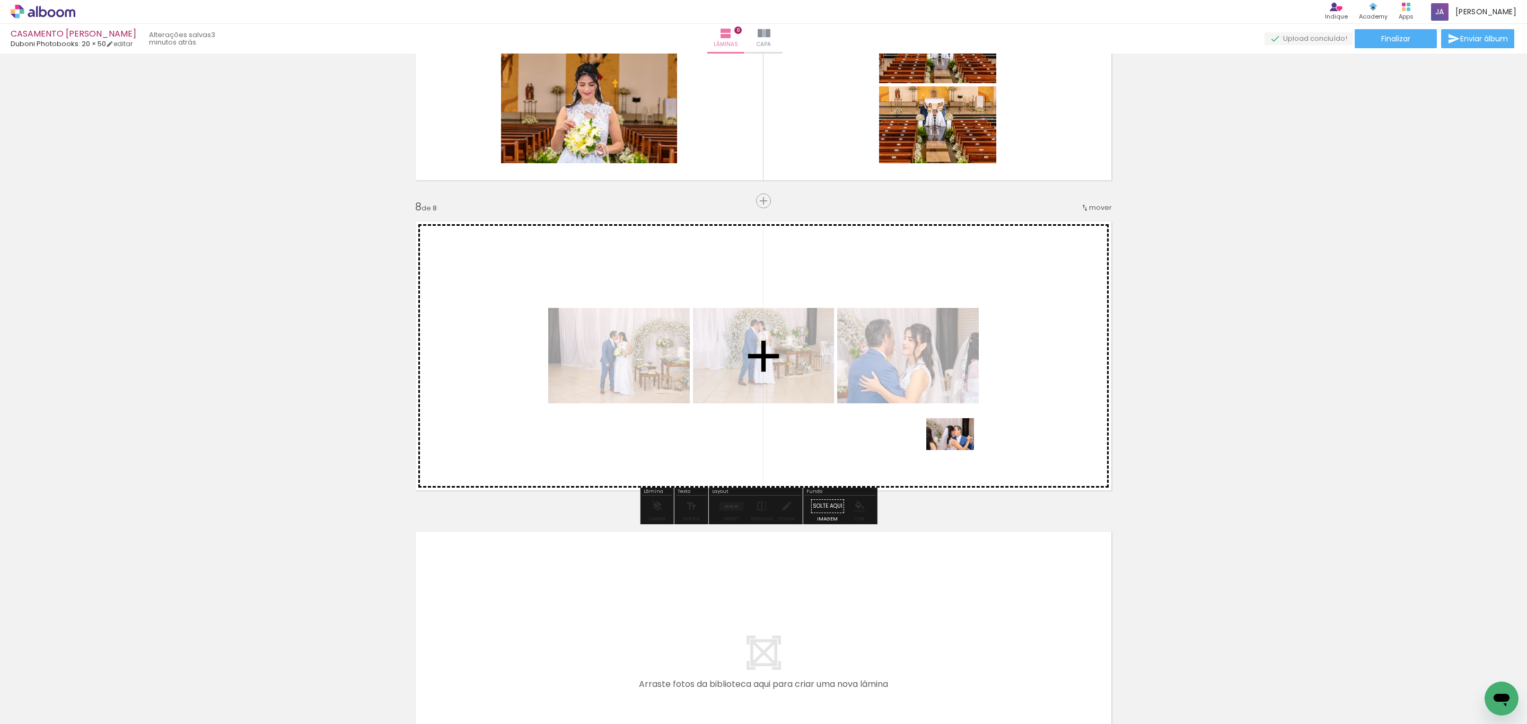
drag, startPoint x: 1073, startPoint y: 694, endPoint x: 1134, endPoint y: 637, distance: 83.7
click at [953, 417] on quentale-workspace at bounding box center [763, 362] width 1527 height 724
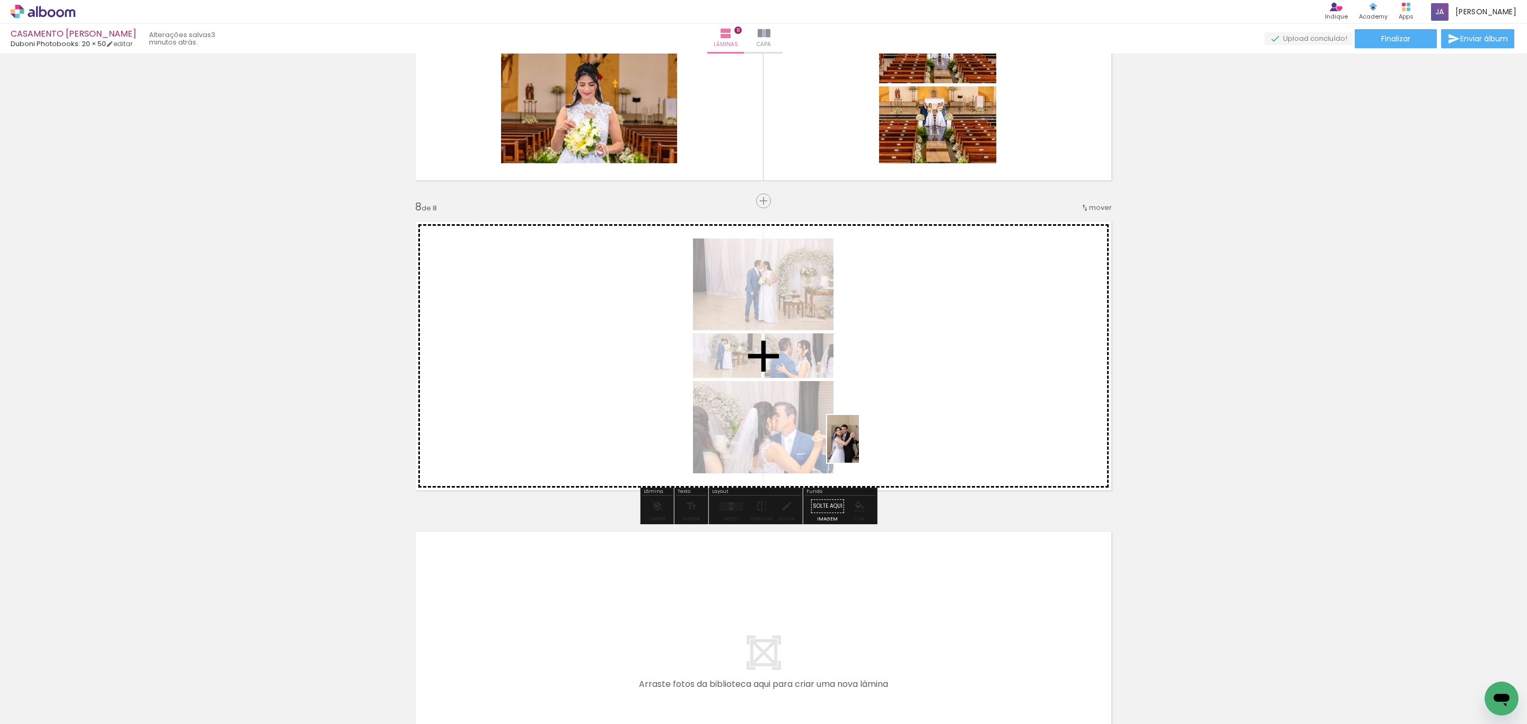
drag, startPoint x: 1117, startPoint y: 694, endPoint x: 898, endPoint y: 405, distance: 363.0
click at [851, 436] on quentale-workspace at bounding box center [763, 362] width 1527 height 724
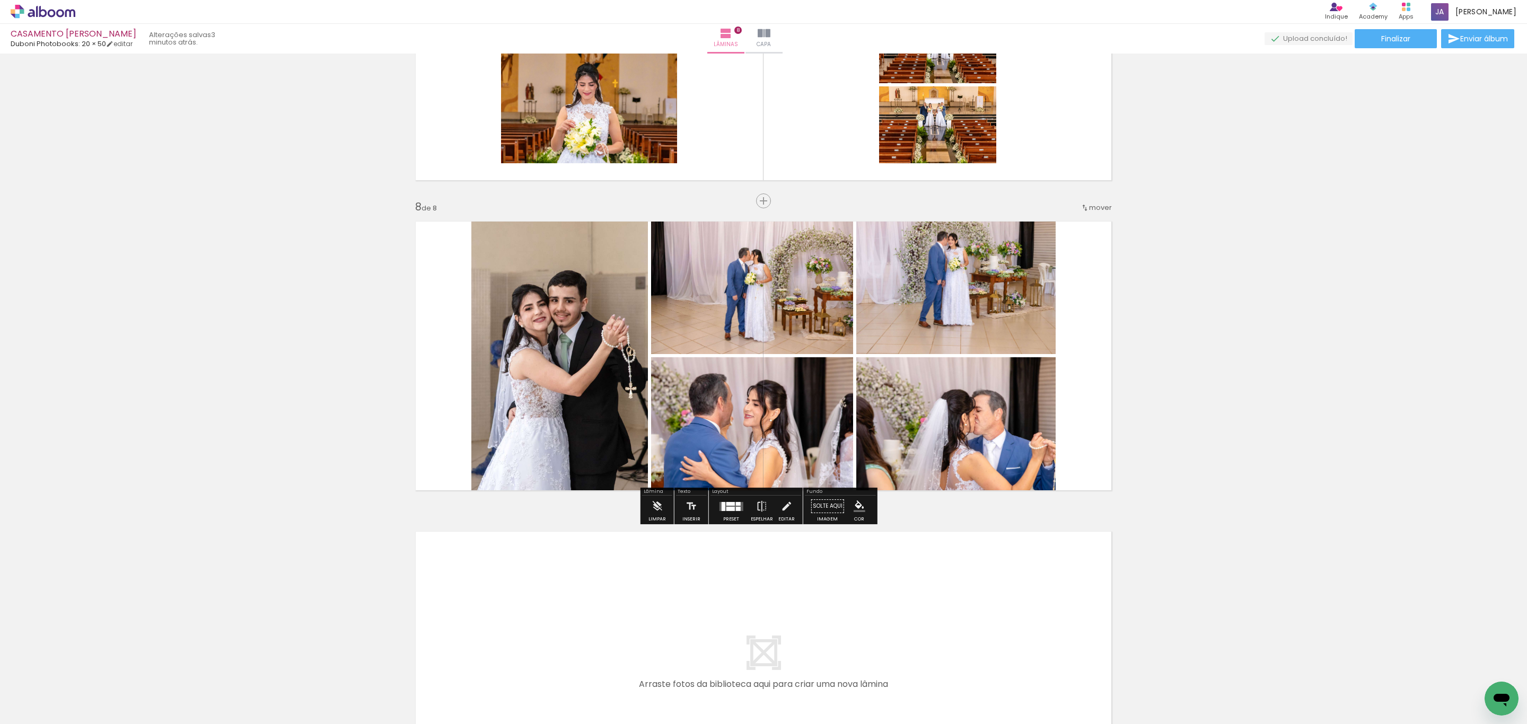
click at [1185, 710] on quentale-thumb at bounding box center [1182, 688] width 59 height 61
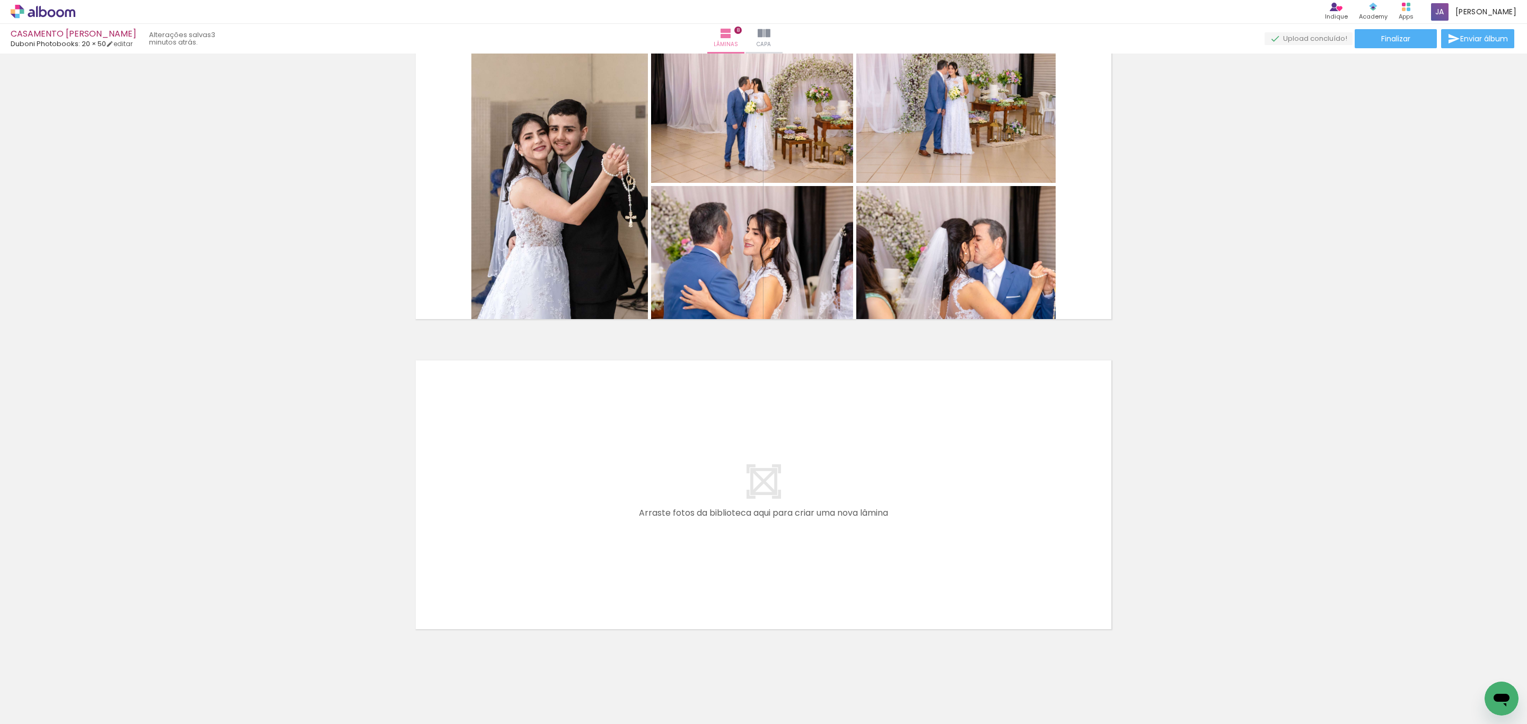
scroll to position [2228, 0]
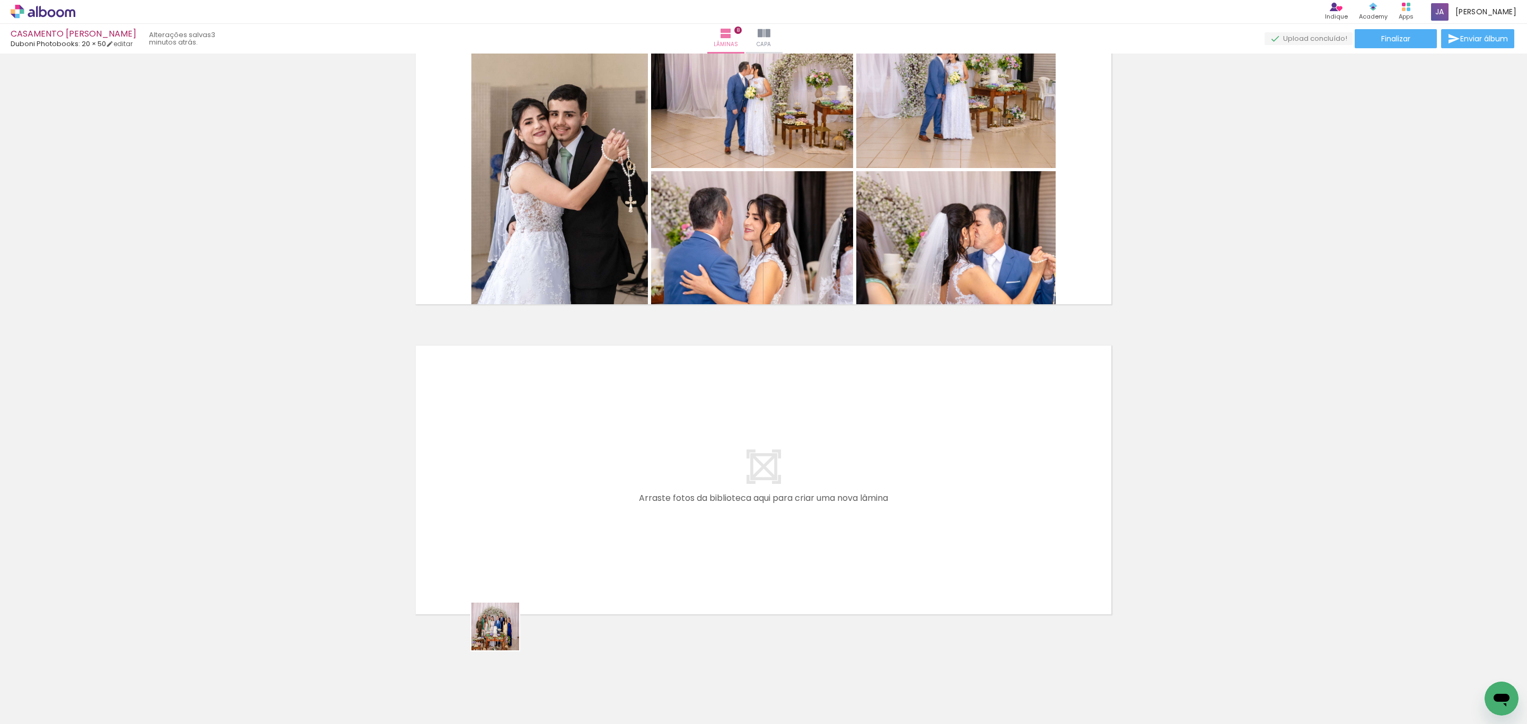
drag, startPoint x: 474, startPoint y: 689, endPoint x: 552, endPoint y: 684, distance: 78.1
click at [582, 539] on quentale-workspace at bounding box center [763, 362] width 1527 height 724
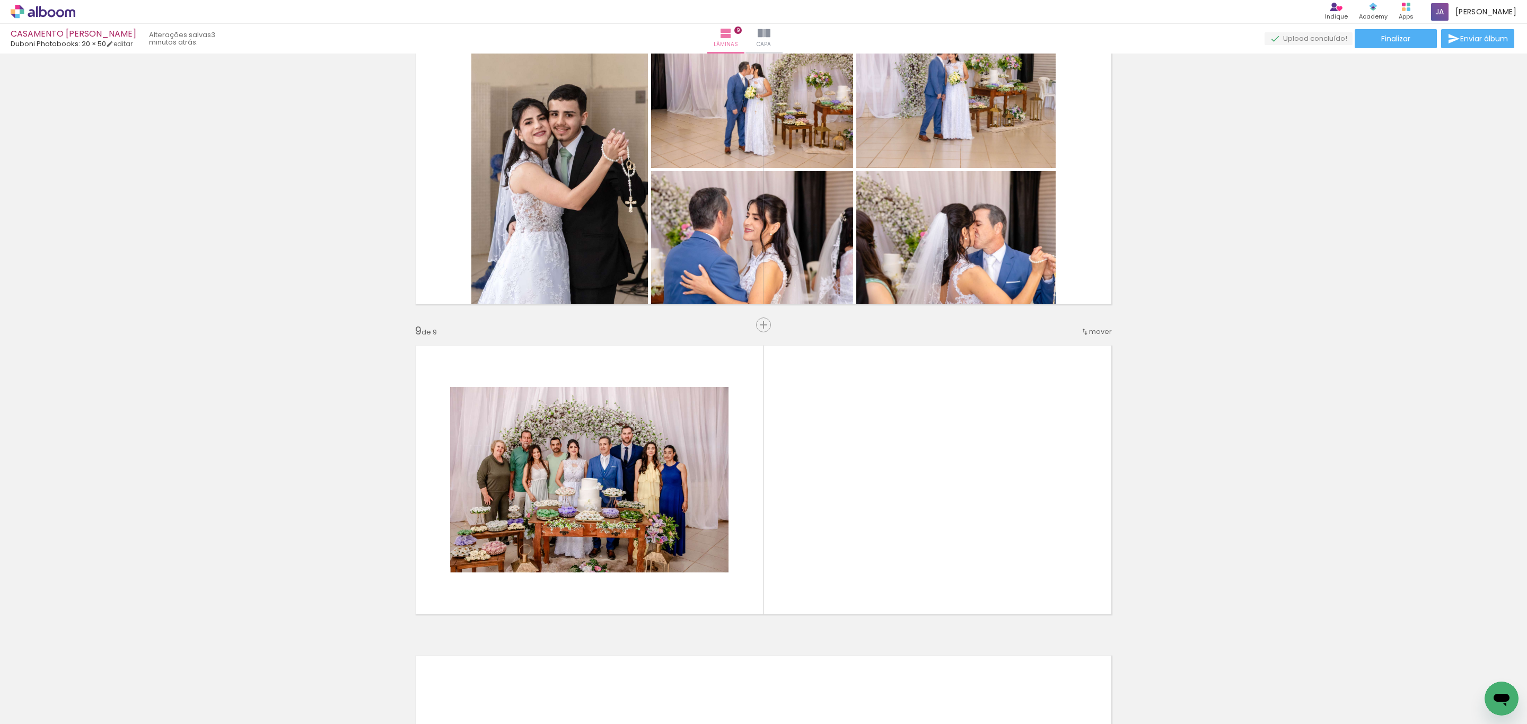
scroll to position [2352, 0]
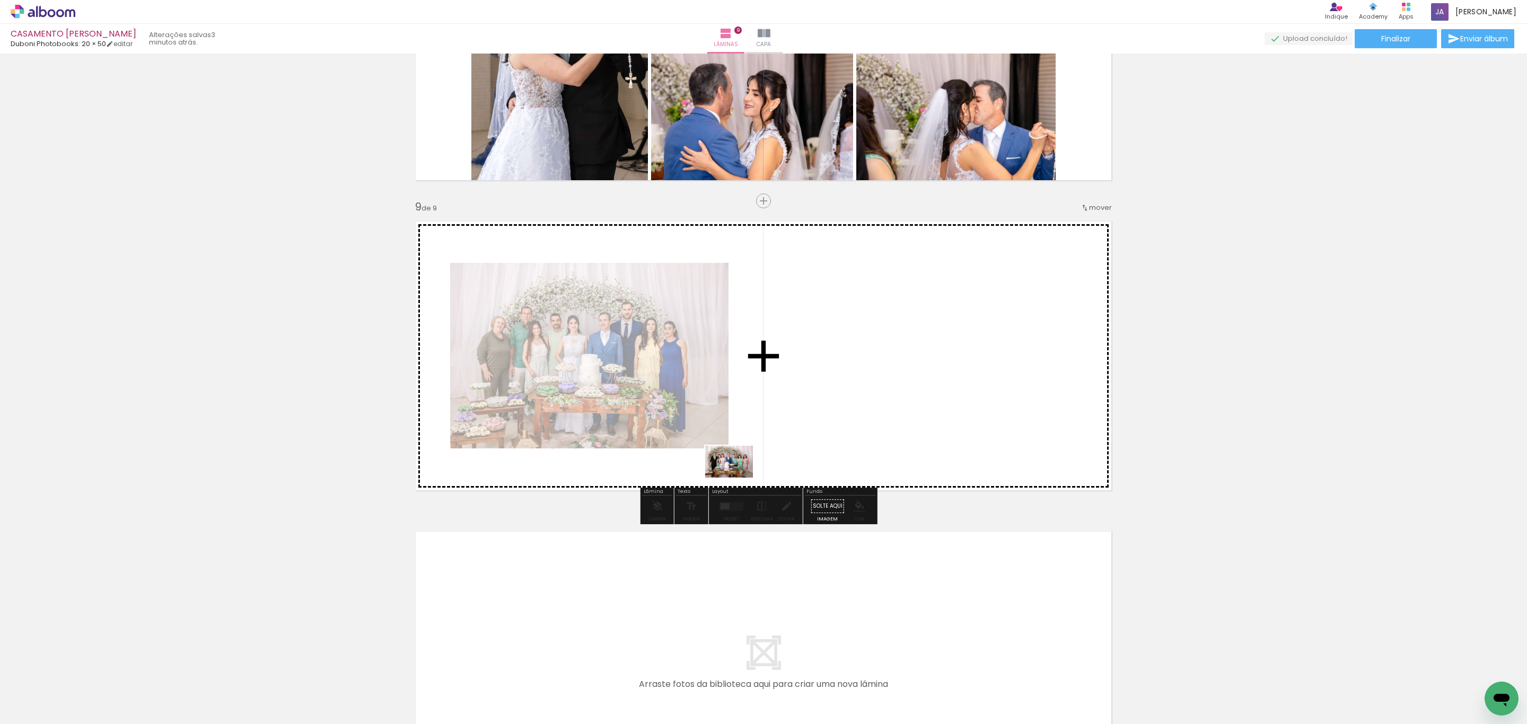
drag, startPoint x: 535, startPoint y: 693, endPoint x: 624, endPoint y: 675, distance: 90.4
click at [738, 476] on quentale-workspace at bounding box center [763, 362] width 1527 height 724
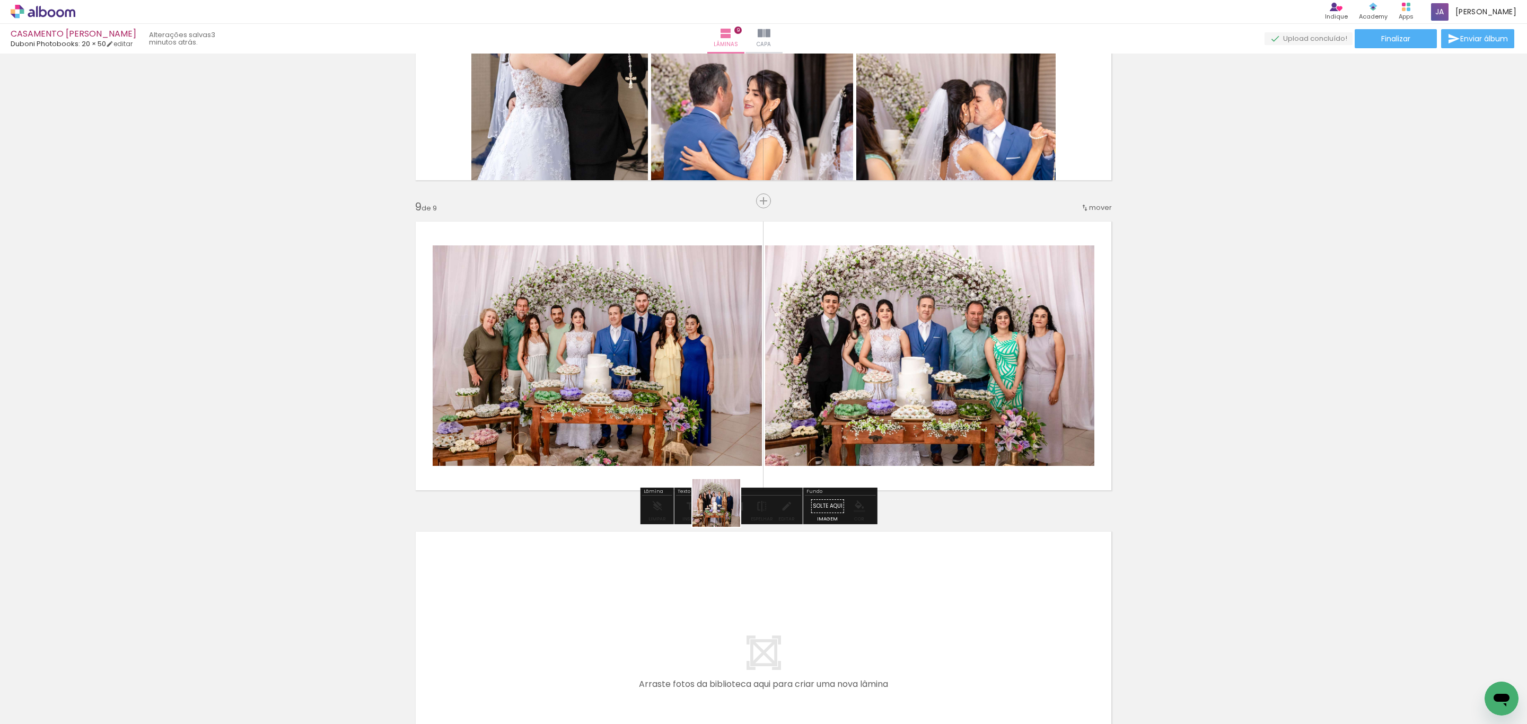
drag, startPoint x: 596, startPoint y: 692, endPoint x: 675, endPoint y: 695, distance: 79.1
click at [775, 465] on quentale-workspace at bounding box center [763, 362] width 1527 height 724
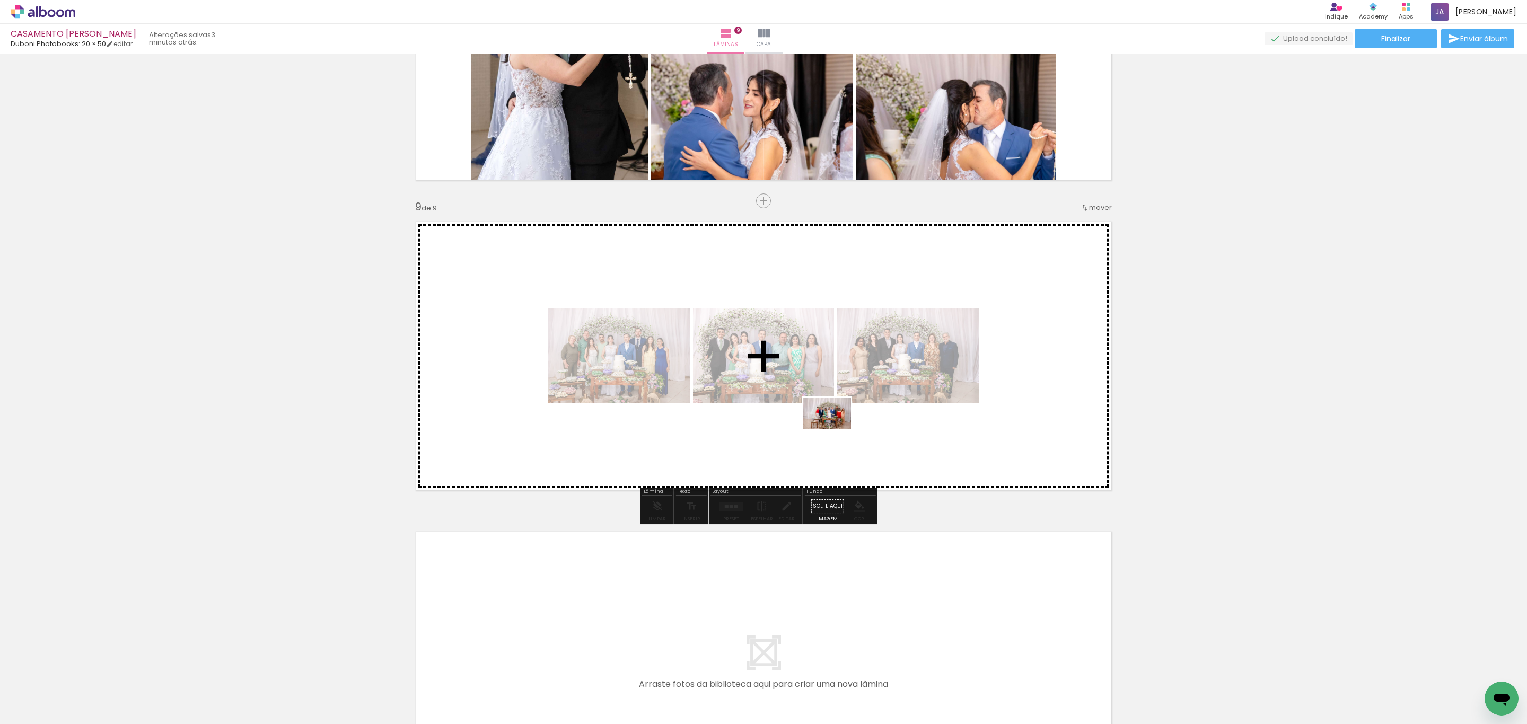
drag, startPoint x: 658, startPoint y: 696, endPoint x: 724, endPoint y: 674, distance: 69.9
click at [837, 430] on quentale-workspace at bounding box center [763, 362] width 1527 height 724
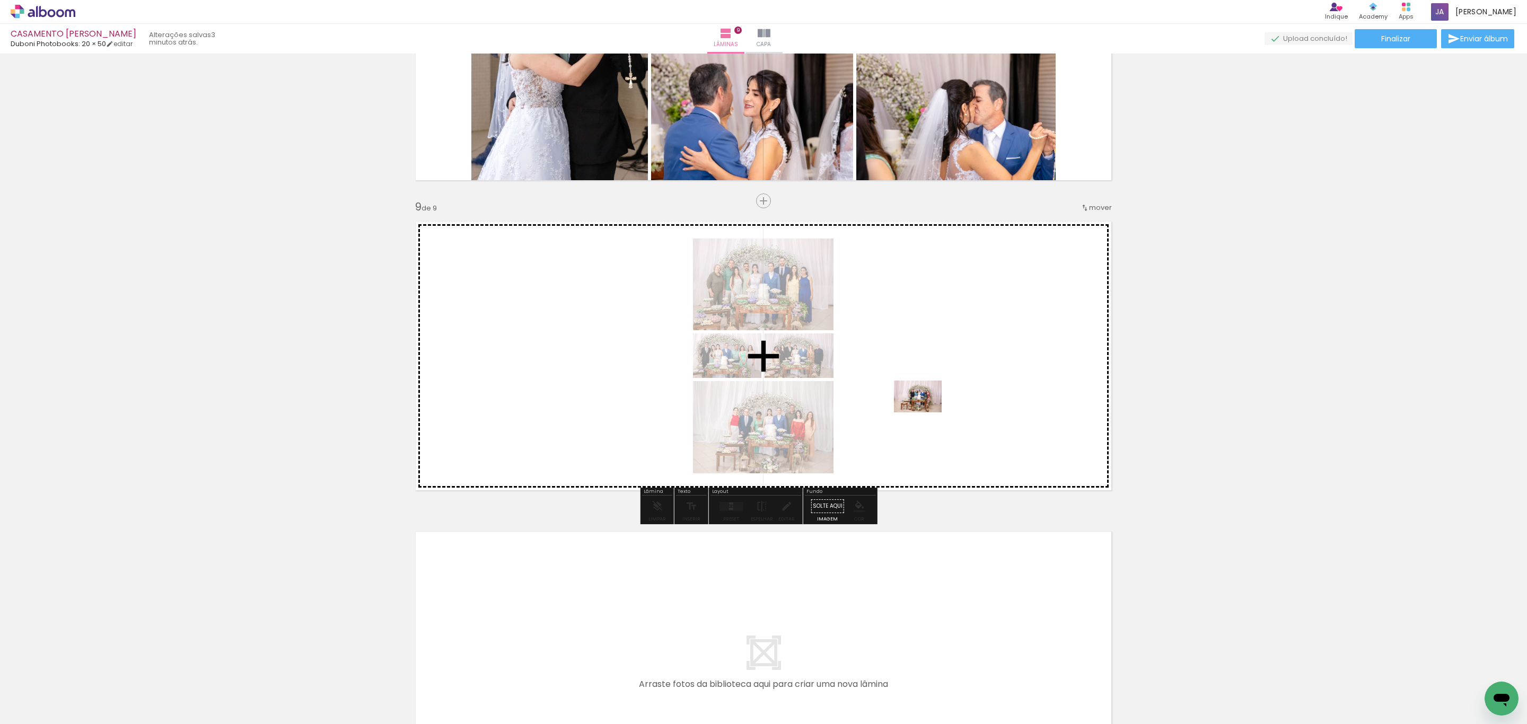
drag, startPoint x: 718, startPoint y: 685, endPoint x: 845, endPoint y: 635, distance: 136.2
click at [959, 384] on quentale-workspace at bounding box center [763, 362] width 1527 height 724
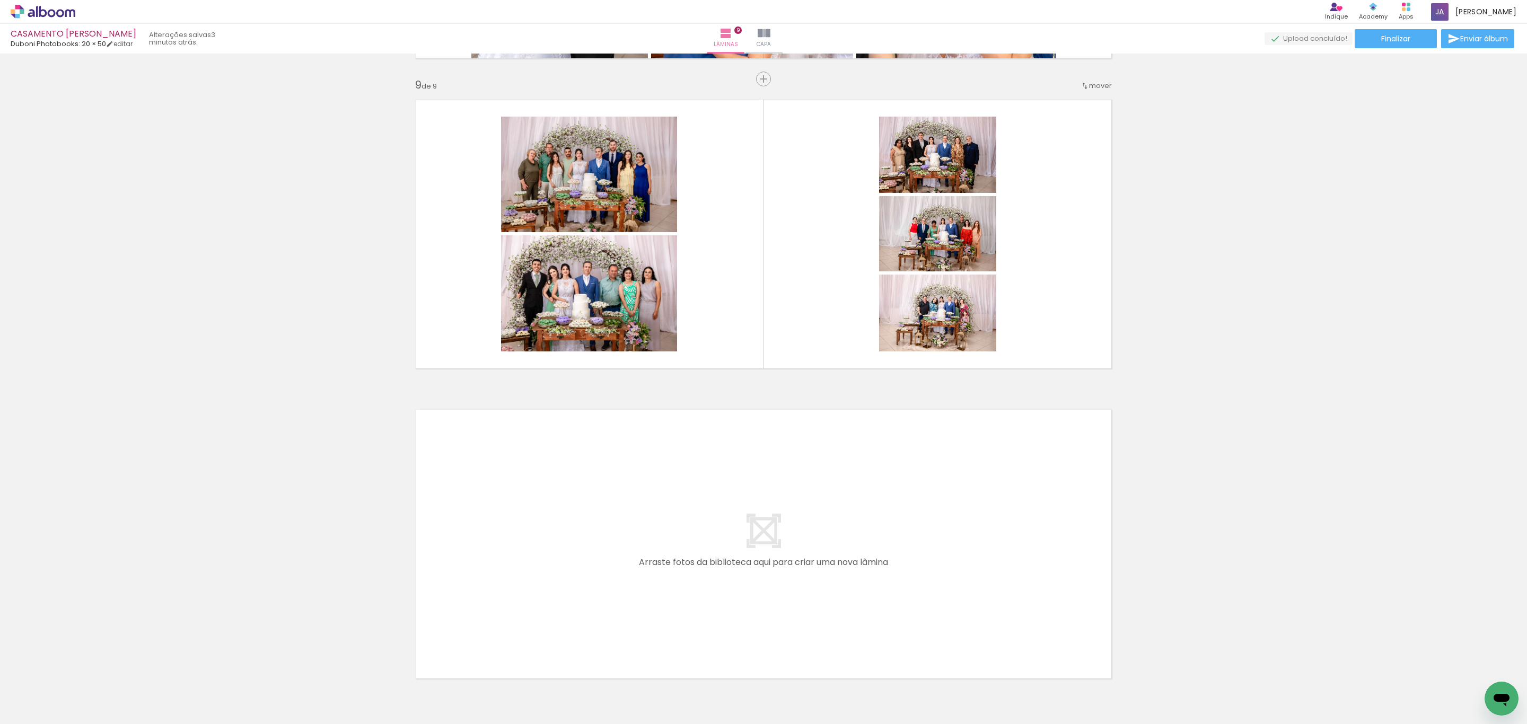
scroll to position [2538, 0]
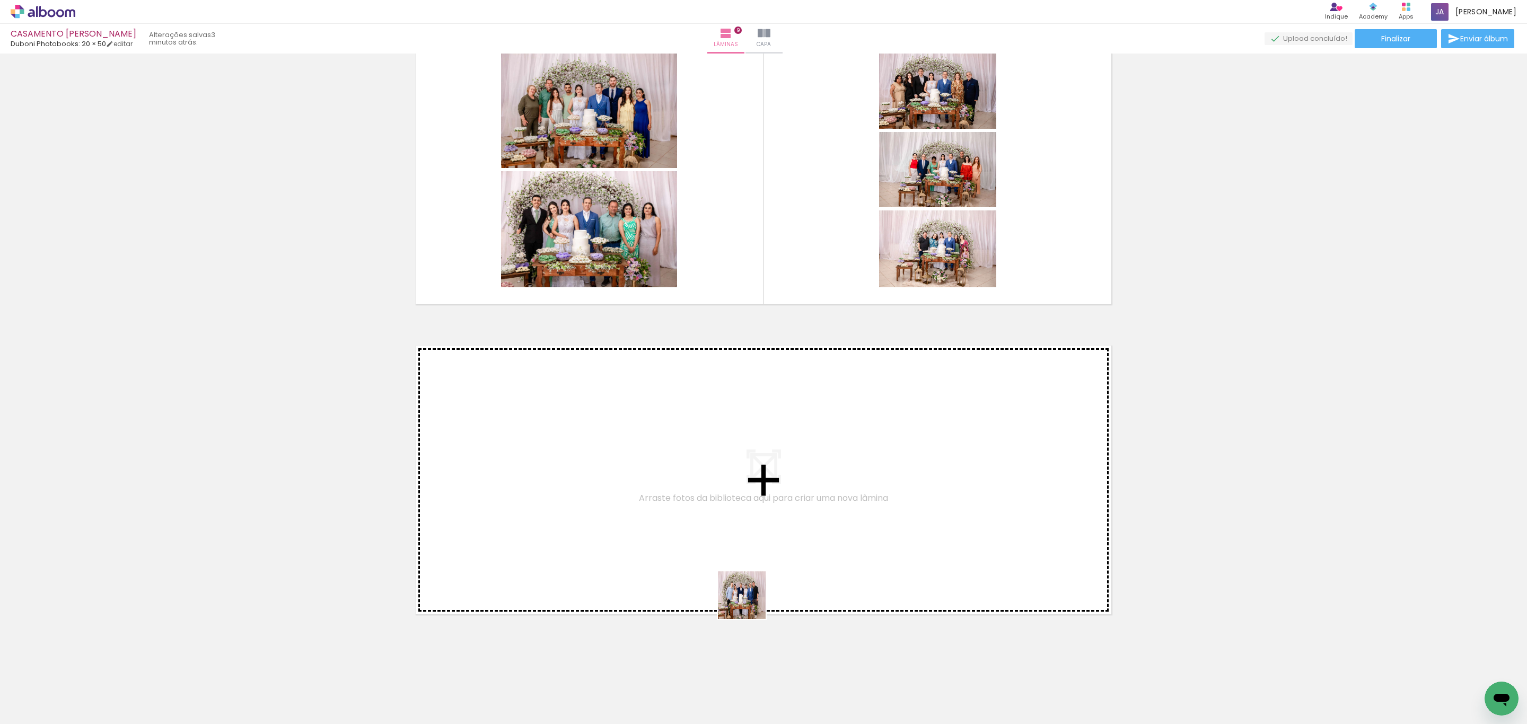
drag, startPoint x: 773, startPoint y: 691, endPoint x: 829, endPoint y: 658, distance: 64.9
click at [713, 519] on quentale-workspace at bounding box center [763, 362] width 1527 height 724
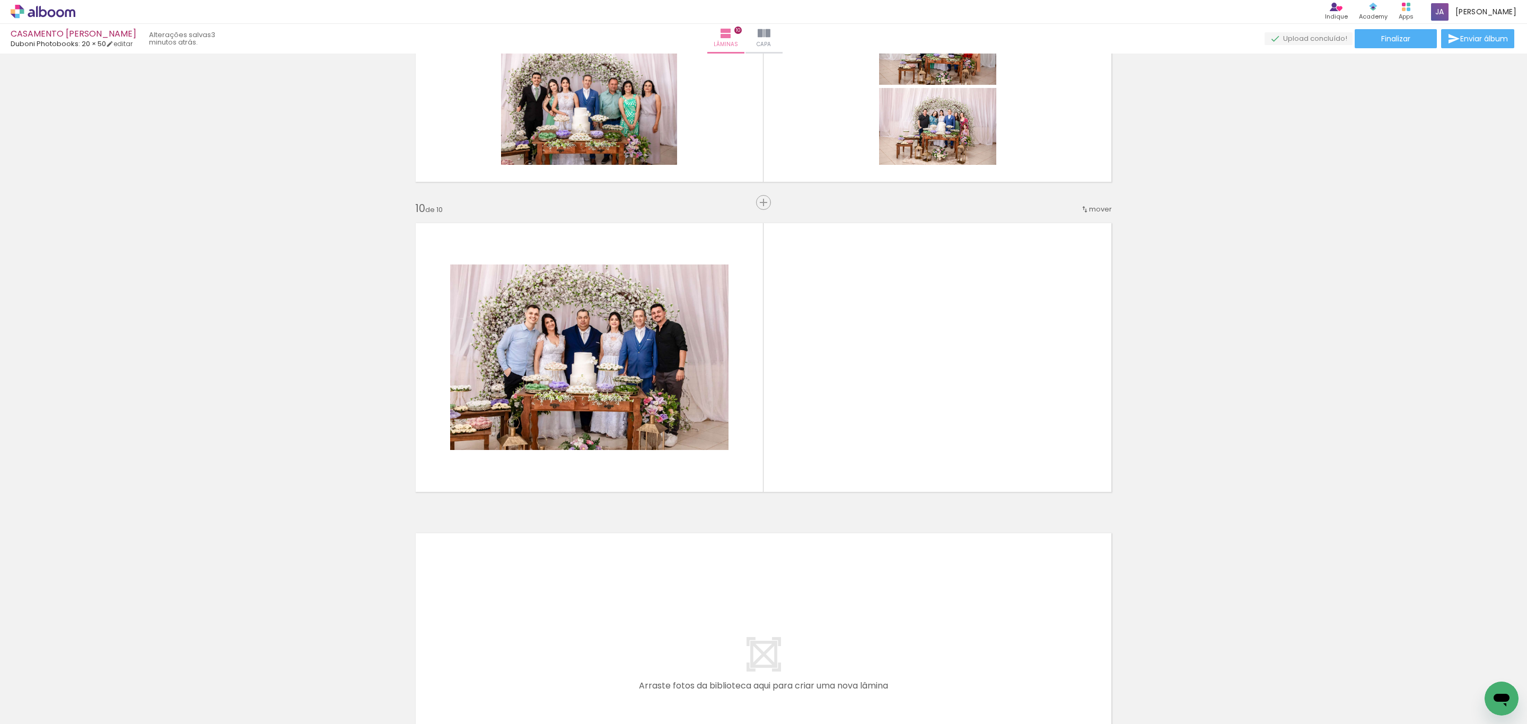
scroll to position [2662, 0]
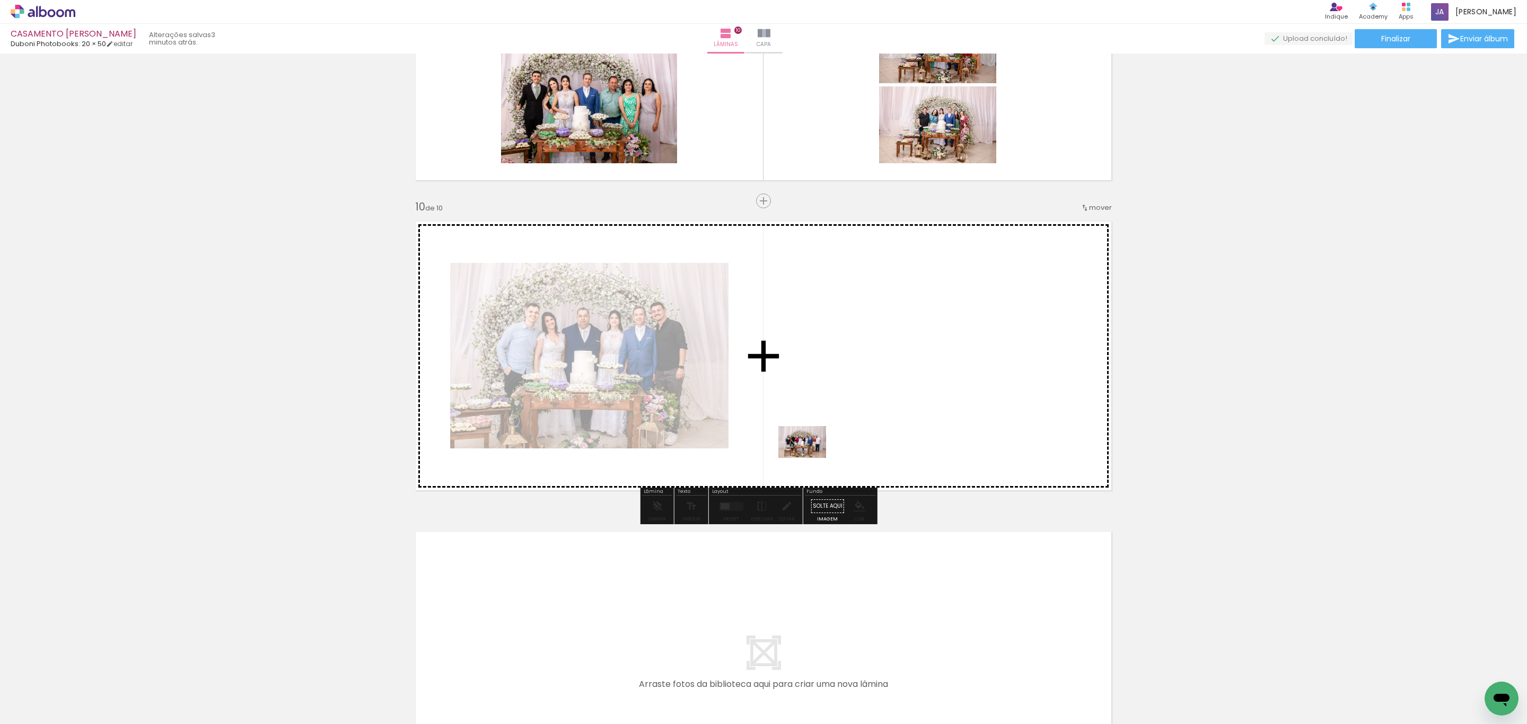
drag, startPoint x: 835, startPoint y: 691, endPoint x: 898, endPoint y: 619, distance: 95.1
click at [814, 452] on quentale-workspace at bounding box center [763, 362] width 1527 height 724
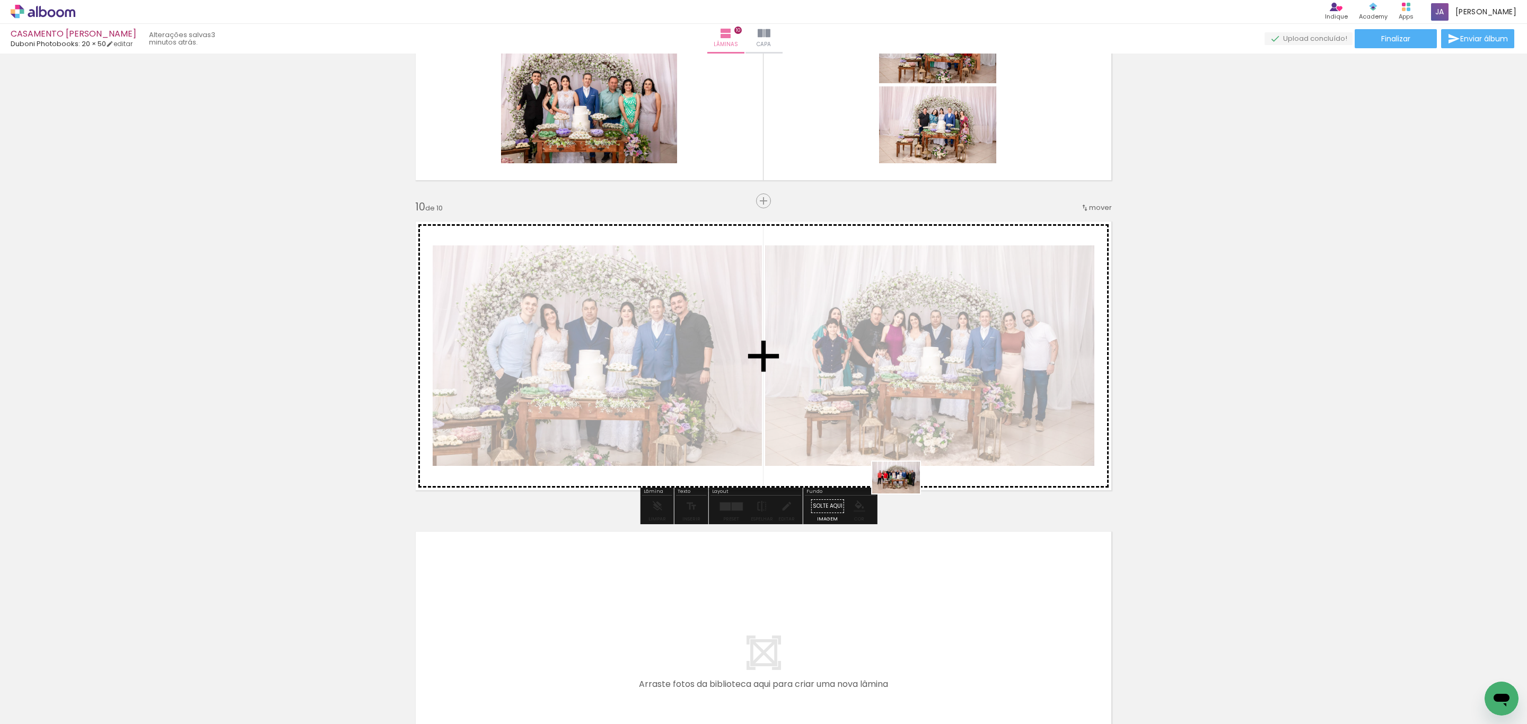
drag, startPoint x: 893, startPoint y: 694, endPoint x: 978, endPoint y: 608, distance: 121.5
click at [914, 409] on quentale-workspace at bounding box center [763, 362] width 1527 height 724
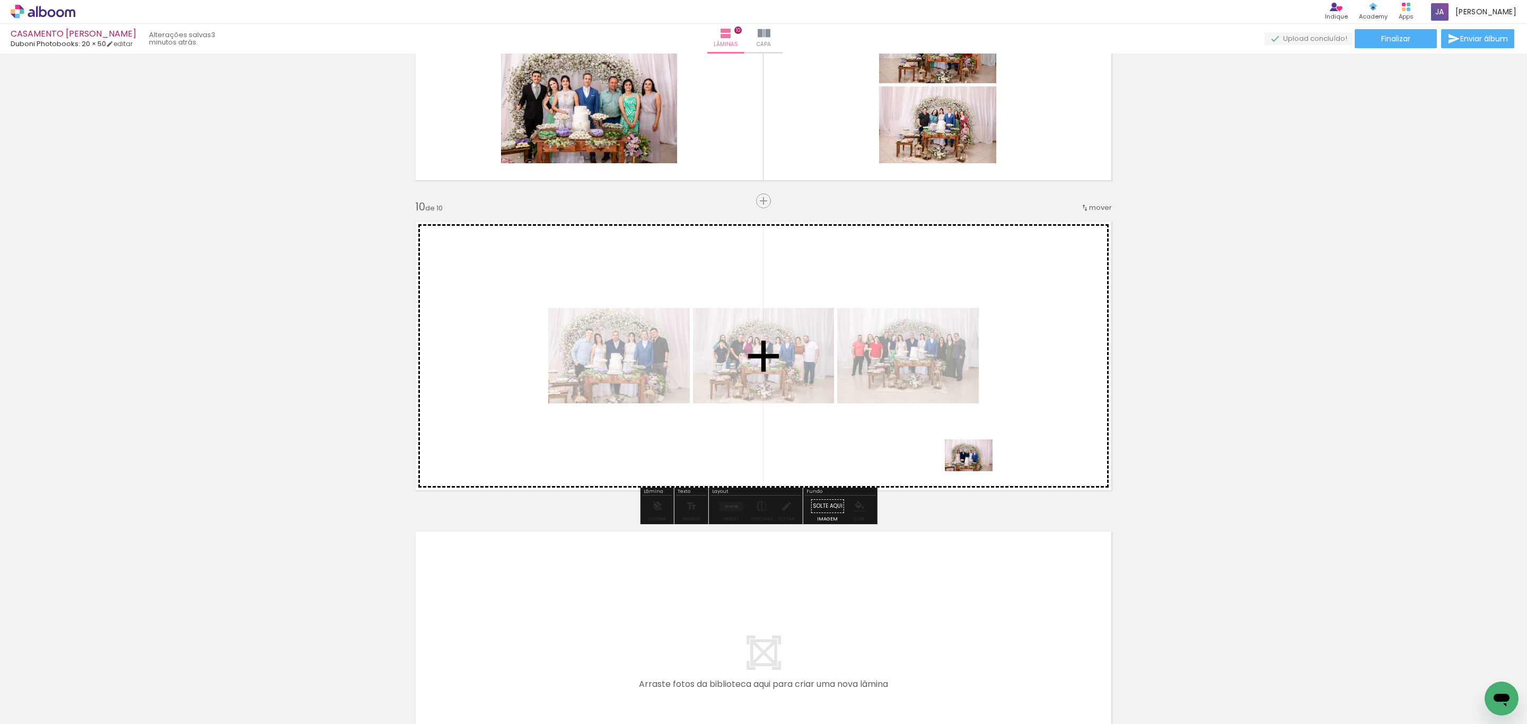
drag, startPoint x: 961, startPoint y: 671, endPoint x: 1052, endPoint y: 638, distance: 96.6
click at [978, 416] on quentale-workspace at bounding box center [763, 362] width 1527 height 724
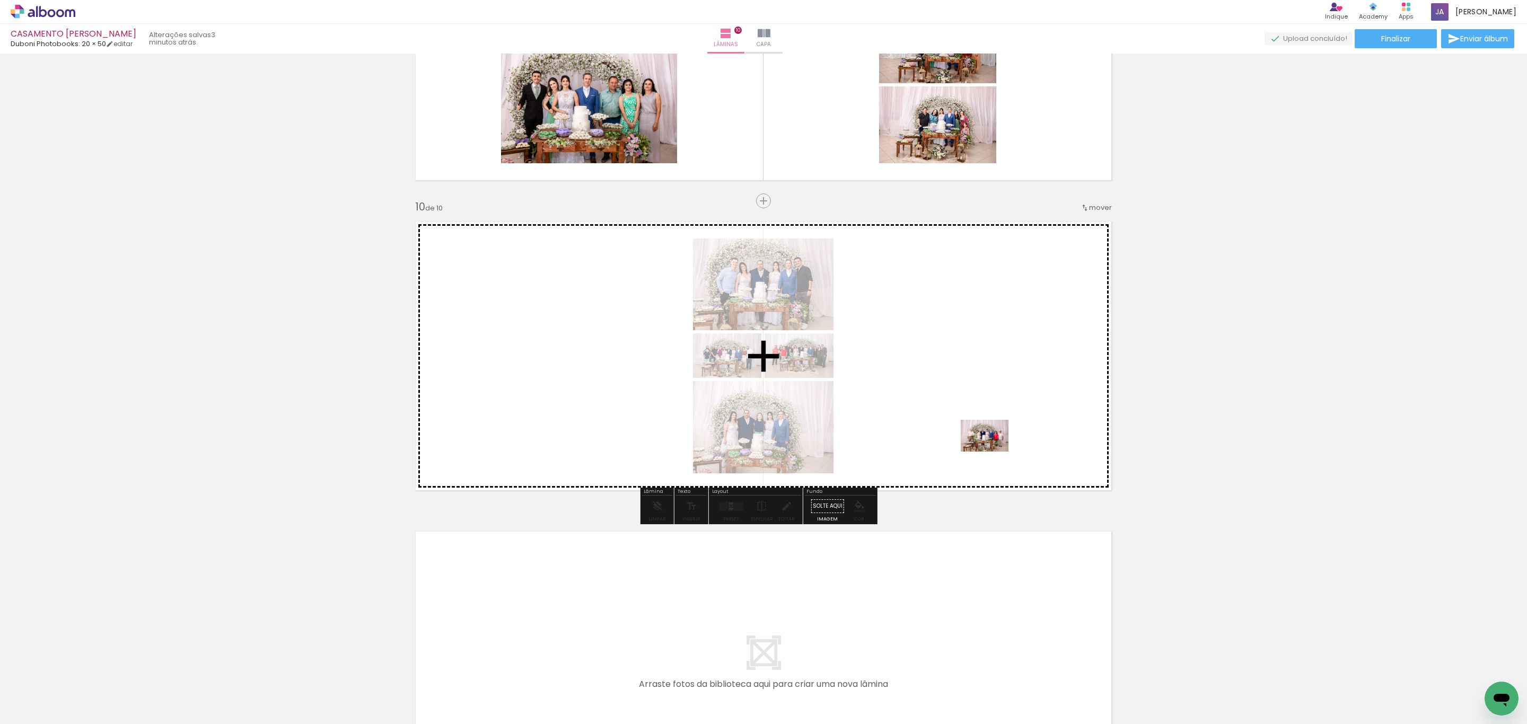
drag, startPoint x: 1018, startPoint y: 685, endPoint x: 977, endPoint y: 392, distance: 295.7
click at [976, 385] on quentale-workspace at bounding box center [763, 362] width 1527 height 724
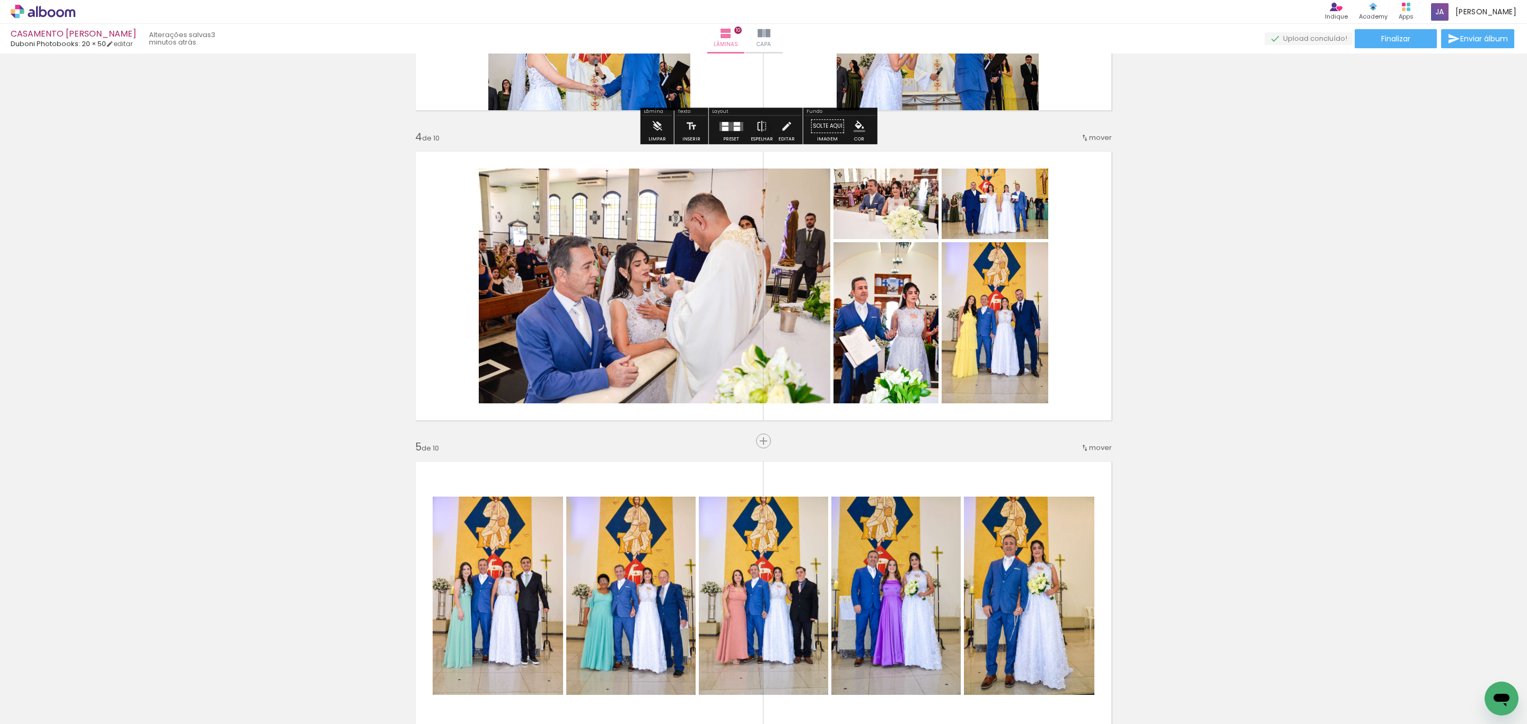
scroll to position [875, 0]
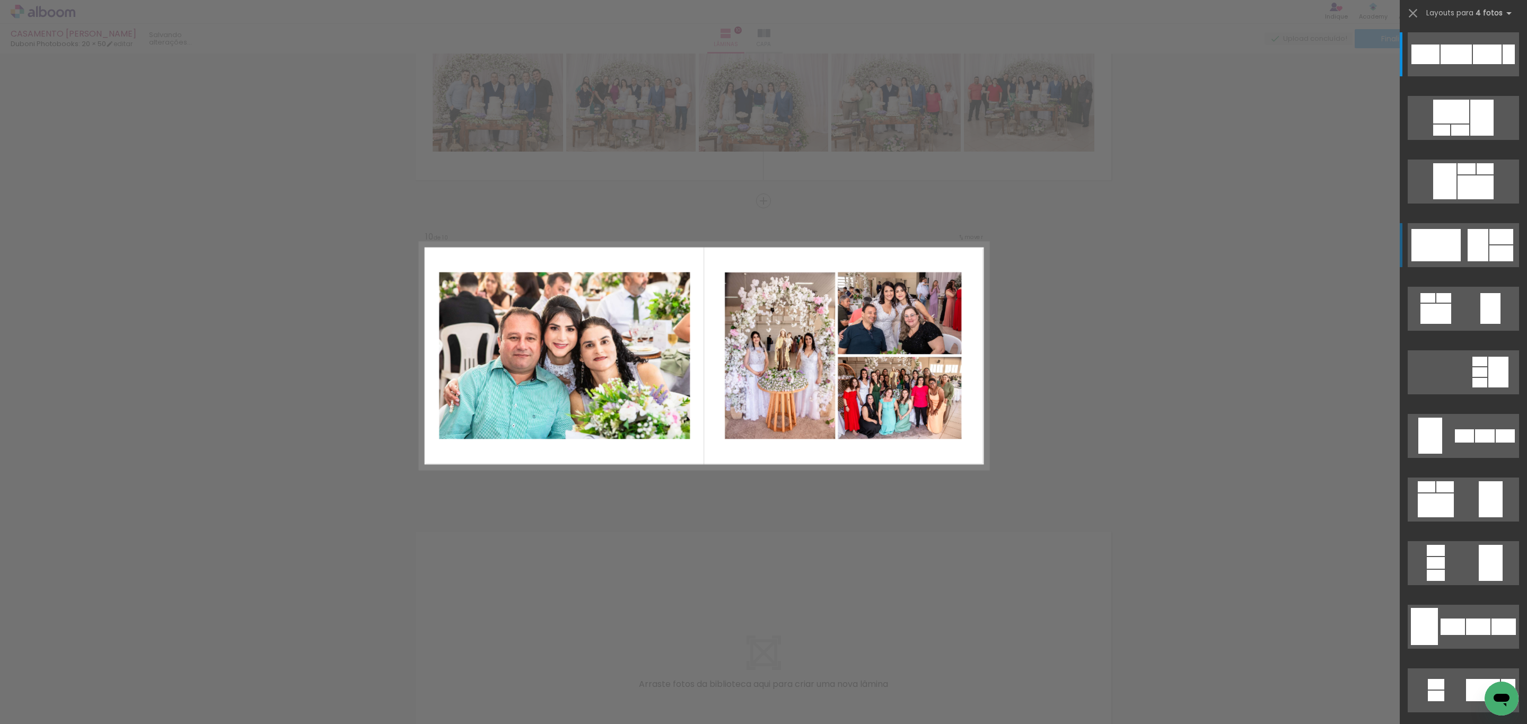
click at [1468, 237] on div at bounding box center [1478, 245] width 21 height 32
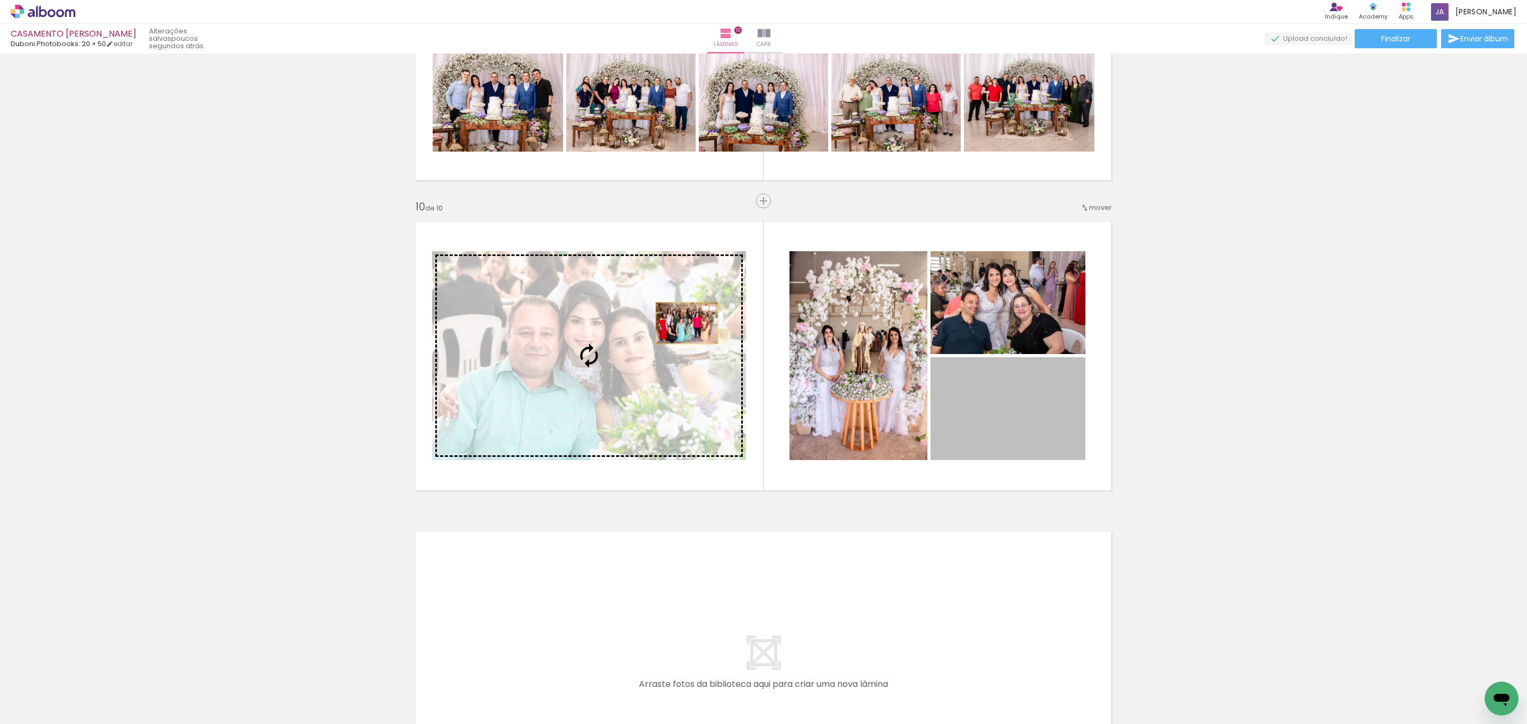
drag, startPoint x: 1032, startPoint y: 390, endPoint x: 667, endPoint y: 319, distance: 371.2
click at [0, 0] on slot at bounding box center [0, 0] width 0 height 0
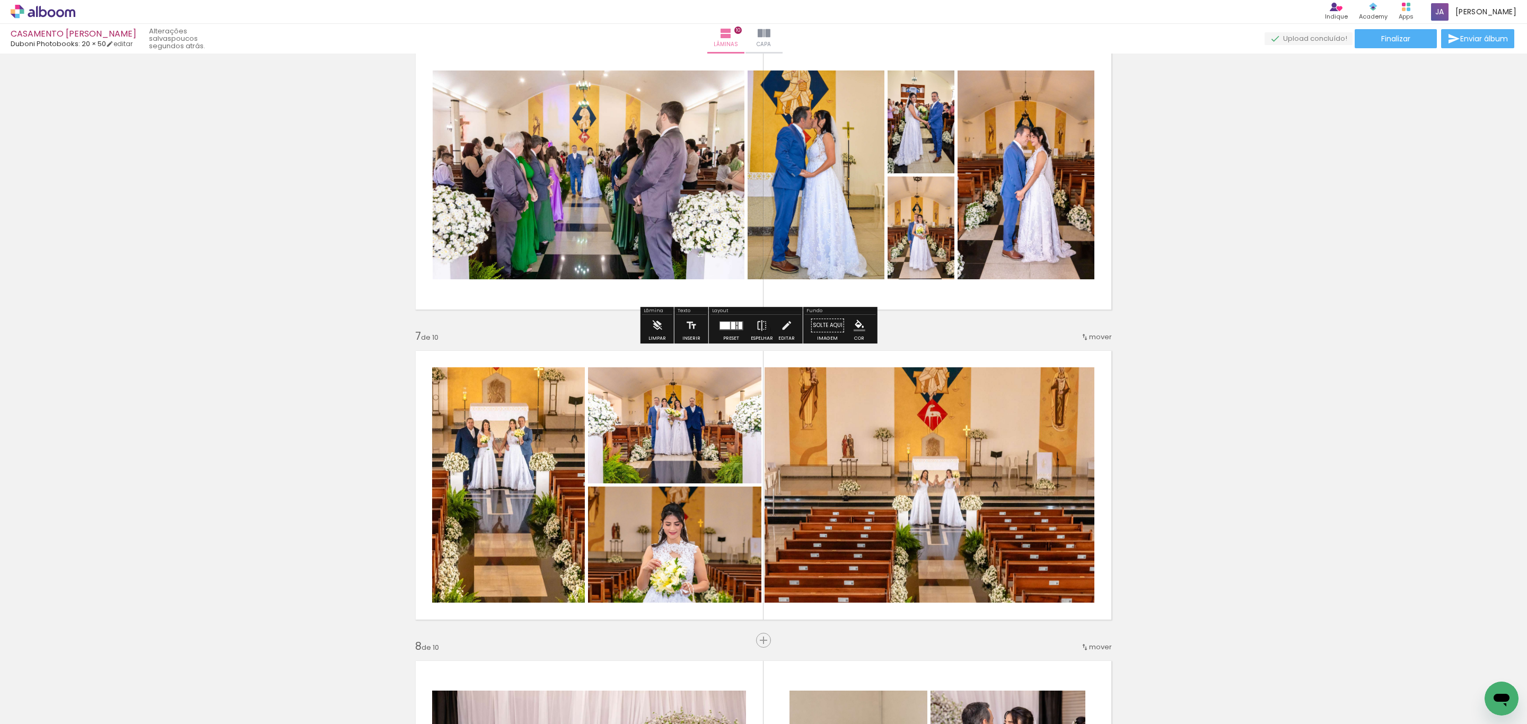
scroll to position [1671, 0]
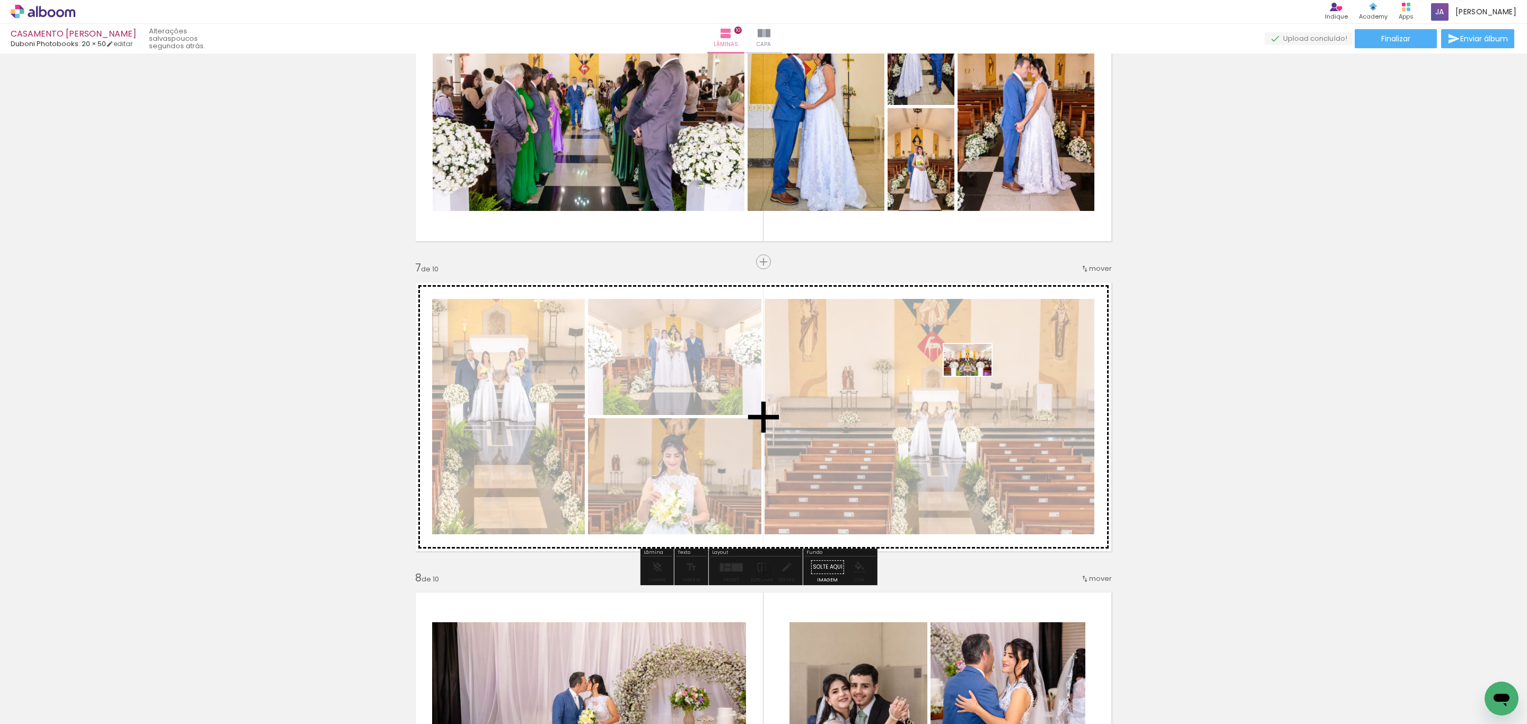
drag, startPoint x: 1487, startPoint y: 686, endPoint x: 976, endPoint y: 376, distance: 597.3
click at [976, 376] on quentale-workspace at bounding box center [763, 362] width 1527 height 724
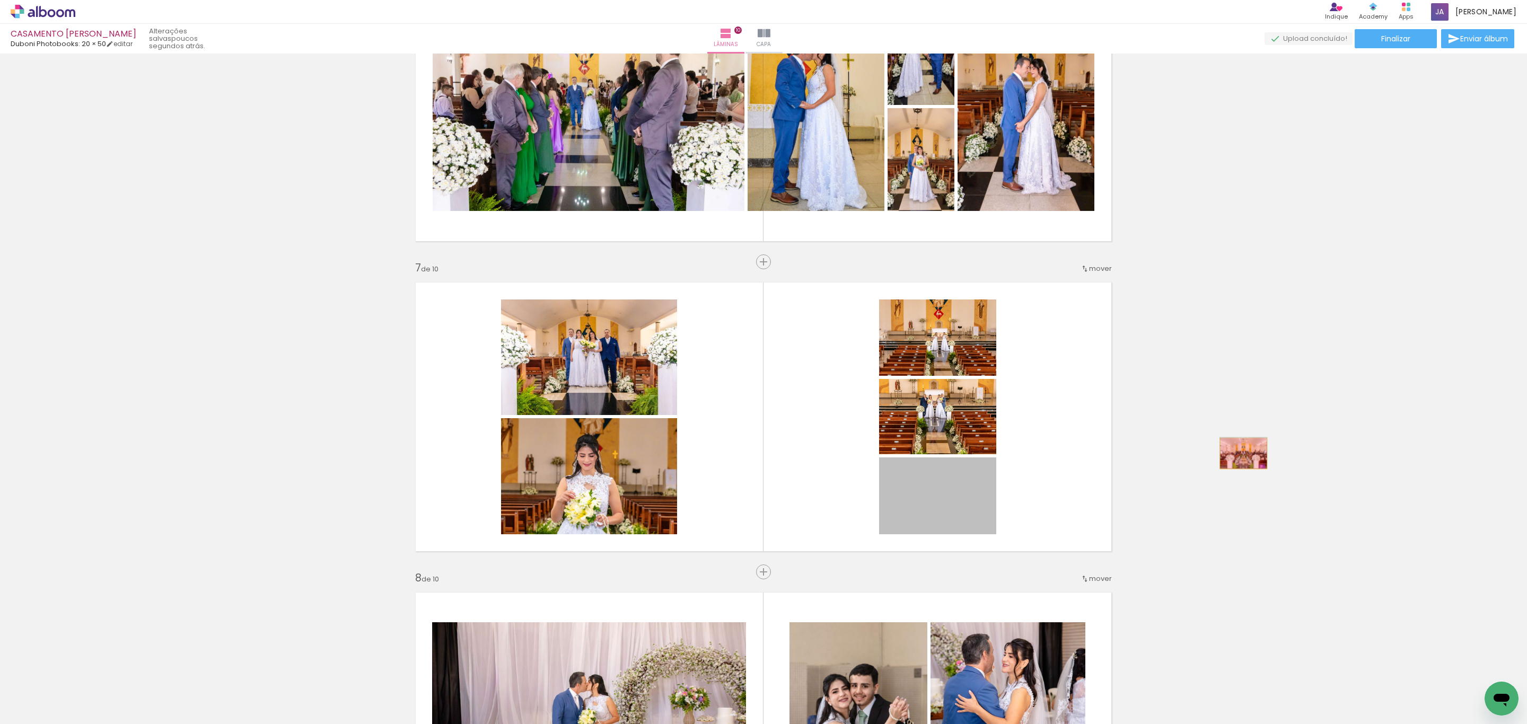
drag, startPoint x: 953, startPoint y: 499, endPoint x: 1238, endPoint y: 453, distance: 288.3
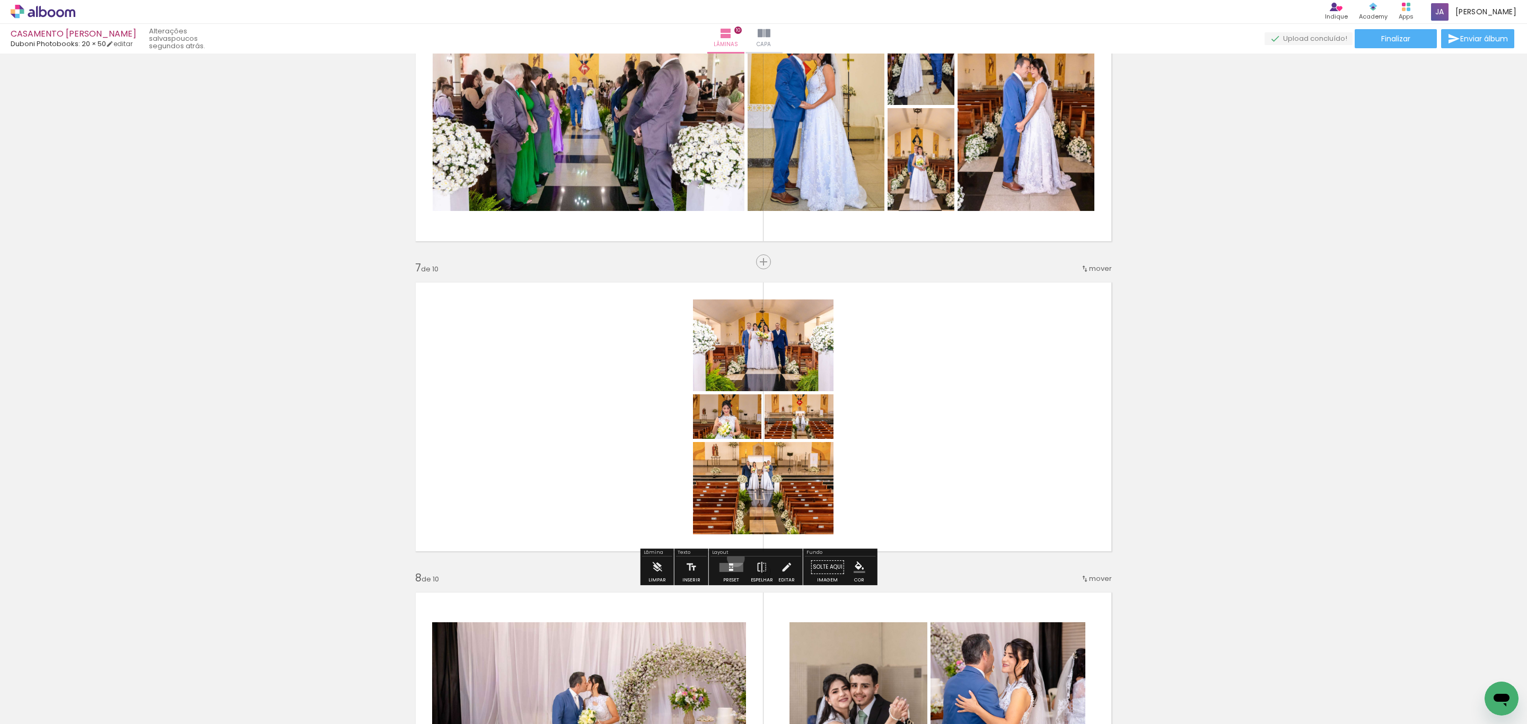
click at [733, 558] on div at bounding box center [731, 567] width 29 height 21
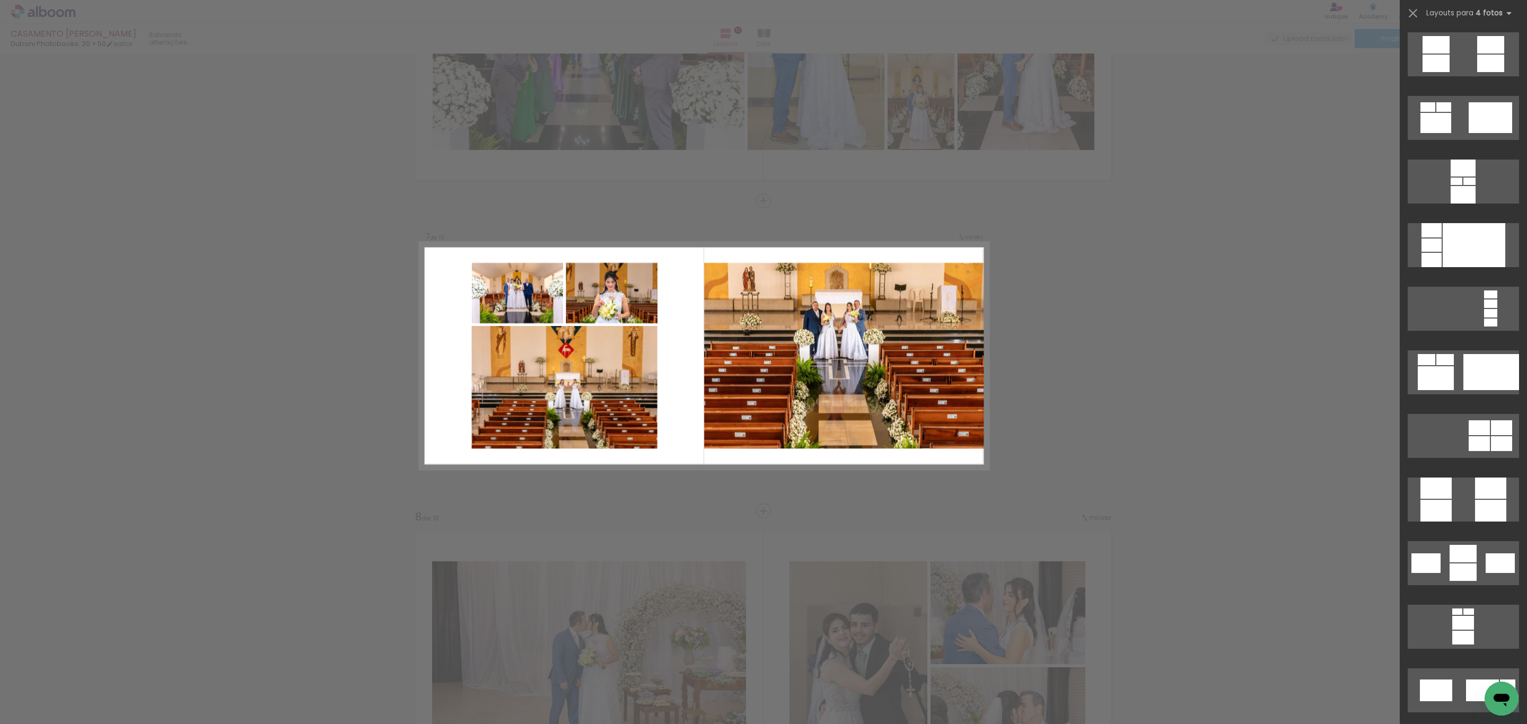
scroll to position [3262, 0]
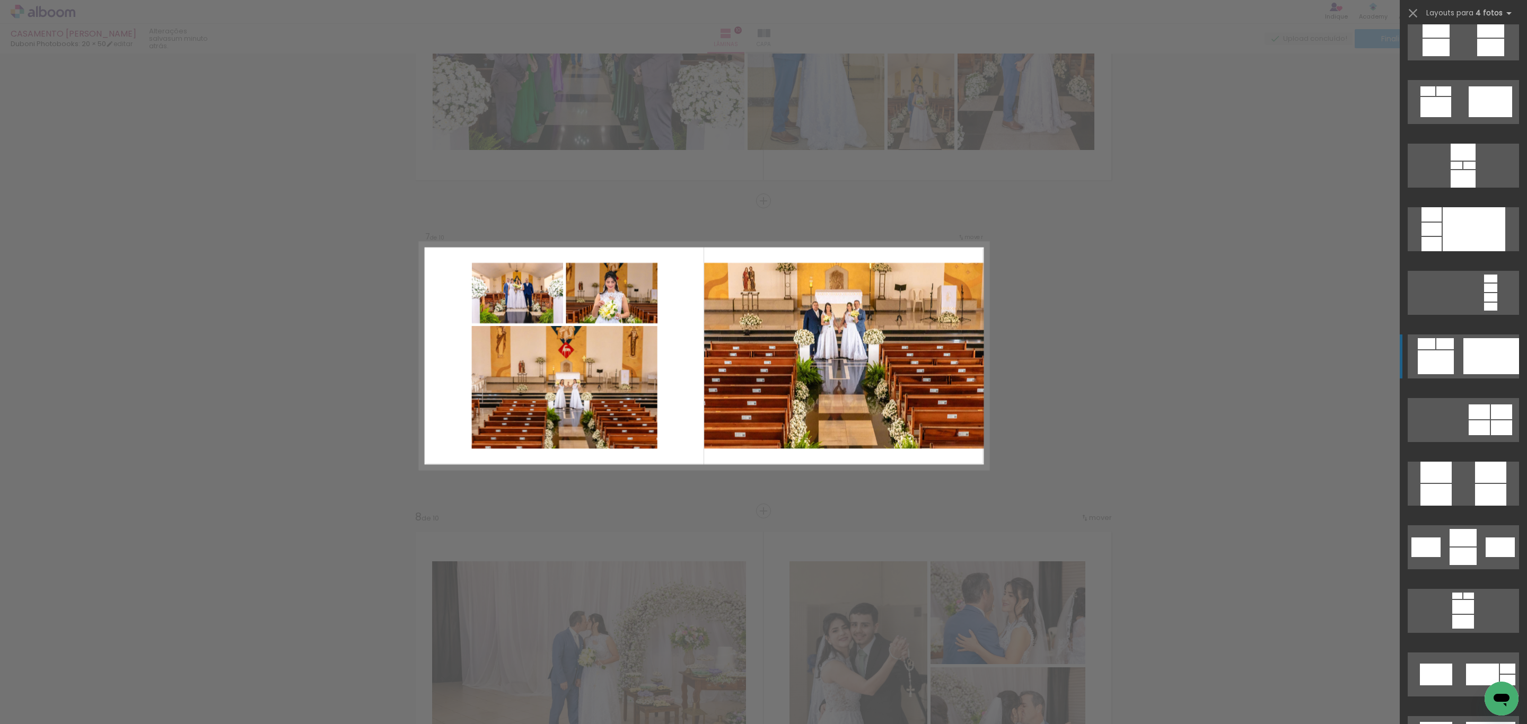
click at [1469, 357] on div at bounding box center [1492, 356] width 56 height 36
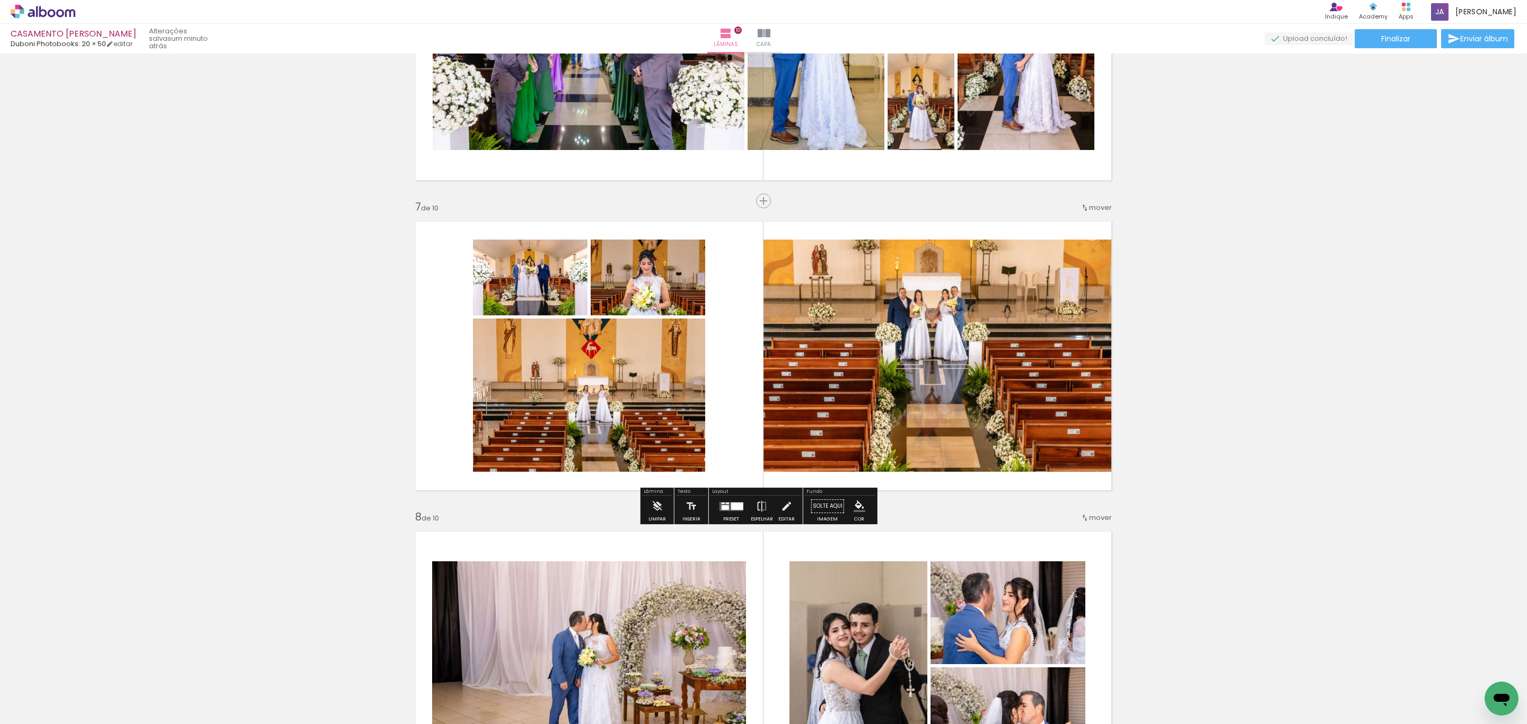
click at [731, 511] on quentale-layouter at bounding box center [731, 506] width 24 height 9
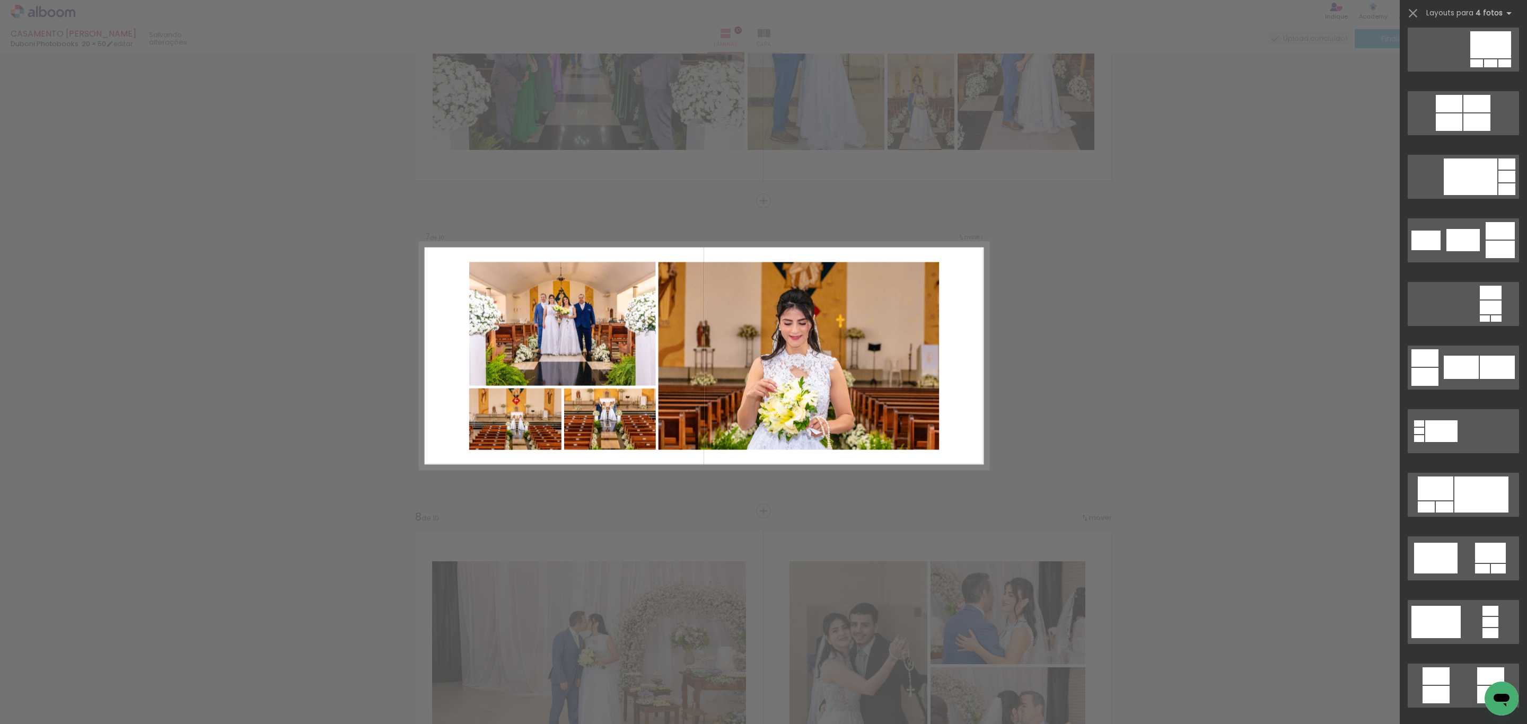
scroll to position [2625, 0]
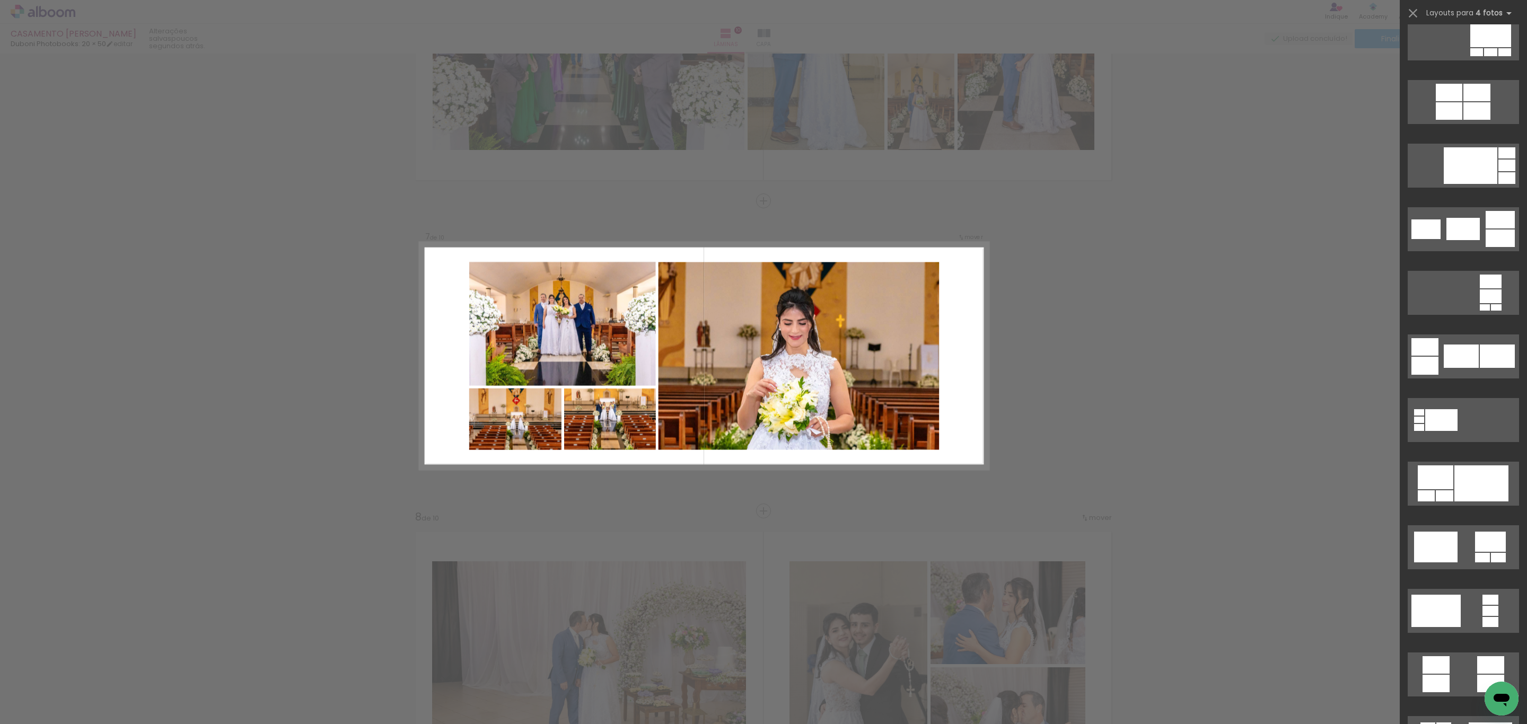
click at [1480, 484] on div at bounding box center [1482, 484] width 54 height 36
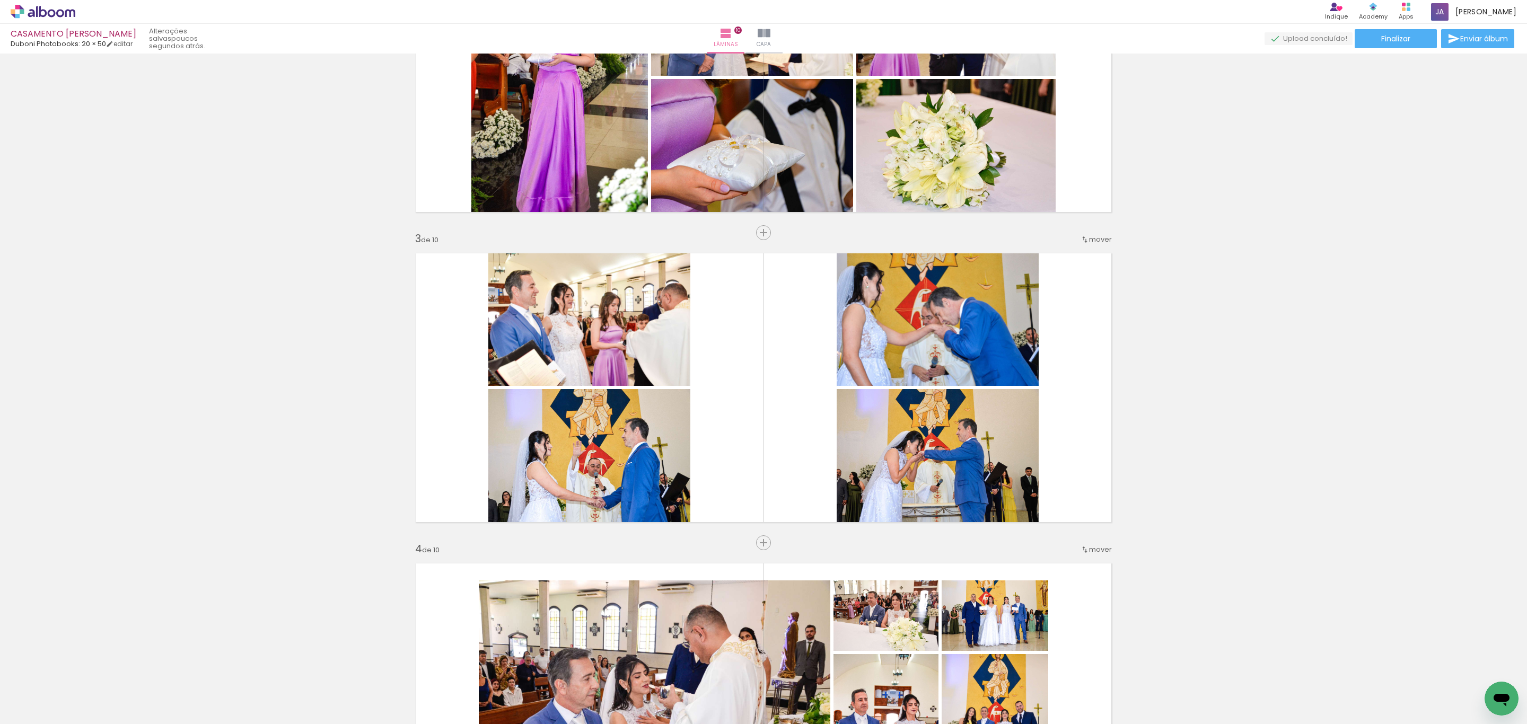
scroll to position [0, 0]
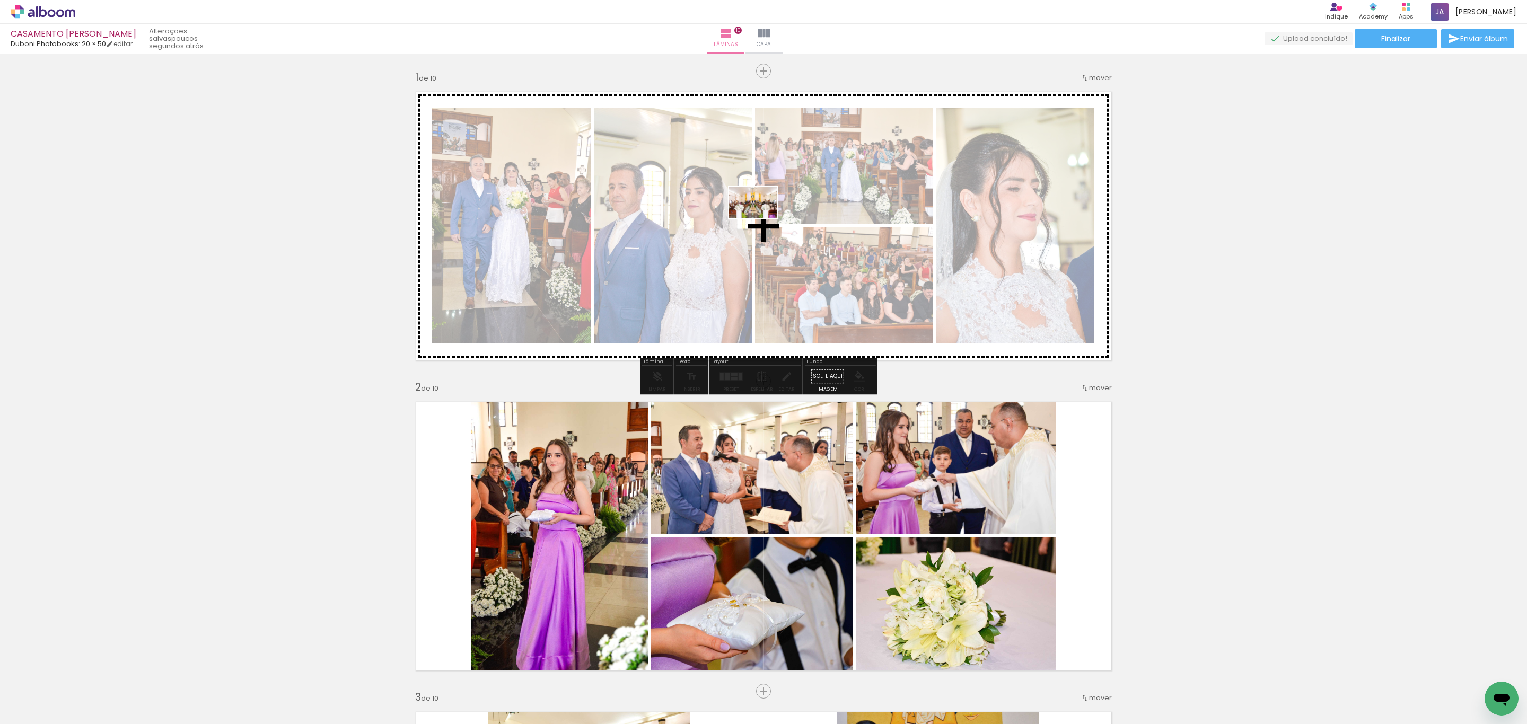
drag, startPoint x: 1475, startPoint y: 684, endPoint x: 761, endPoint y: 219, distance: 852.7
click at [761, 219] on quentale-workspace at bounding box center [763, 362] width 1527 height 724
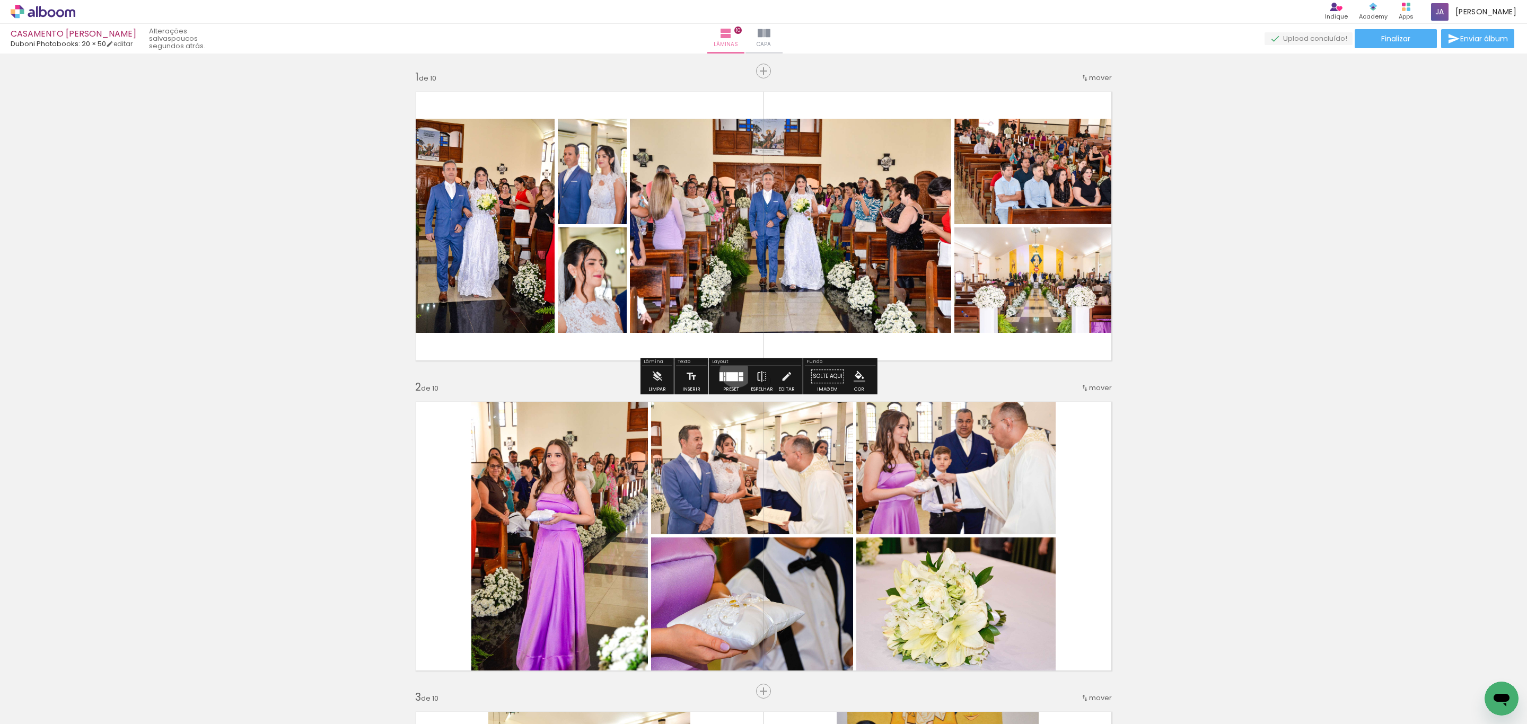
click at [734, 371] on div at bounding box center [731, 376] width 29 height 21
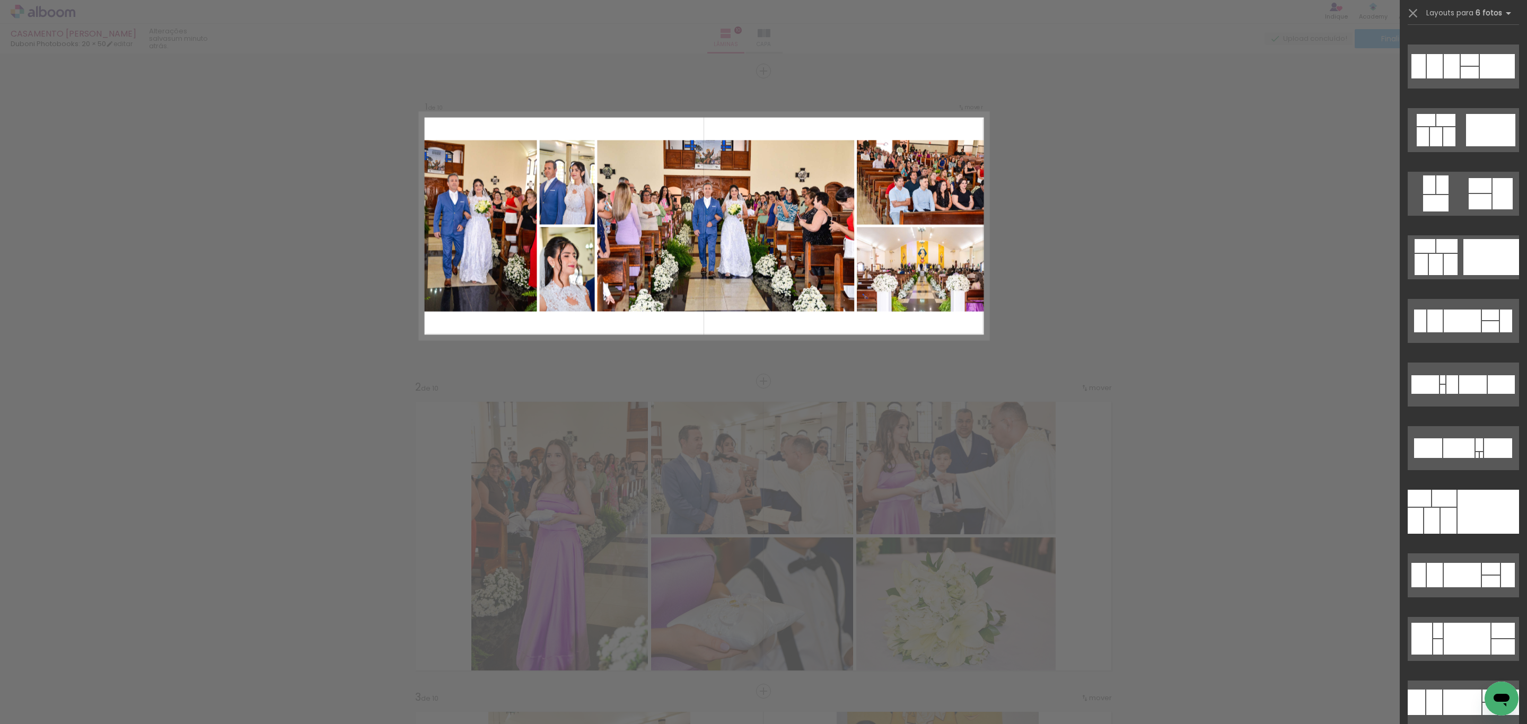
scroll to position [99, 0]
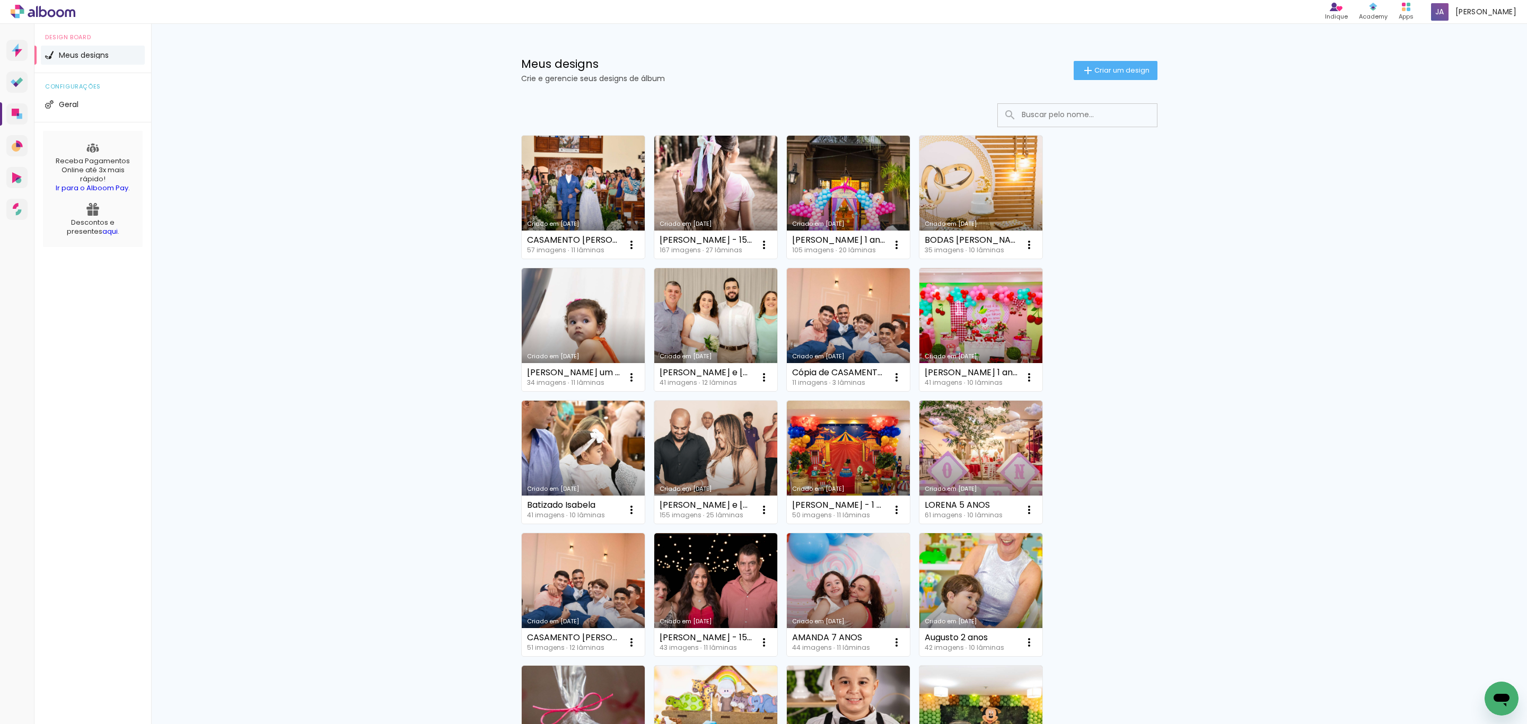
click at [547, 207] on link "Criado em [DATE]" at bounding box center [583, 197] width 123 height 123
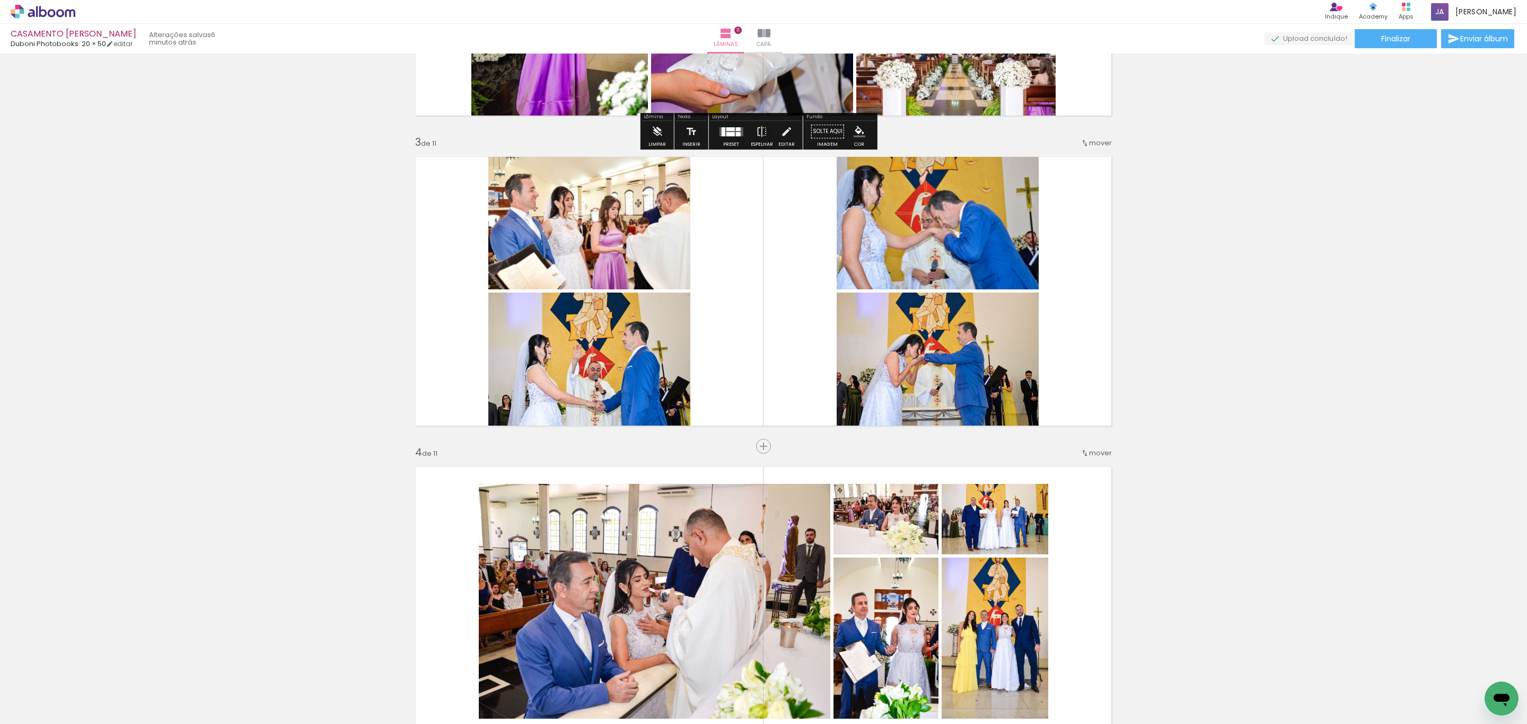
scroll to position [557, 0]
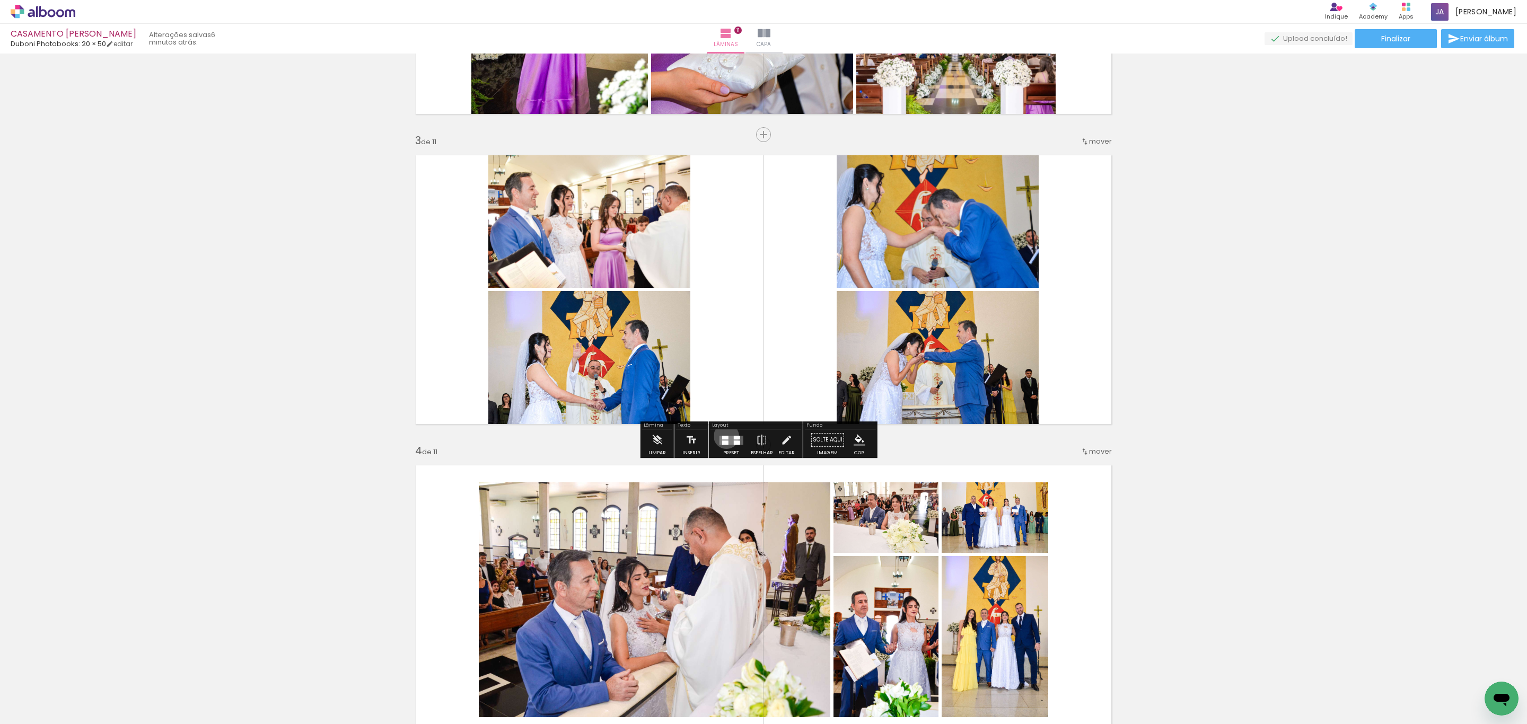
click at [724, 436] on div at bounding box center [725, 438] width 6 height 4
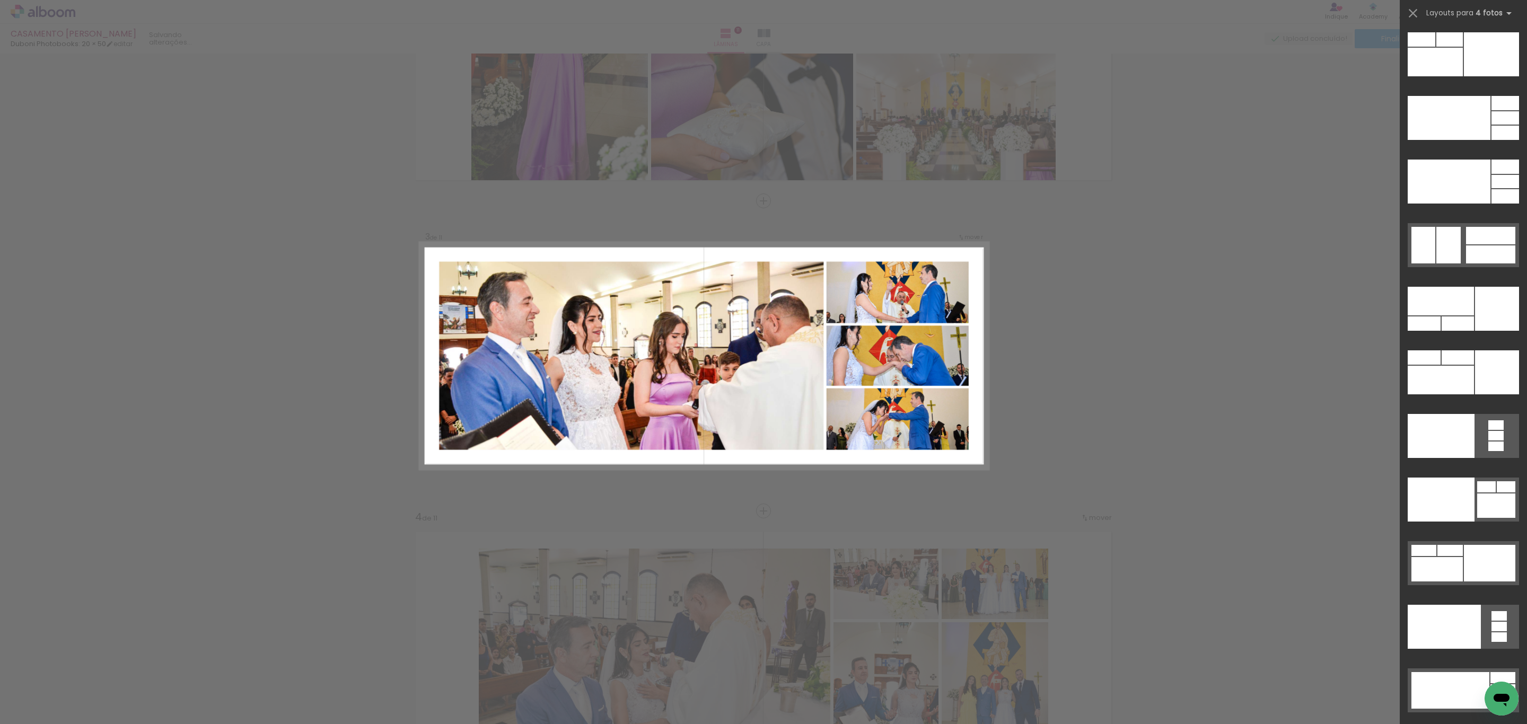
scroll to position [23038, 0]
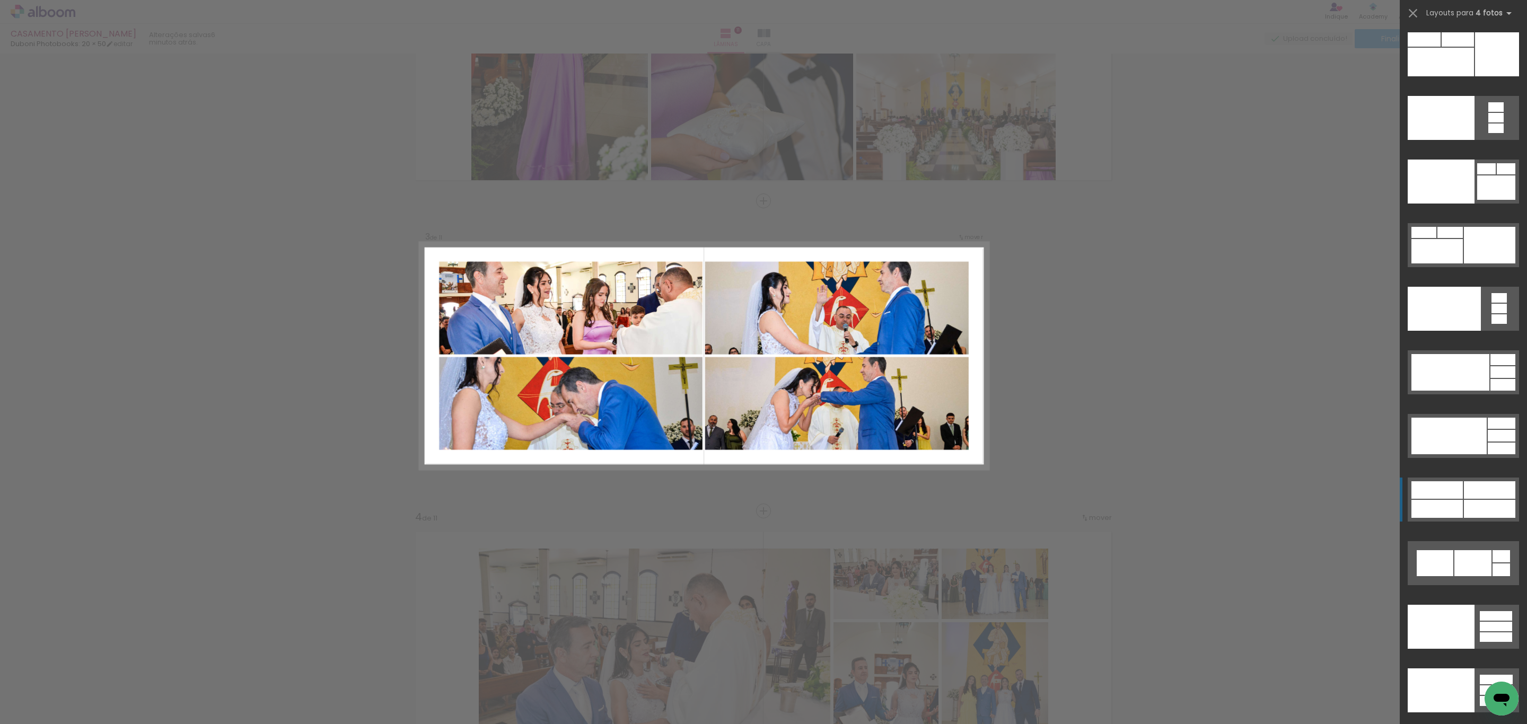
click at [762, 518] on div at bounding box center [1489, 509] width 51 height 18
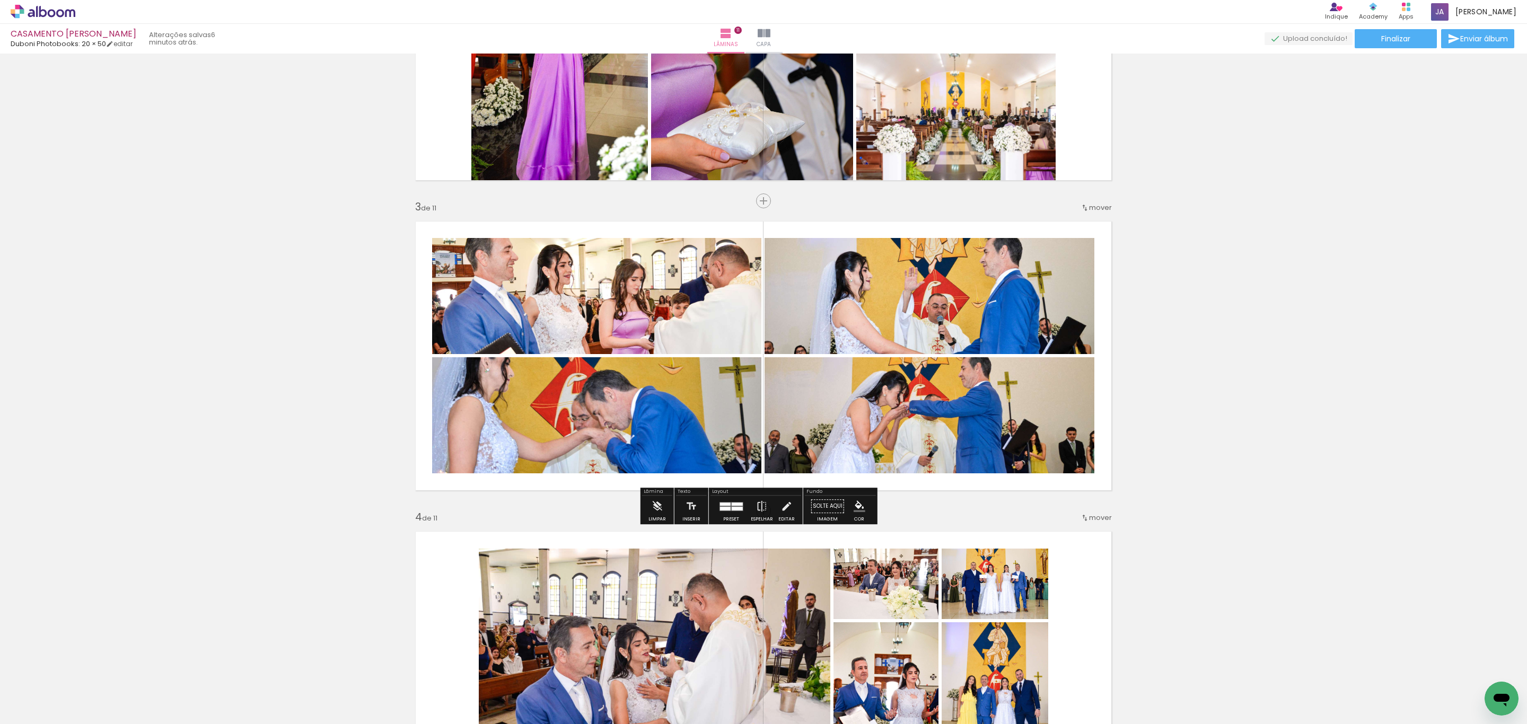
click at [627, 388] on quentale-photo at bounding box center [596, 415] width 329 height 116
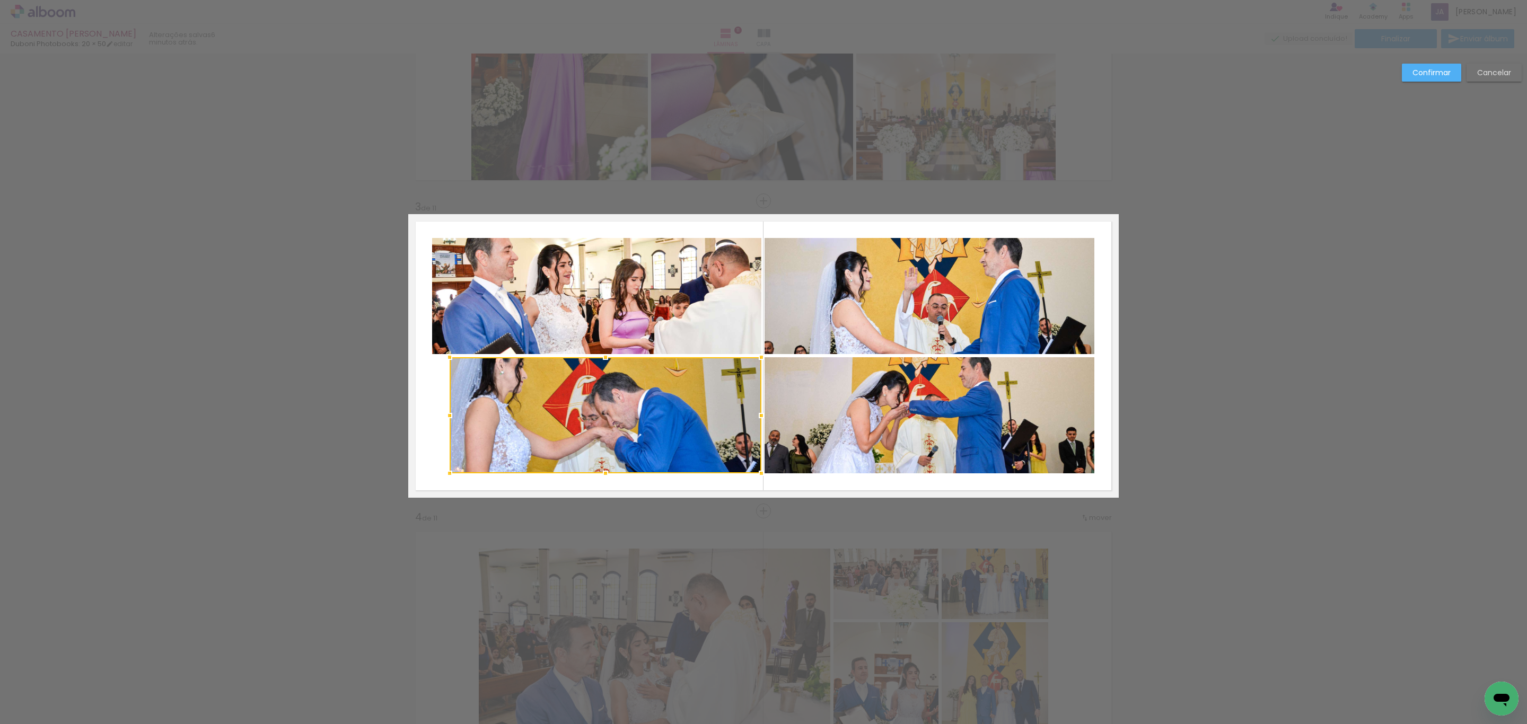
drag, startPoint x: 428, startPoint y: 417, endPoint x: 445, endPoint y: 414, distance: 17.8
click at [445, 414] on div at bounding box center [449, 415] width 21 height 21
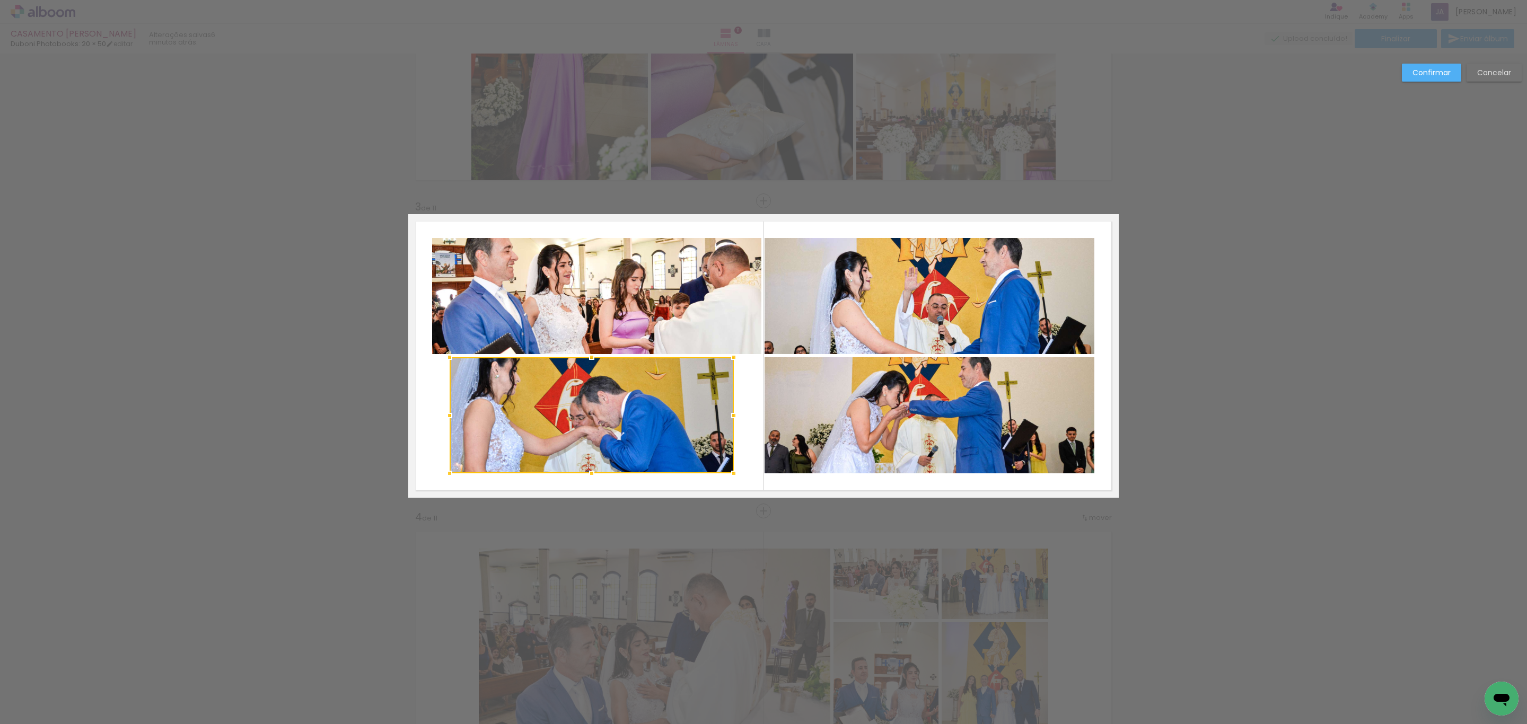
drag, startPoint x: 753, startPoint y: 417, endPoint x: 726, endPoint y: 425, distance: 28.7
click at [726, 425] on div at bounding box center [733, 415] width 21 height 21
click at [656, 319] on quentale-photo at bounding box center [596, 296] width 329 height 116
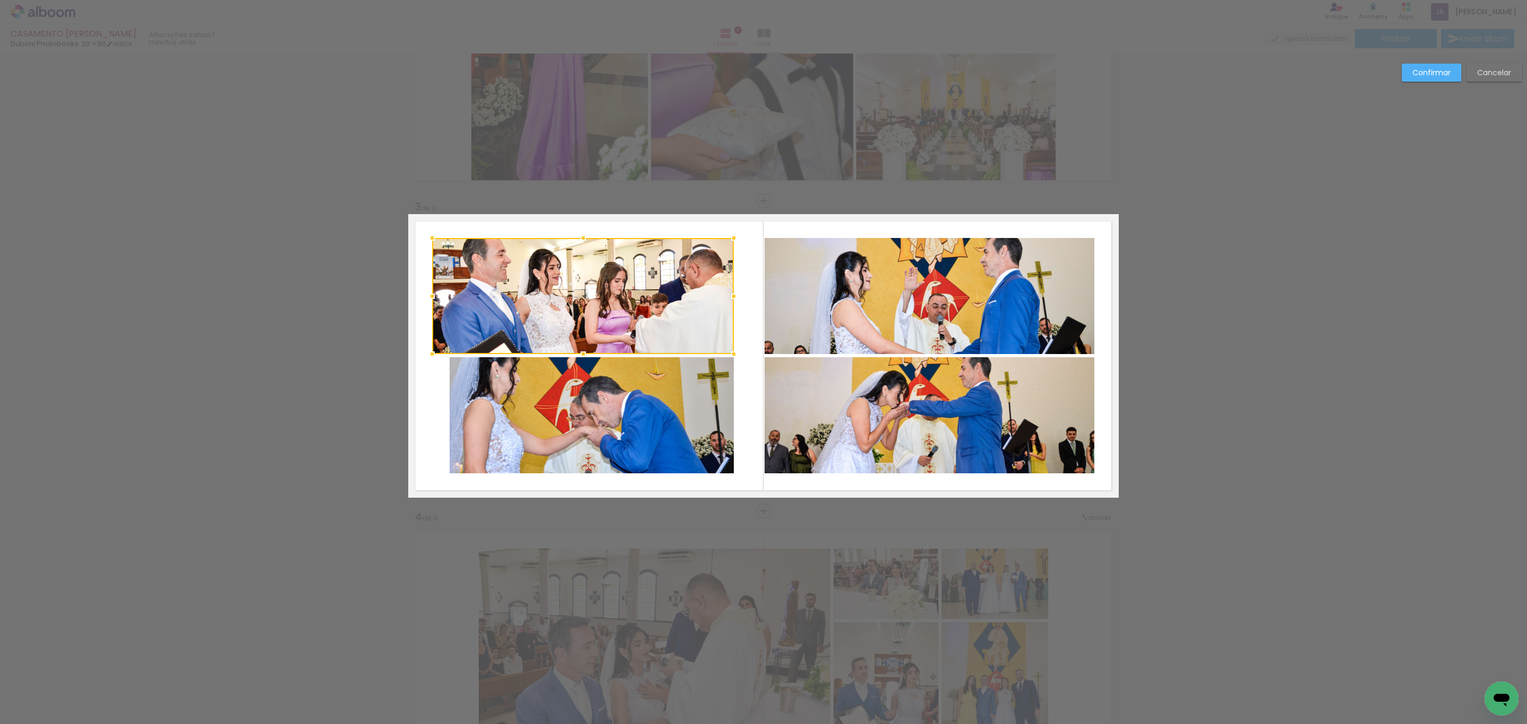
drag, startPoint x: 756, startPoint y: 293, endPoint x: 729, endPoint y: 300, distance: 28.4
click at [729, 300] on div at bounding box center [733, 296] width 21 height 21
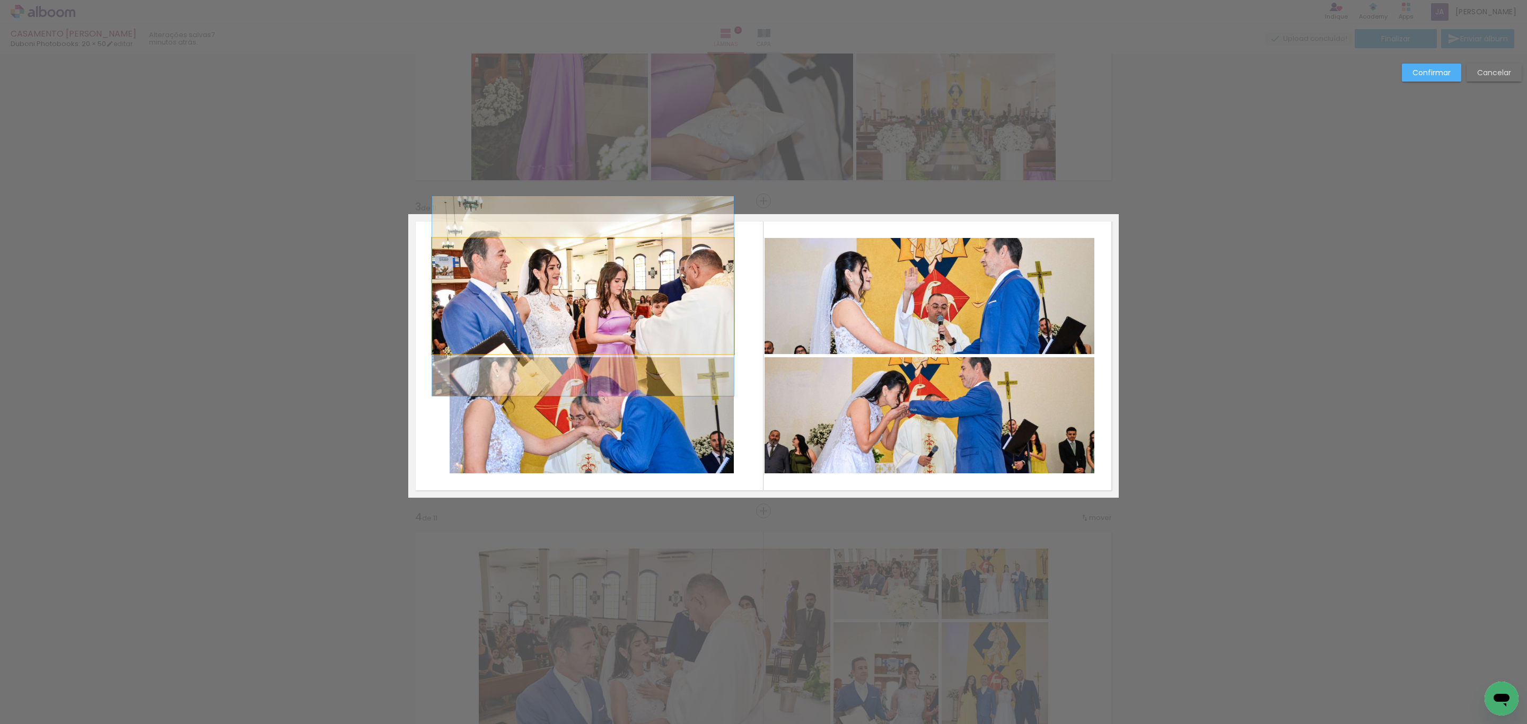
click at [483, 306] on quentale-photo at bounding box center [583, 296] width 302 height 116
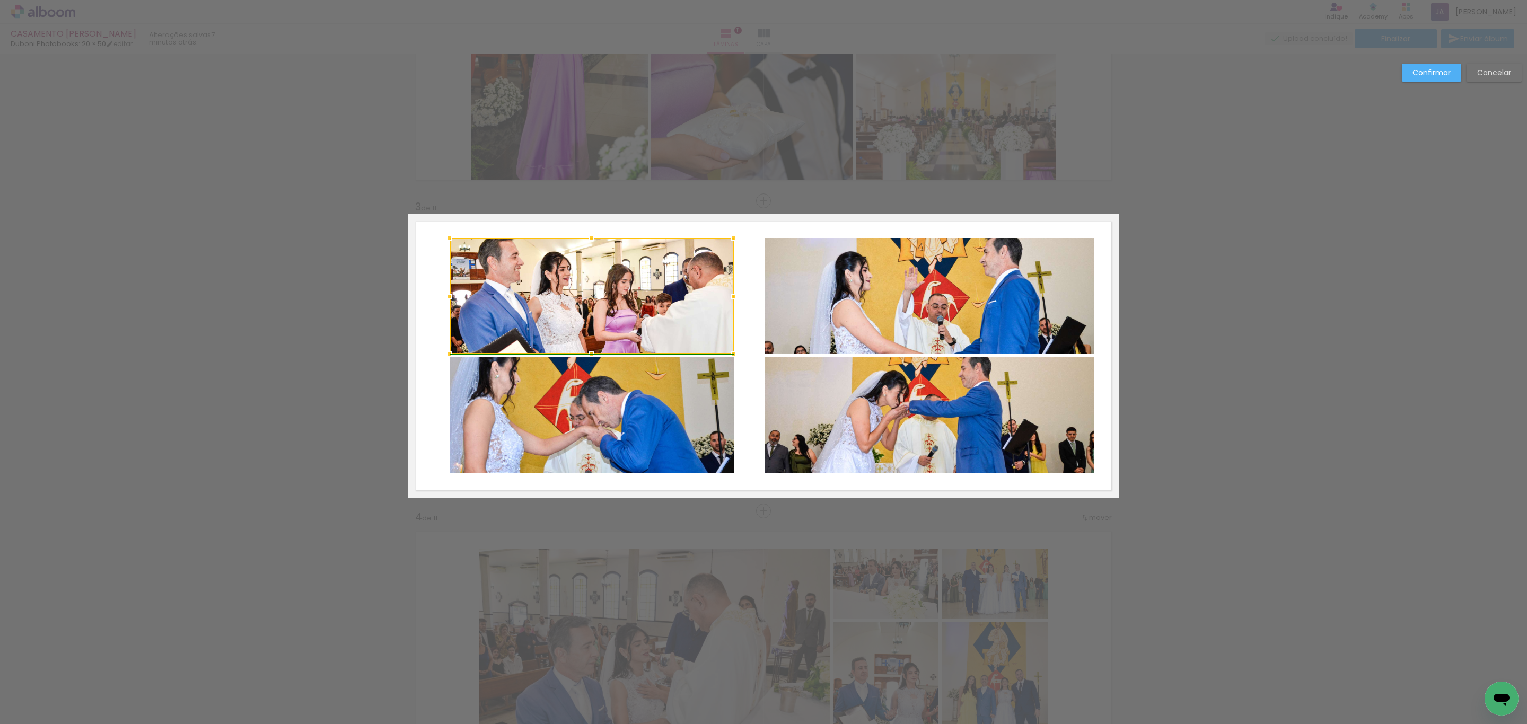
drag, startPoint x: 429, startPoint y: 300, endPoint x: 443, endPoint y: 296, distance: 14.7
click at [443, 296] on div at bounding box center [449, 296] width 21 height 21
click at [762, 325] on quentale-photo at bounding box center [930, 296] width 330 height 116
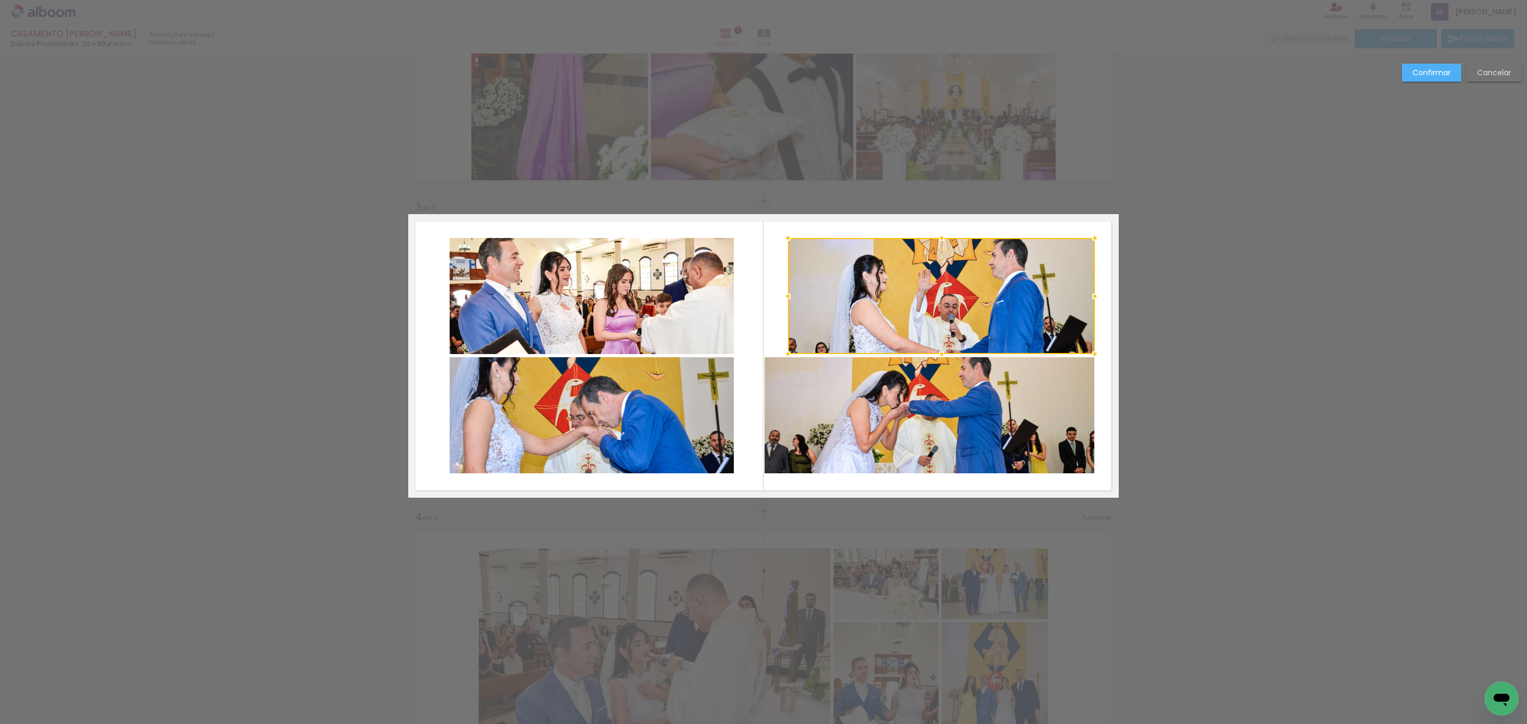
drag, startPoint x: 770, startPoint y: 293, endPoint x: 788, endPoint y: 290, distance: 18.2
click at [762, 290] on div at bounding box center [787, 296] width 21 height 21
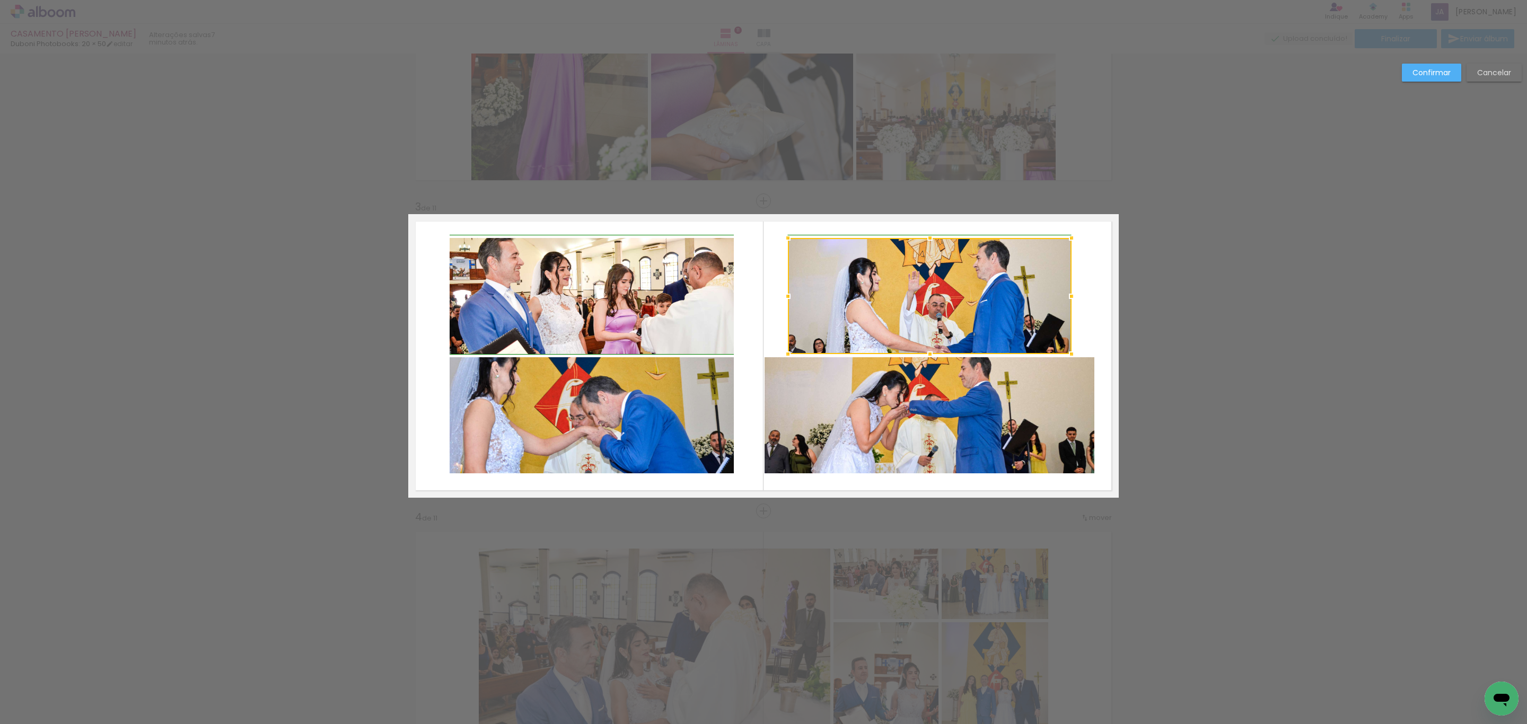
drag, startPoint x: 1085, startPoint y: 291, endPoint x: 1061, endPoint y: 301, distance: 25.7
click at [762, 301] on div at bounding box center [1071, 296] width 21 height 21
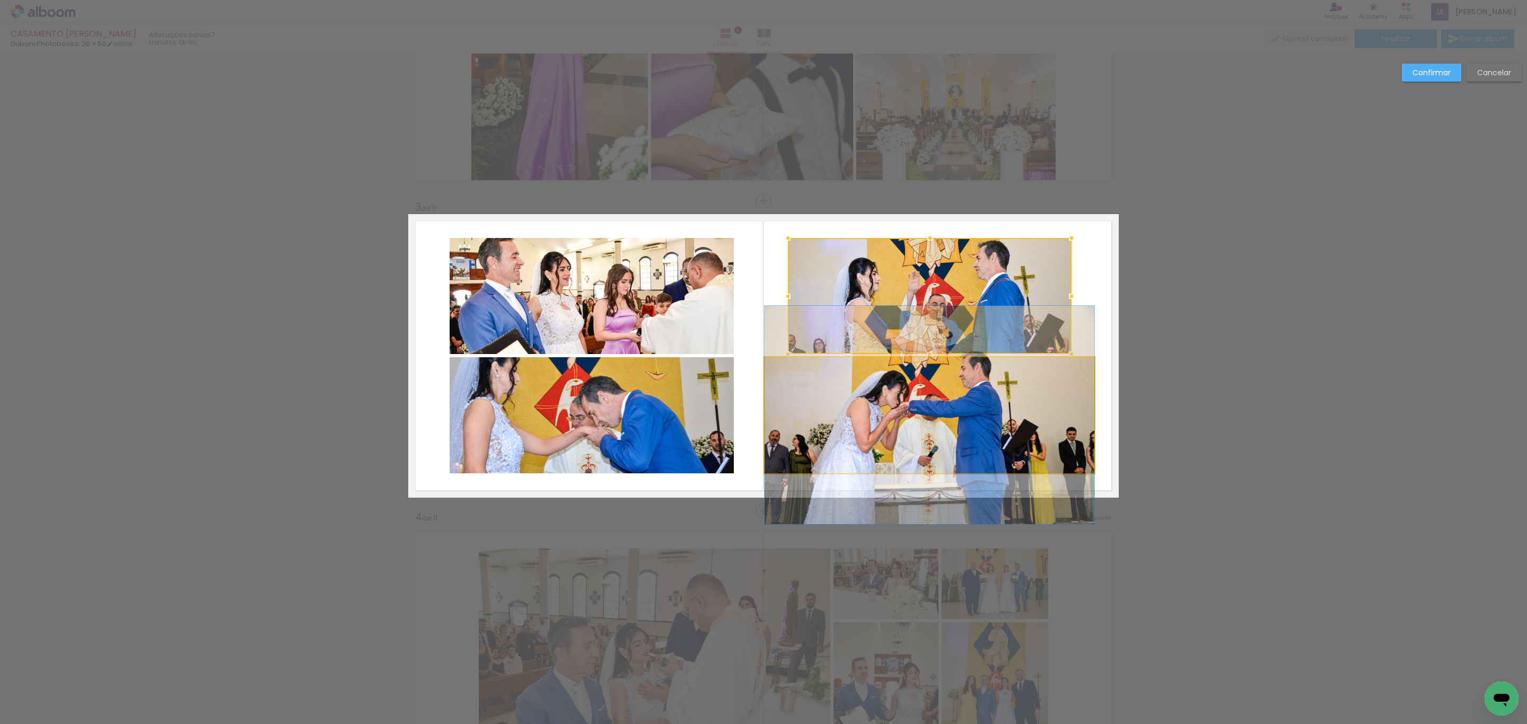
click at [762, 411] on quentale-photo at bounding box center [930, 415] width 330 height 116
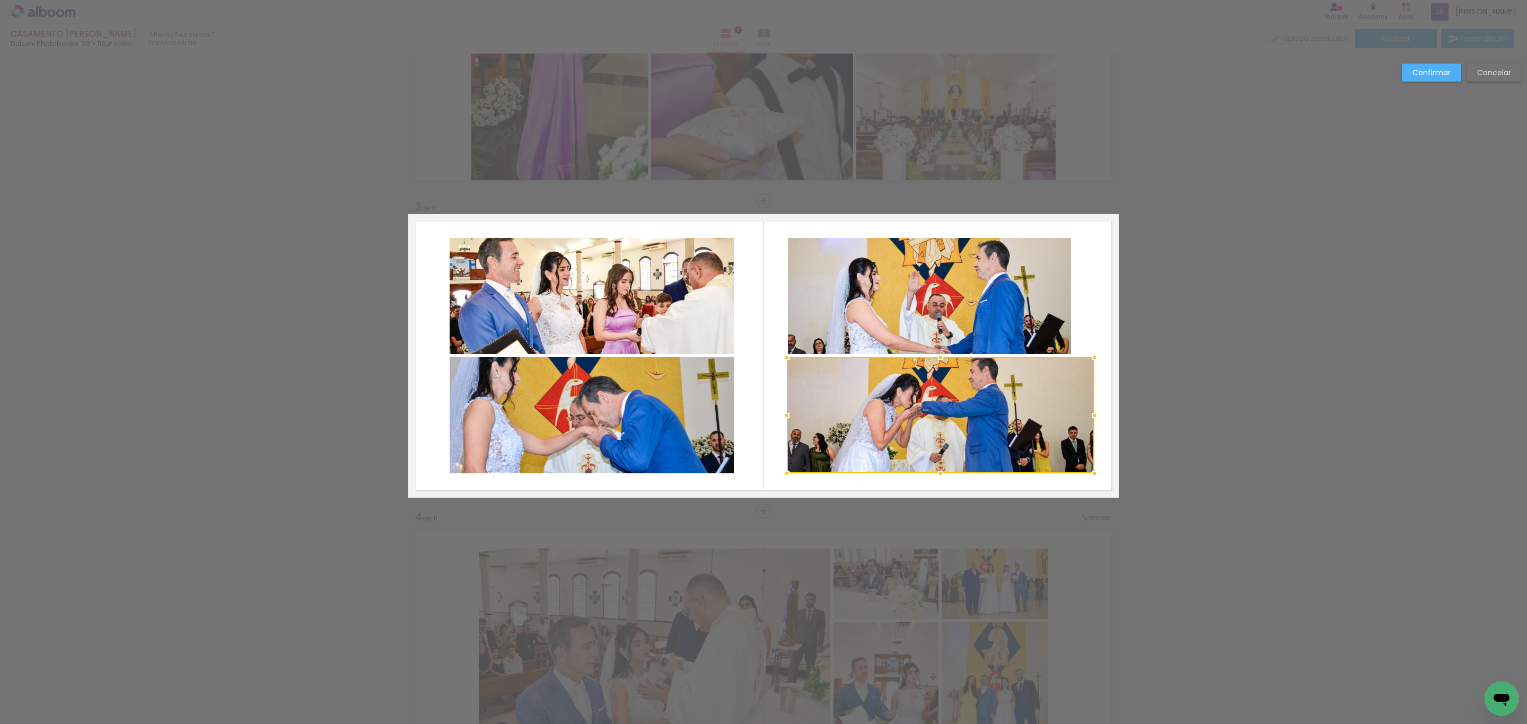
drag, startPoint x: 771, startPoint y: 414, endPoint x: 790, endPoint y: 406, distance: 20.5
click at [762, 406] on div at bounding box center [786, 415] width 21 height 21
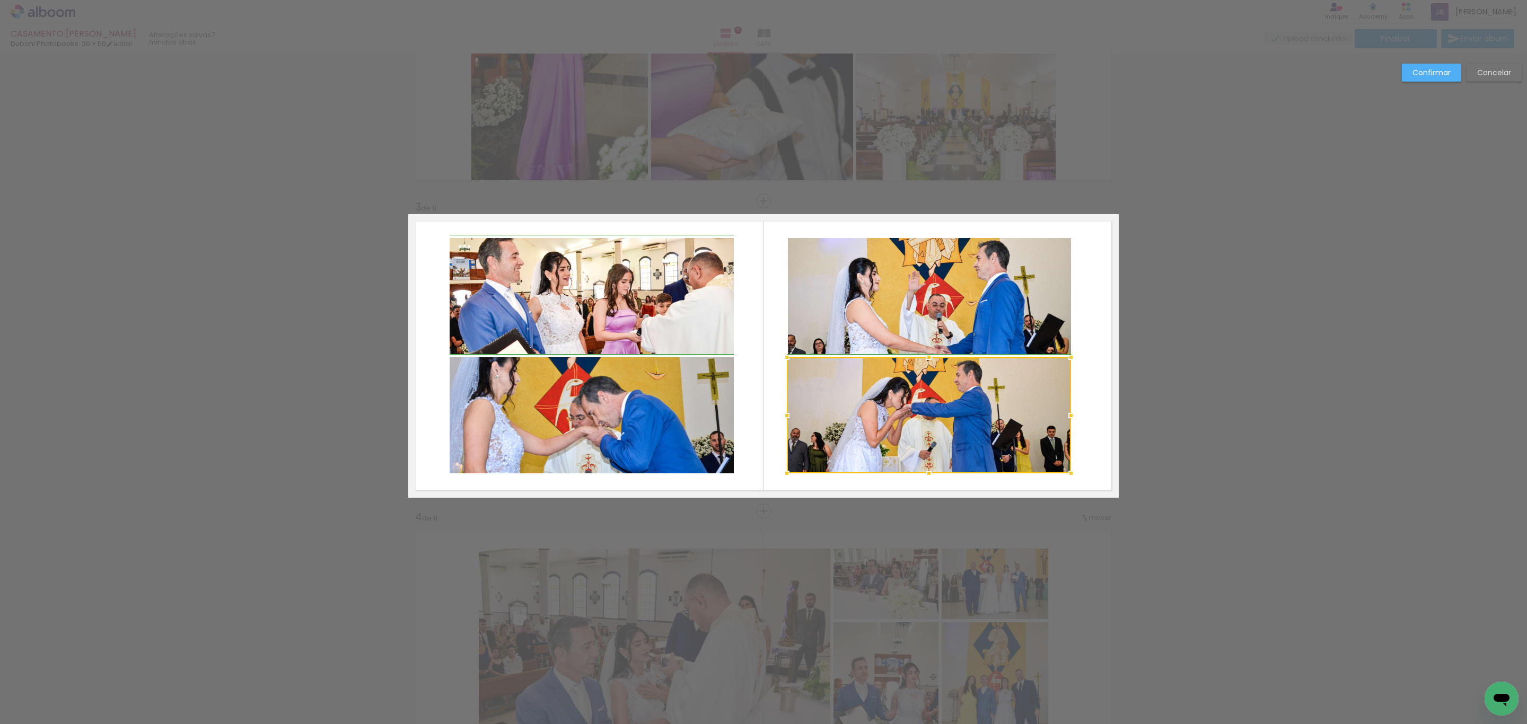
drag, startPoint x: 1085, startPoint y: 409, endPoint x: 1064, endPoint y: 409, distance: 20.7
click at [762, 409] on div at bounding box center [1071, 415] width 21 height 21
click at [0, 0] on paper-button "Confirmar" at bounding box center [0, 0] width 0 height 0
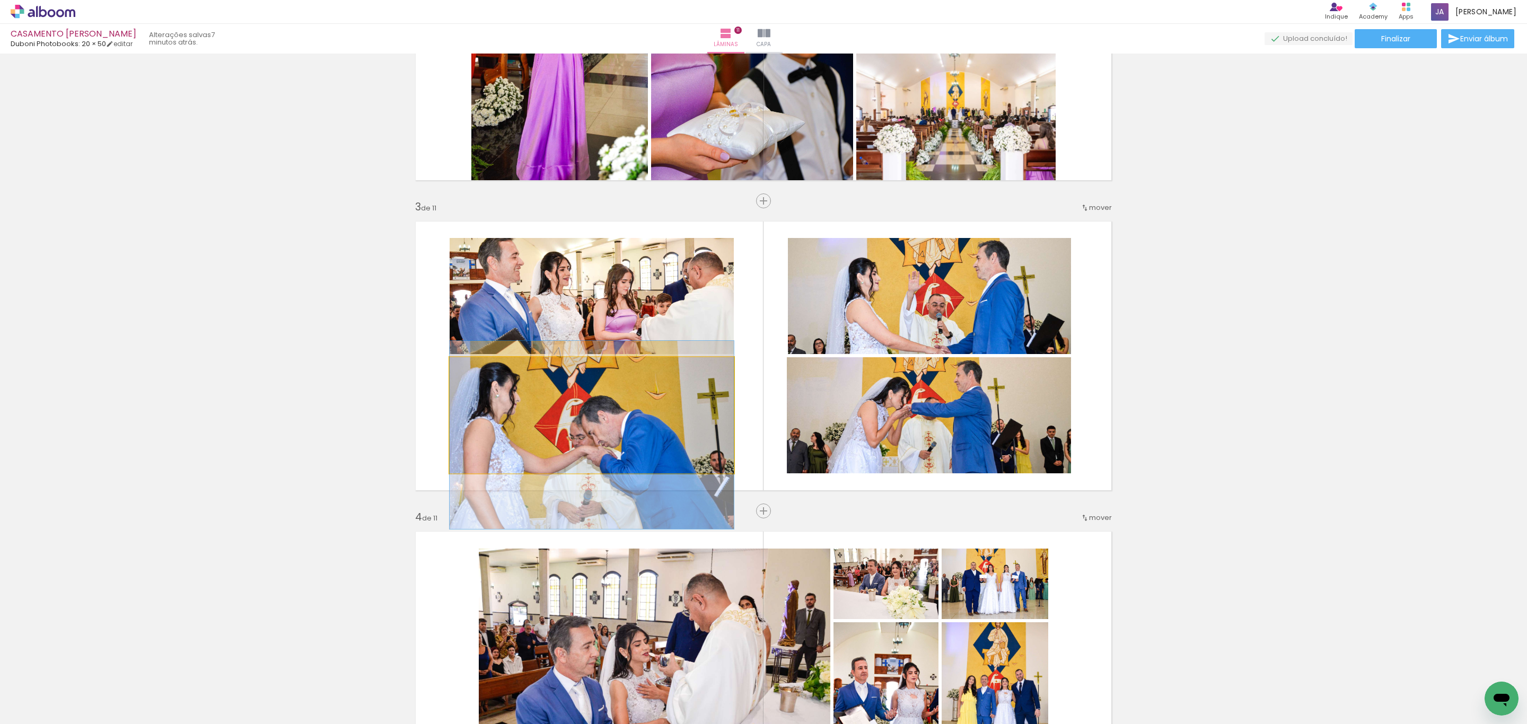
drag, startPoint x: 616, startPoint y: 410, endPoint x: 629, endPoint y: 430, distance: 23.4
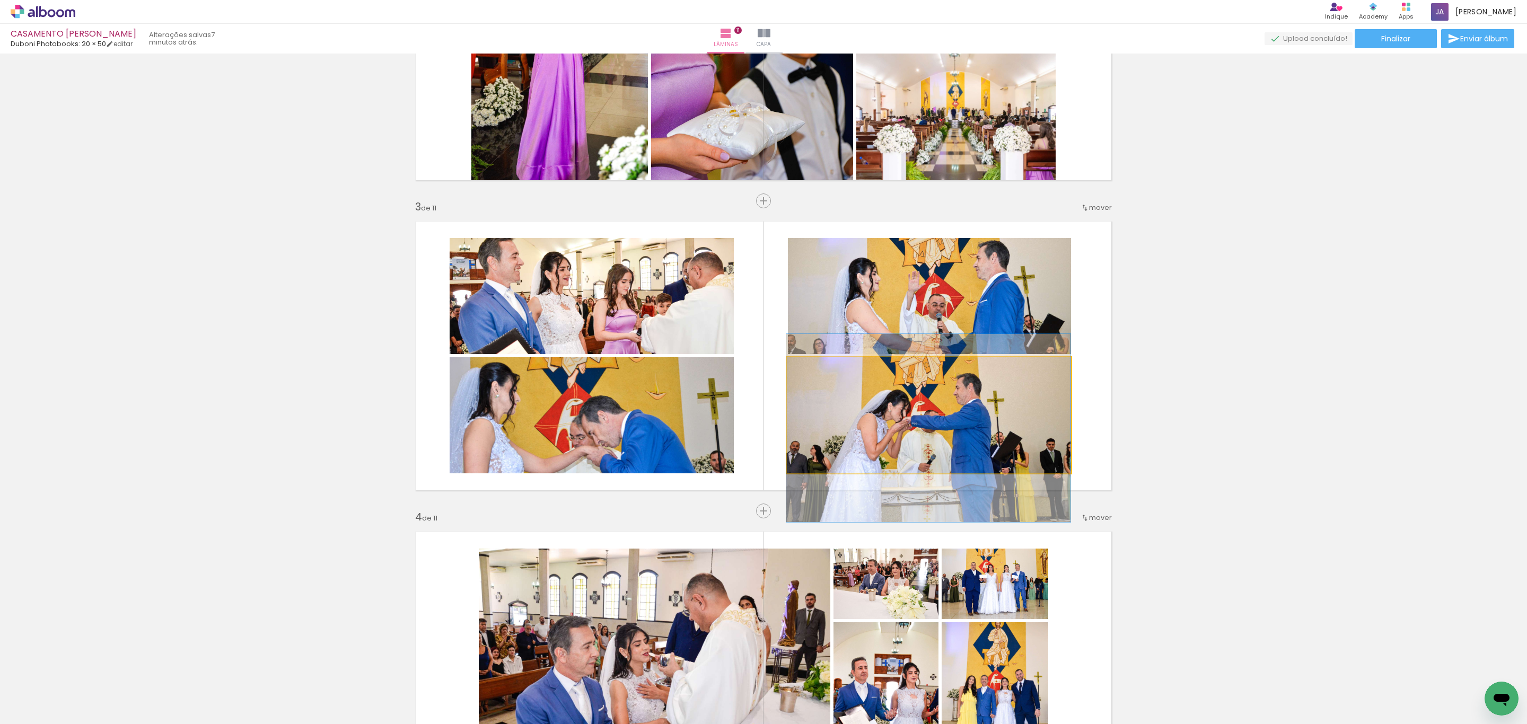
drag, startPoint x: 940, startPoint y: 439, endPoint x: 939, endPoint y: 452, distance: 12.8
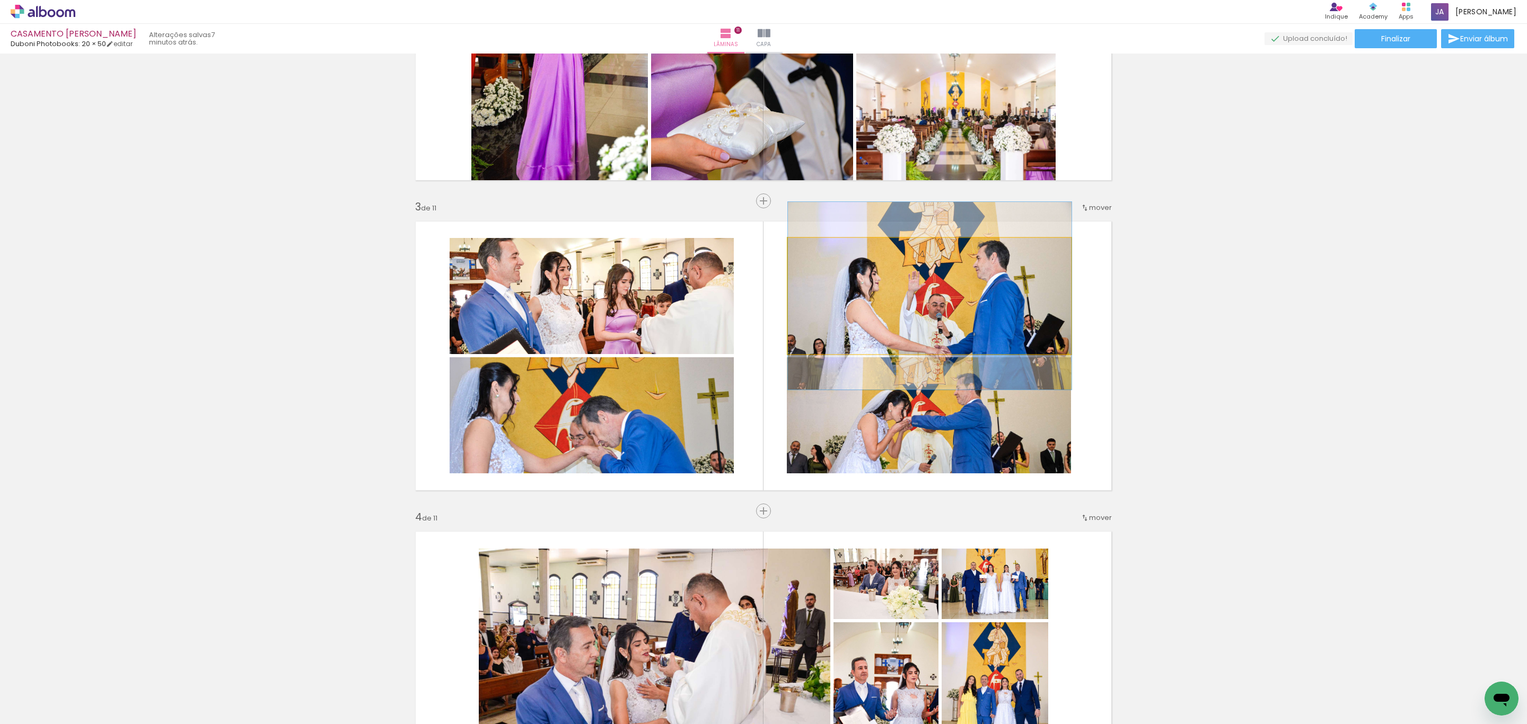
click at [762, 304] on quentale-photo at bounding box center [930, 296] width 284 height 116
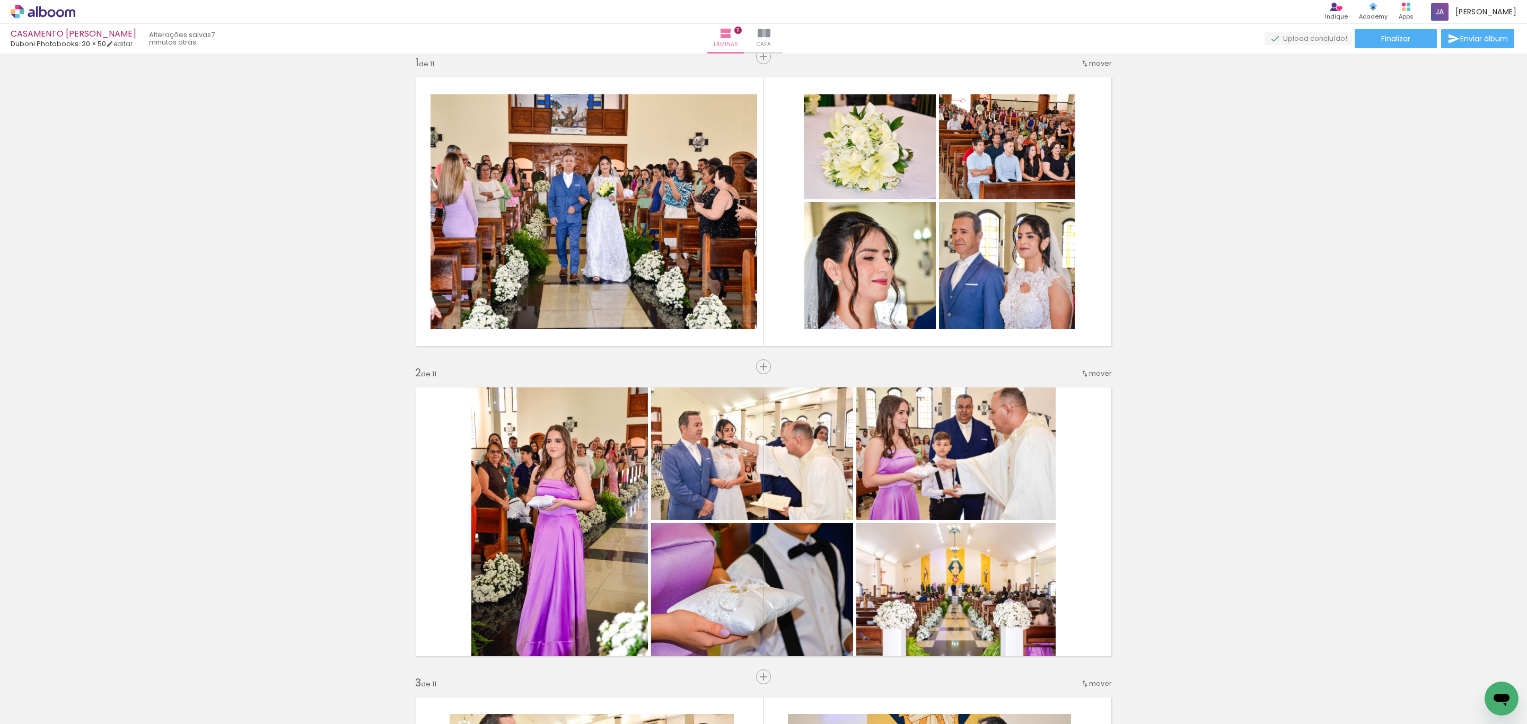
scroll to position [0, 0]
